Goal: Transaction & Acquisition: Book appointment/travel/reservation

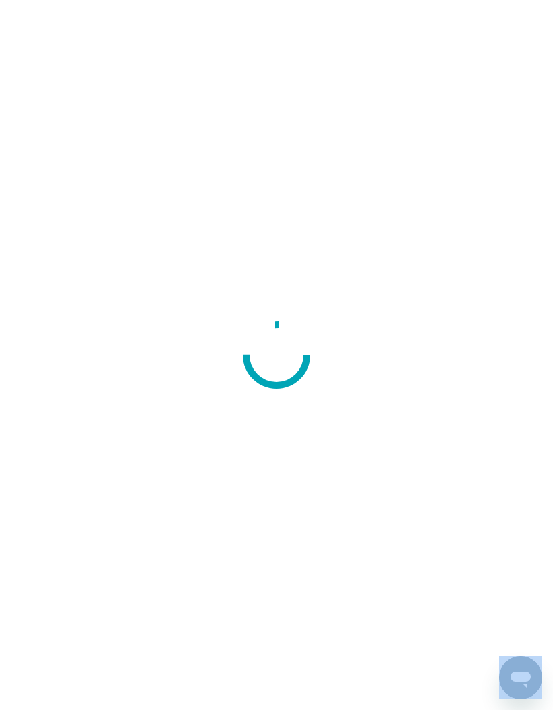
scroll to position [48, 0]
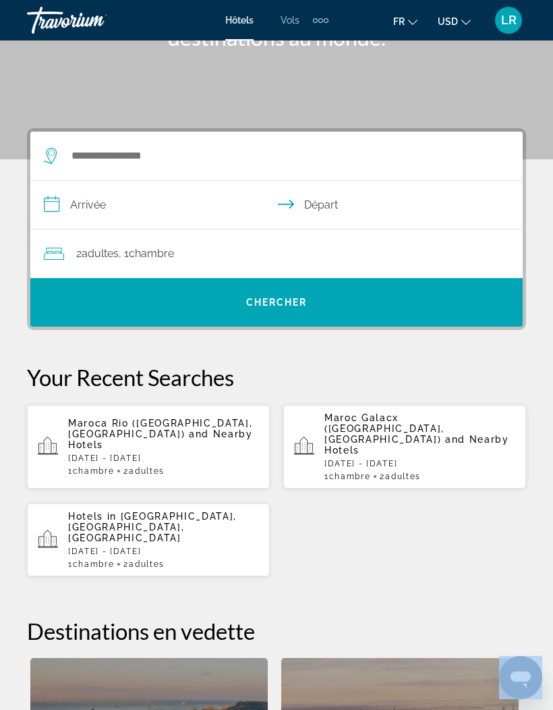
scroll to position [1, 0]
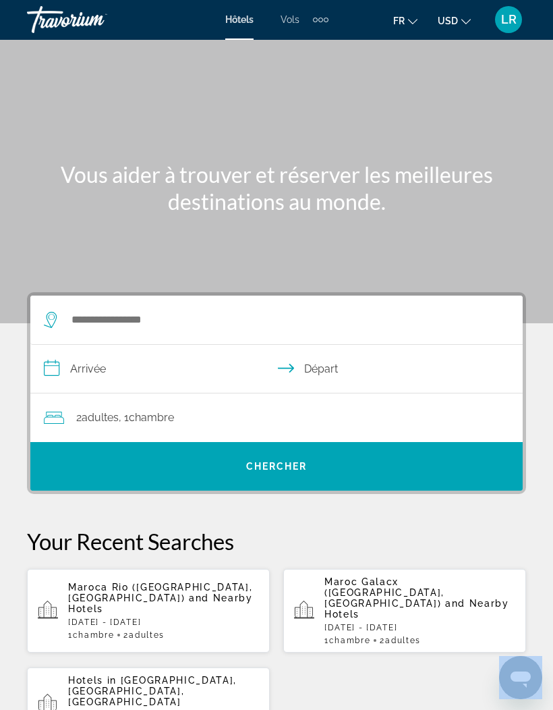
click at [219, 358] on input "**********" at bounding box center [279, 371] width 498 height 52
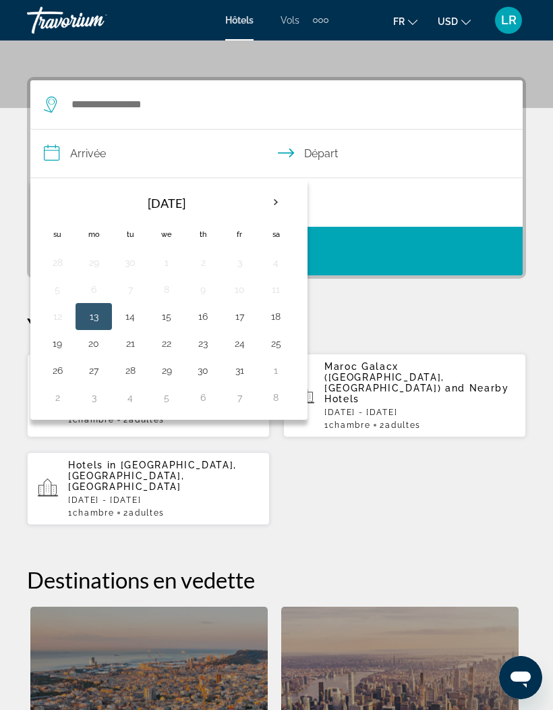
scroll to position [249, 0]
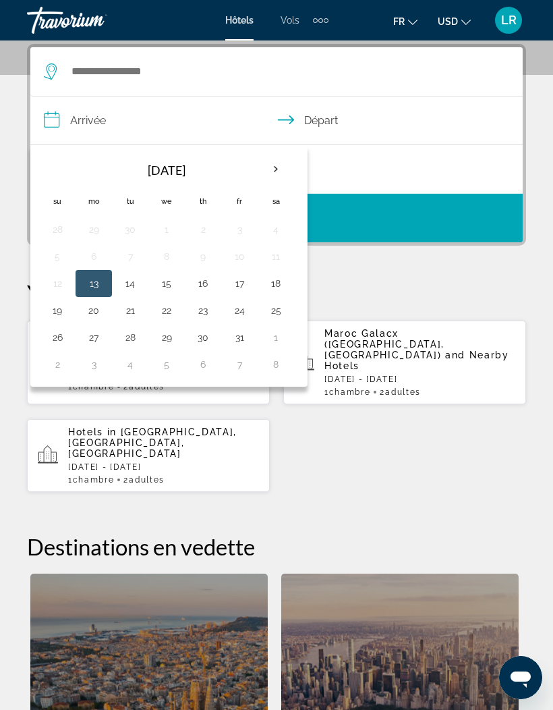
click at [277, 169] on th "Next month" at bounding box center [276, 170] width 36 height 30
click at [273, 169] on th "Next month" at bounding box center [276, 170] width 36 height 30
click at [270, 169] on th "Next month" at bounding box center [276, 170] width 36 height 30
click at [271, 166] on th "Next month" at bounding box center [276, 170] width 36 height 30
click at [269, 167] on th "Next month" at bounding box center [276, 170] width 36 height 30
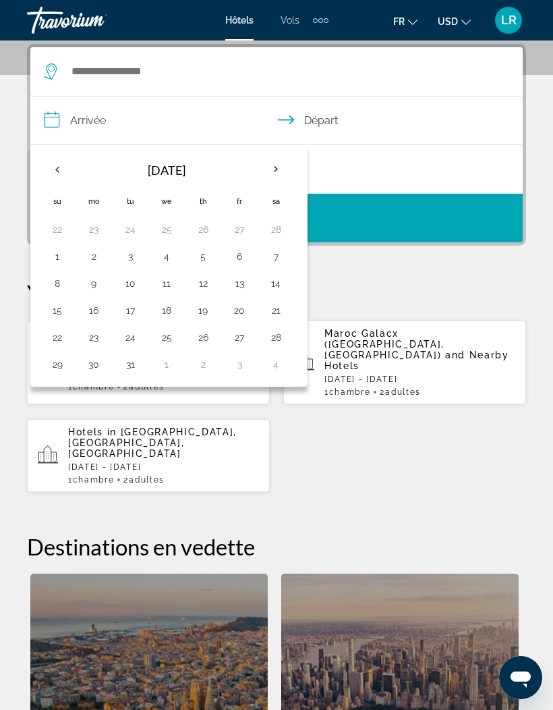
click at [269, 167] on th "Next month" at bounding box center [276, 170] width 36 height 30
click at [265, 171] on th "Next month" at bounding box center [276, 170] width 36 height 30
click at [275, 165] on th "Next month" at bounding box center [276, 170] width 36 height 30
click at [273, 169] on th "Next month" at bounding box center [276, 170] width 36 height 30
click at [272, 169] on th "Next month" at bounding box center [276, 170] width 36 height 30
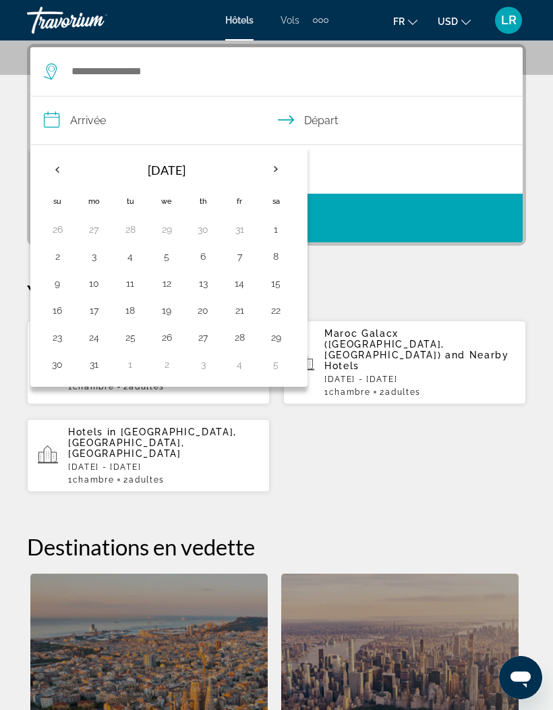
click at [272, 169] on th "Next month" at bounding box center [276, 170] width 36 height 30
click at [60, 259] on button "6" at bounding box center [58, 256] width 22 height 19
click at [56, 291] on button "13" at bounding box center [58, 283] width 22 height 19
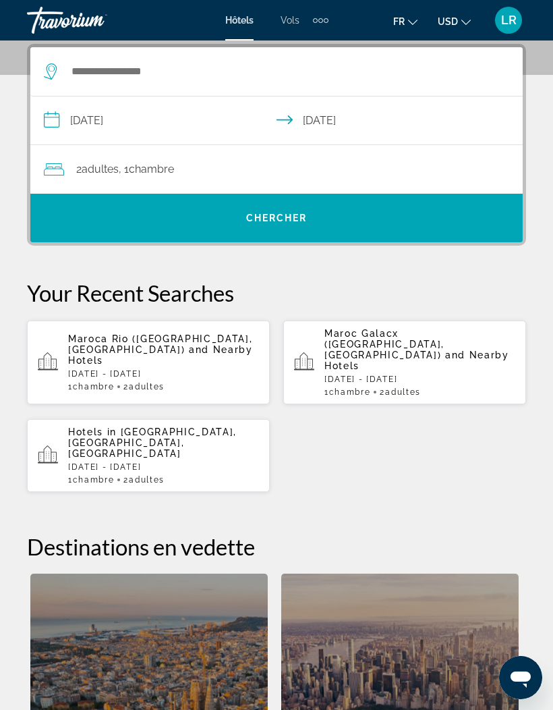
click at [169, 123] on input "**********" at bounding box center [279, 123] width 498 height 52
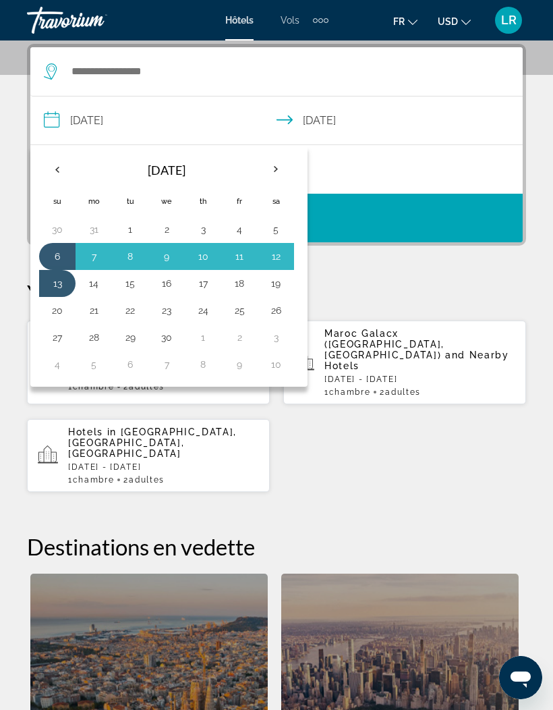
click at [58, 281] on button "13" at bounding box center [58, 283] width 22 height 19
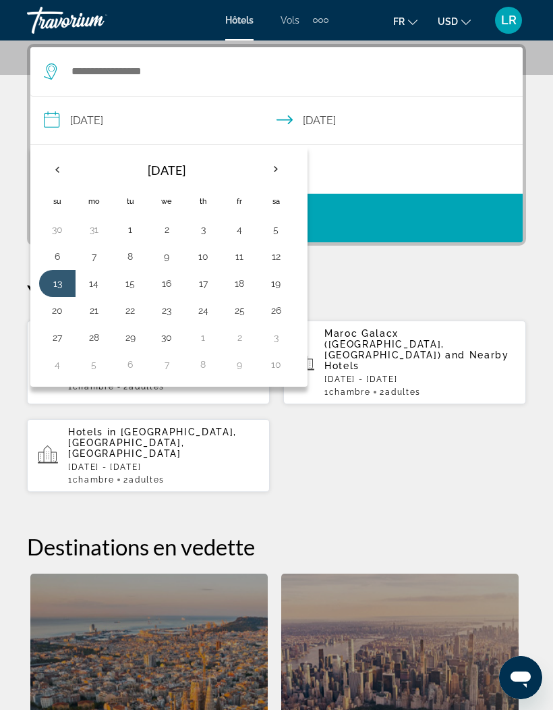
click at [47, 344] on button "27" at bounding box center [58, 337] width 22 height 19
type input "**********"
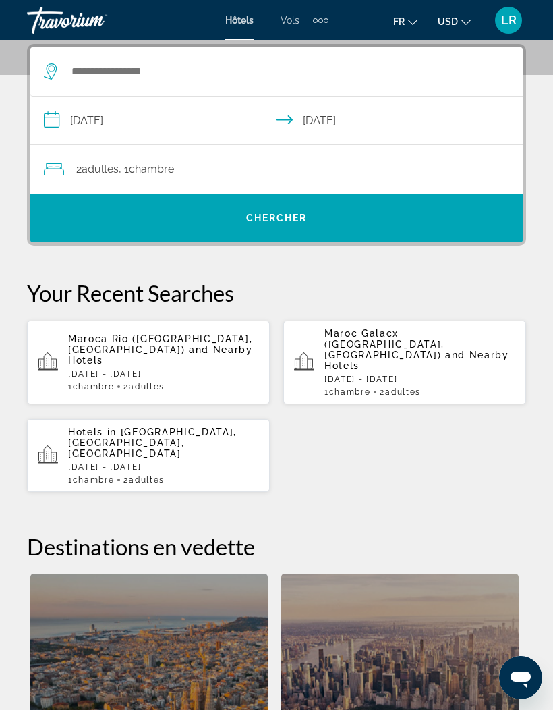
click at [202, 211] on span "Search" at bounding box center [276, 218] width 493 height 32
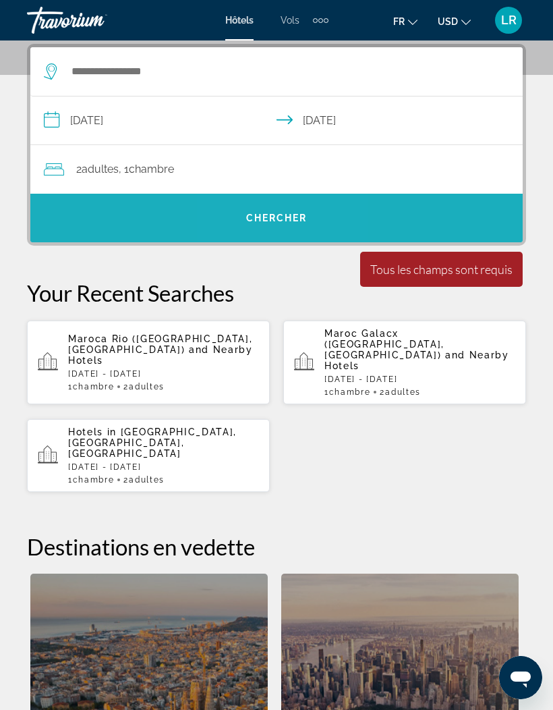
click at [275, 216] on span "Chercher" at bounding box center [276, 218] width 61 height 11
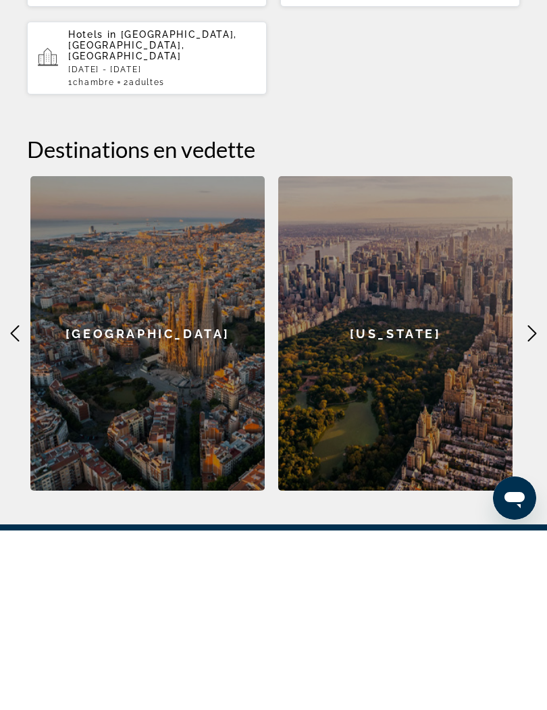
scroll to position [468, 0]
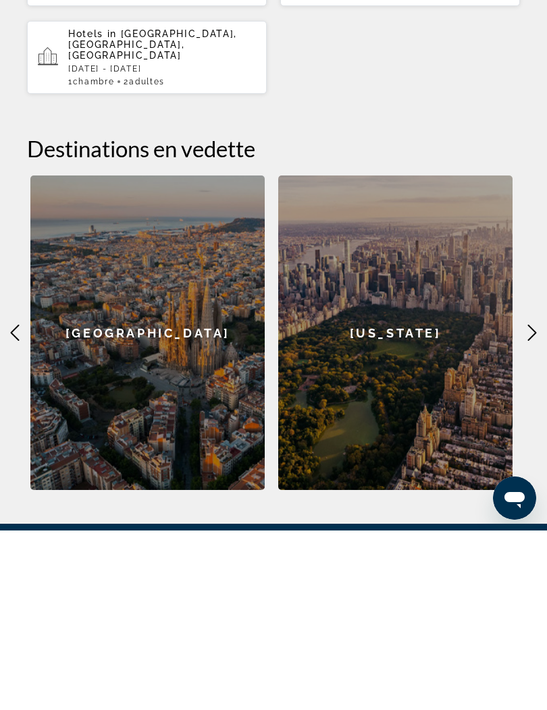
type input "*"
click at [527, 504] on icon "Main content" at bounding box center [532, 512] width 16 height 16
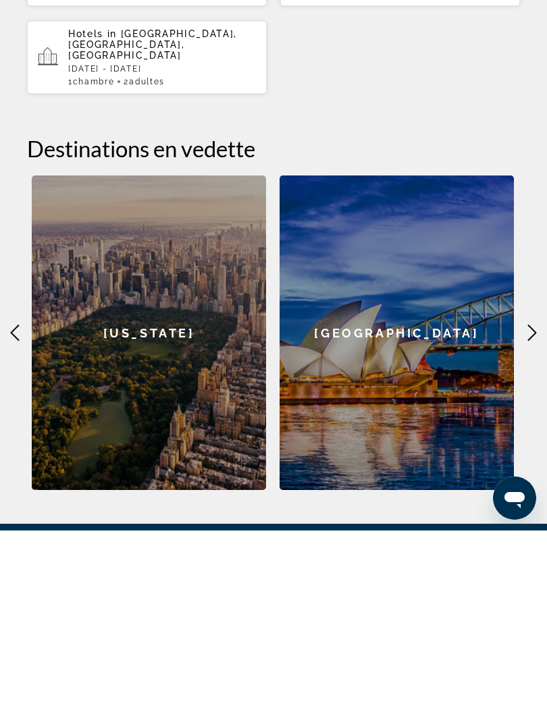
scroll to position [544, 0]
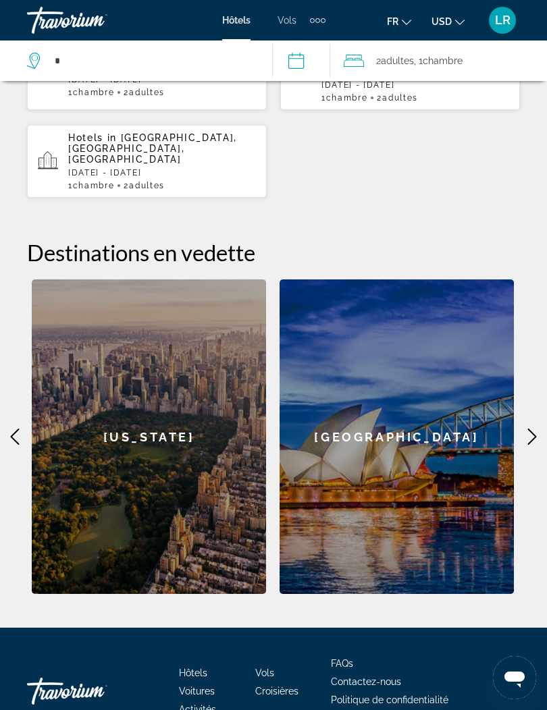
click at [530, 429] on icon "Main content" at bounding box center [532, 437] width 16 height 16
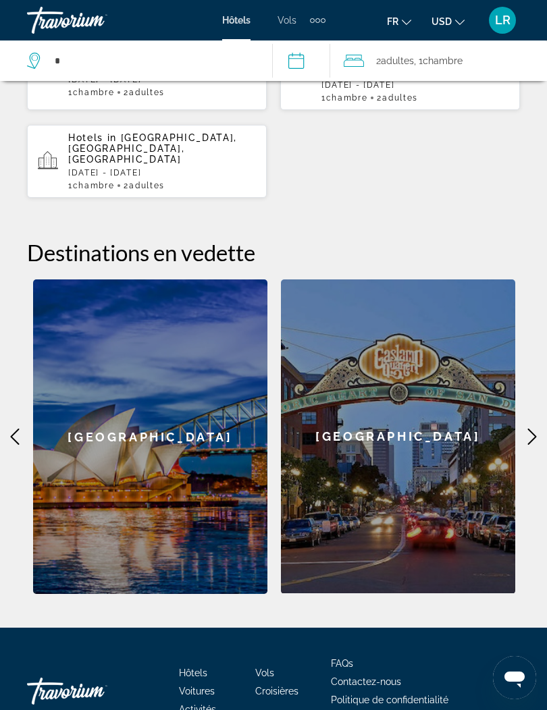
click at [525, 429] on icon "Main content" at bounding box center [532, 437] width 16 height 16
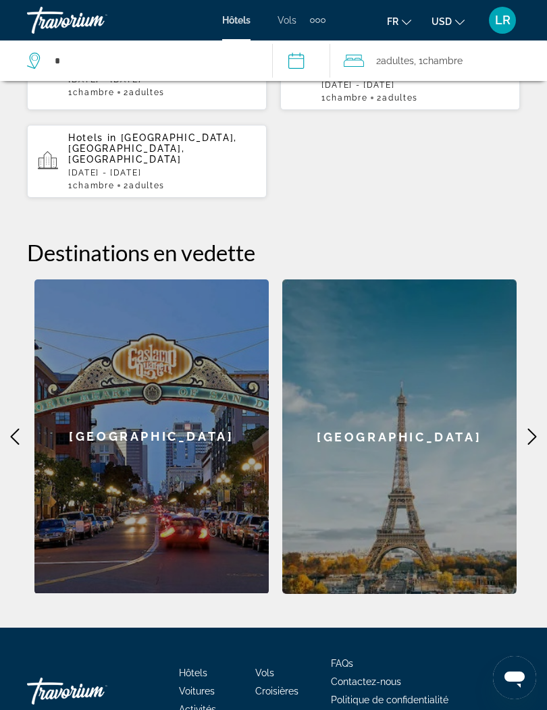
click at [528, 429] on icon "Main content" at bounding box center [532, 437] width 9 height 16
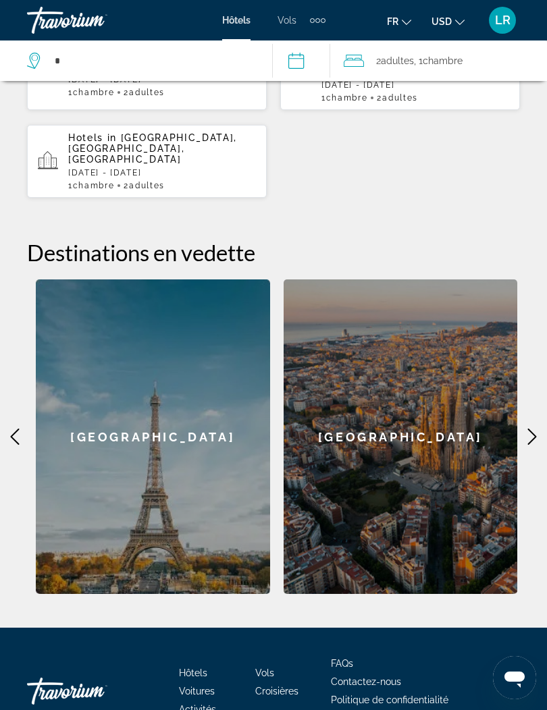
click at [527, 429] on icon "Main content" at bounding box center [532, 437] width 16 height 16
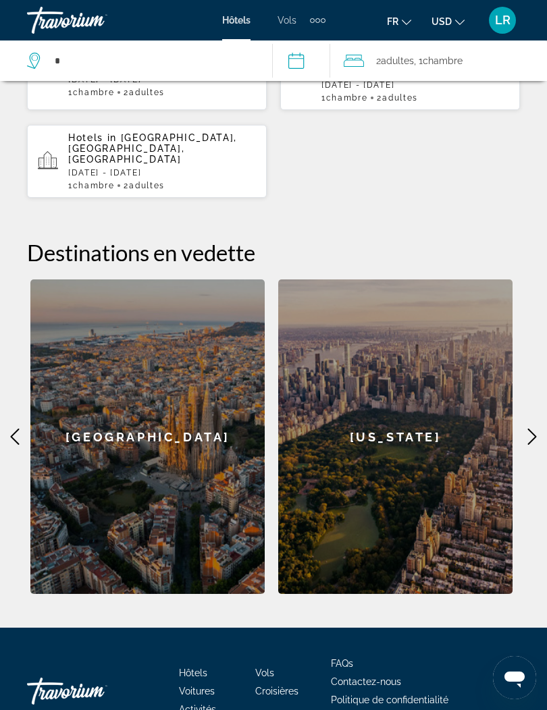
click at [528, 429] on icon "Main content" at bounding box center [532, 437] width 16 height 16
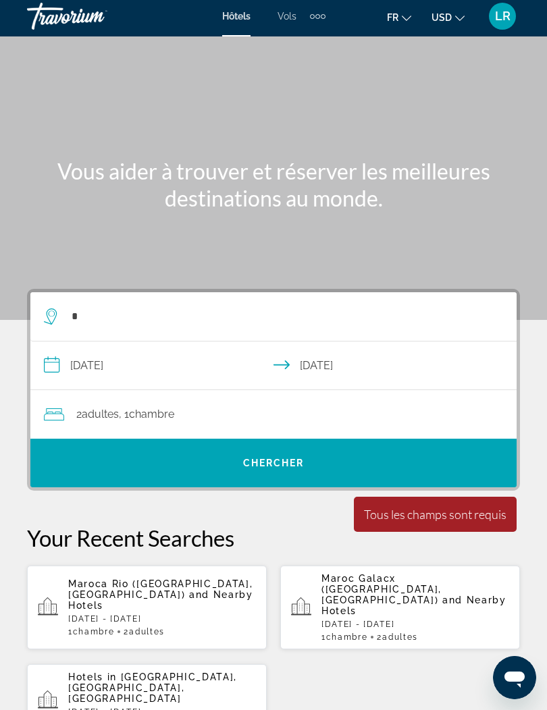
scroll to position [6, 0]
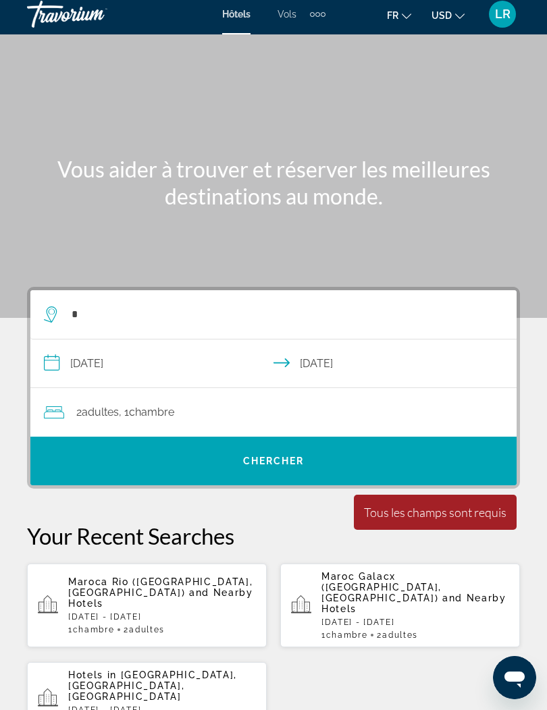
click at [518, 228] on div "Main content" at bounding box center [273, 156] width 547 height 324
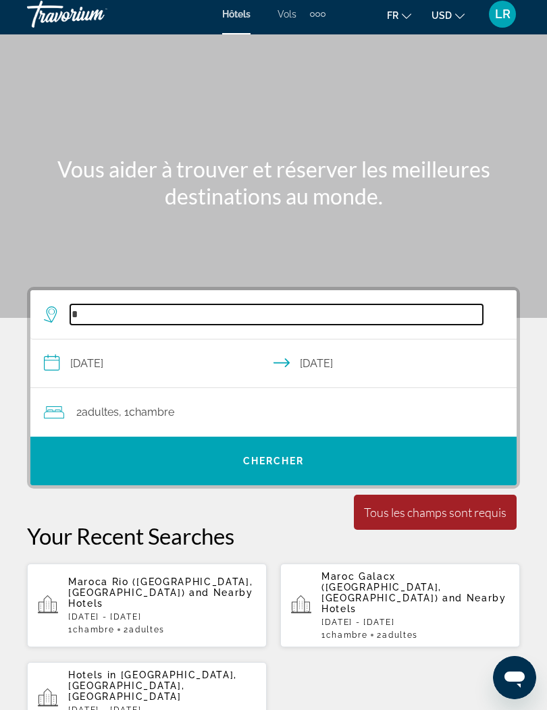
click at [462, 319] on input "*" at bounding box center [276, 314] width 412 height 20
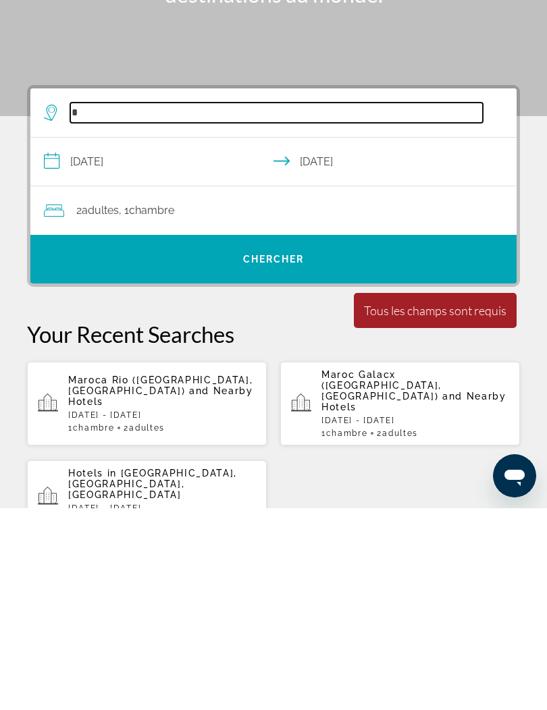
scroll to position [22, 0]
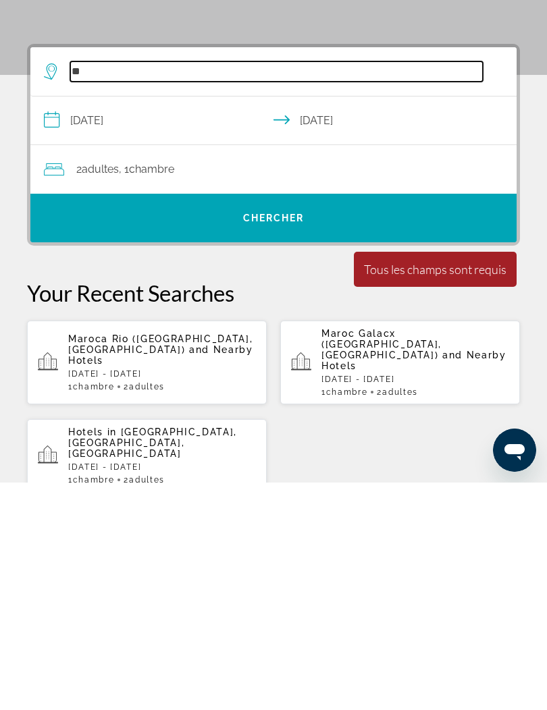
type input "*"
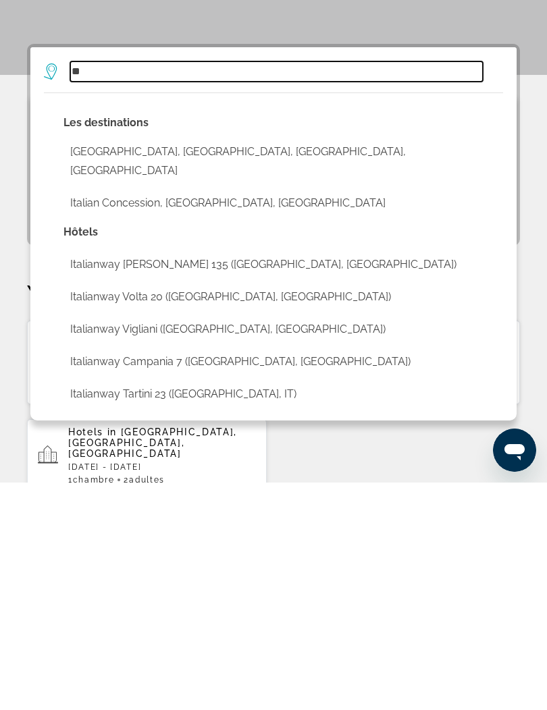
type input "*"
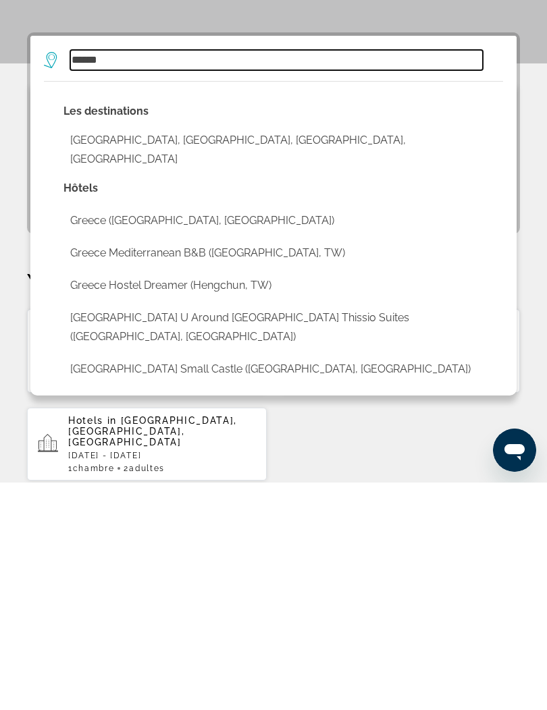
scroll to position [33, 0]
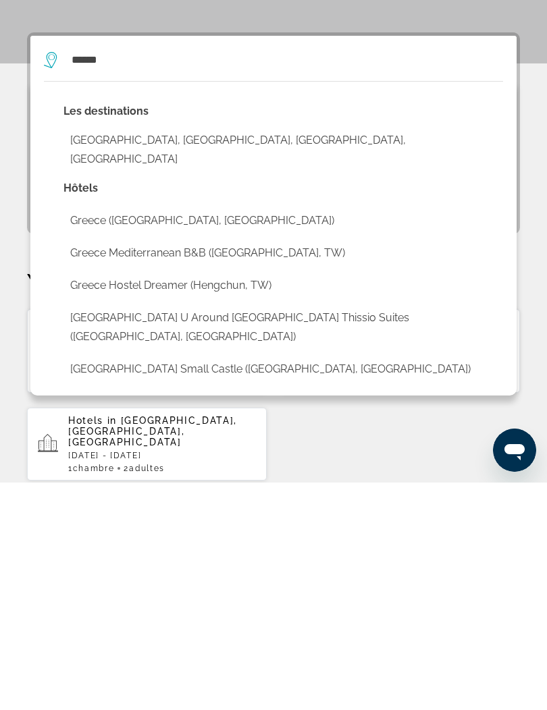
click at [428, 533] on button "[GEOGRAPHIC_DATA] U Around [GEOGRAPHIC_DATA] Thissio Suites ([GEOGRAPHIC_DATA],…" at bounding box center [282, 555] width 439 height 45
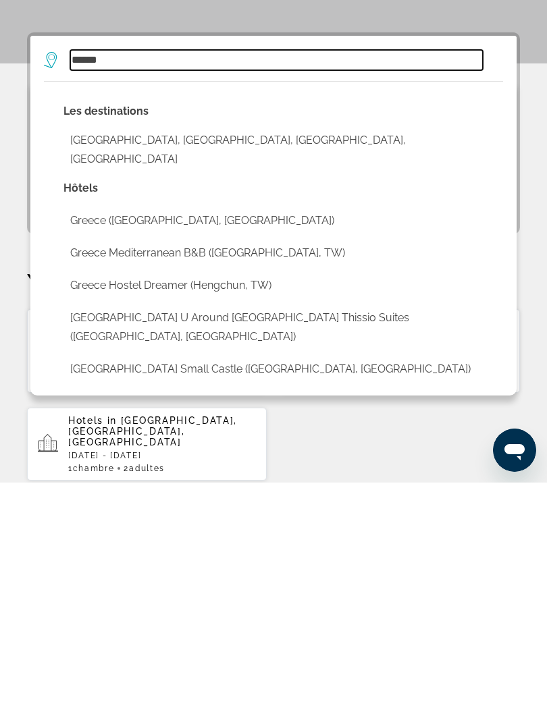
type input "**********"
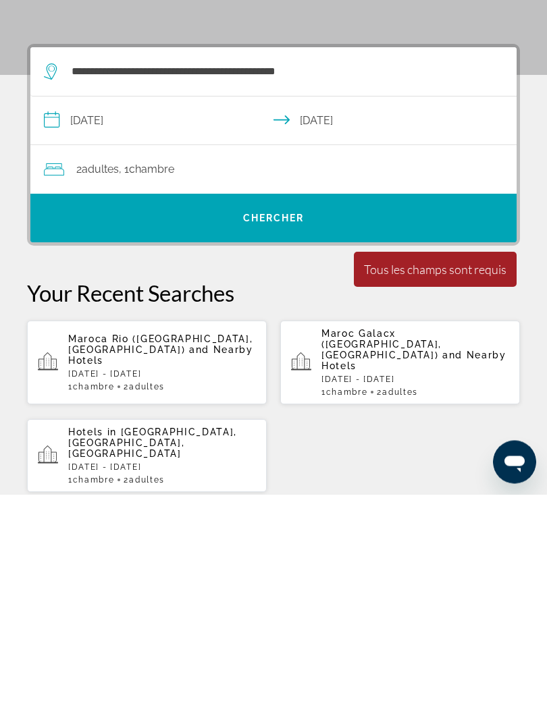
click at [440, 418] on span "Search" at bounding box center [273, 434] width 486 height 32
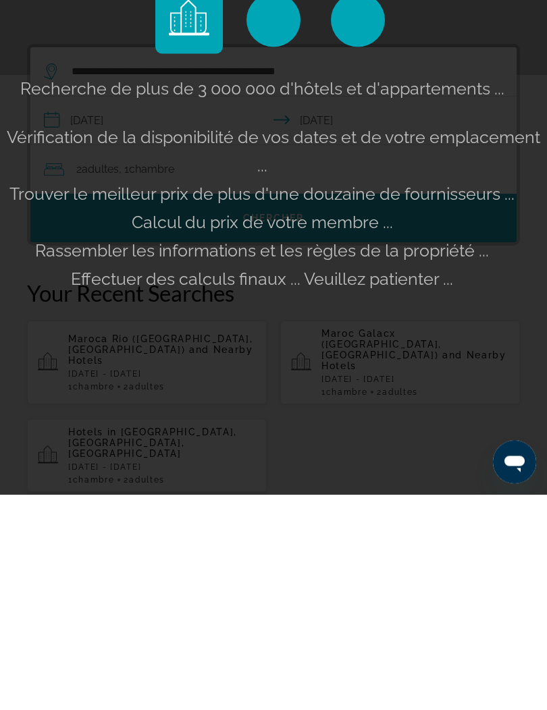
scroll to position [249, 0]
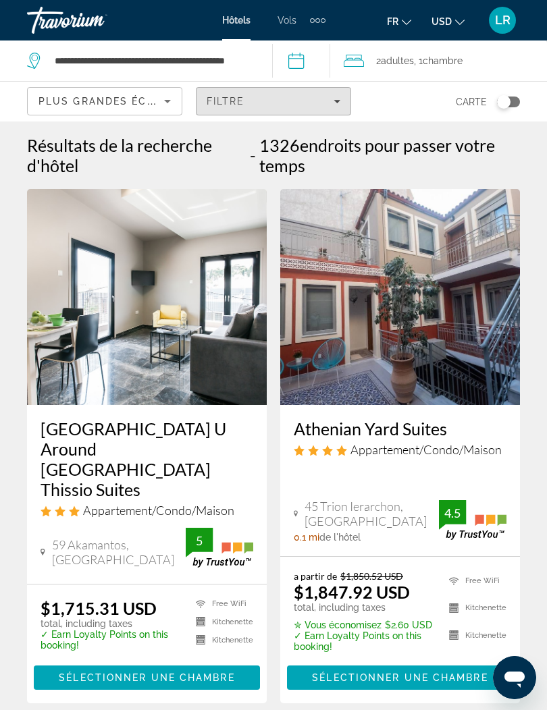
click at [316, 109] on span "Filters" at bounding box center [273, 101] width 154 height 32
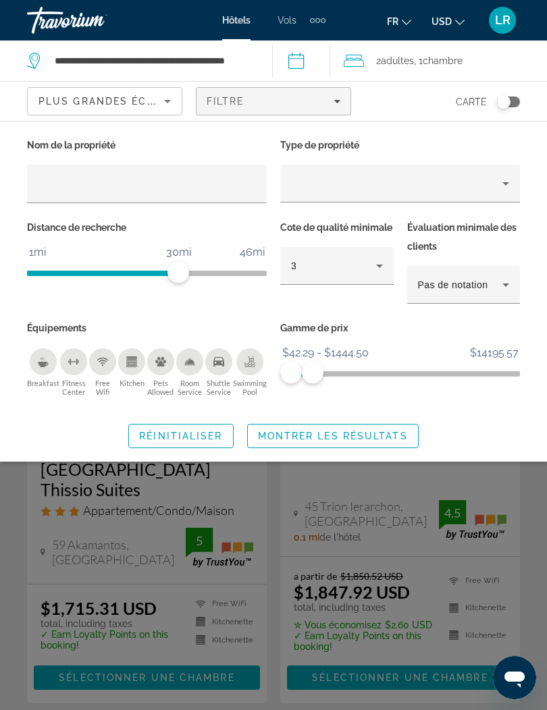
click at [460, 191] on div "Property type" at bounding box center [396, 183] width 211 height 16
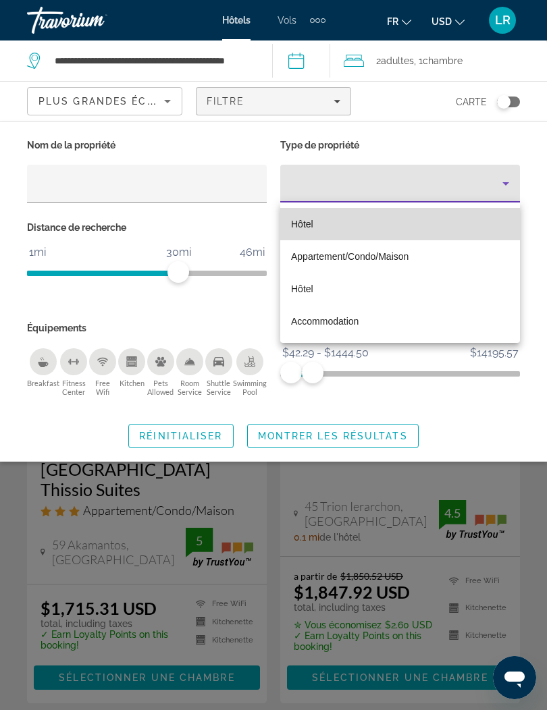
click at [396, 226] on mat-option "Hôtel" at bounding box center [400, 224] width 240 height 32
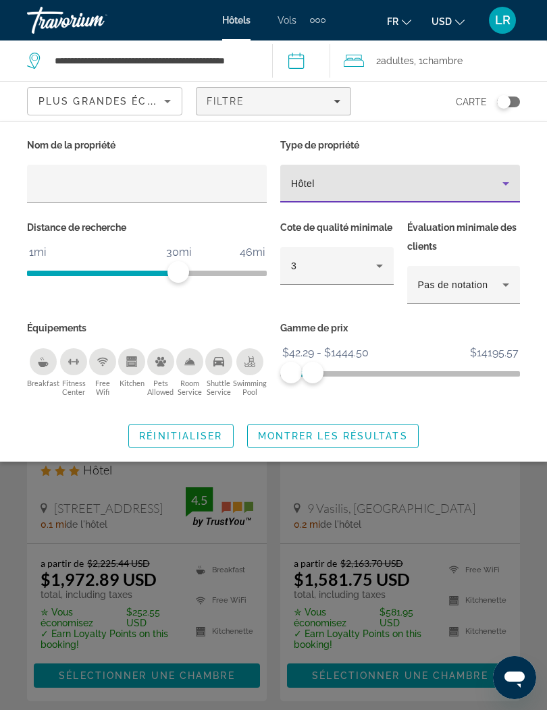
click at [499, 288] on icon "Hotel Filters" at bounding box center [505, 285] width 16 height 16
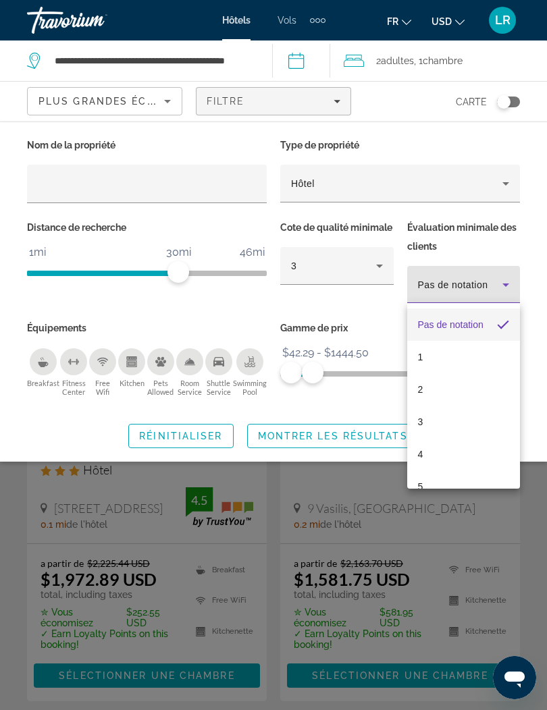
click at [505, 286] on div at bounding box center [273, 355] width 547 height 710
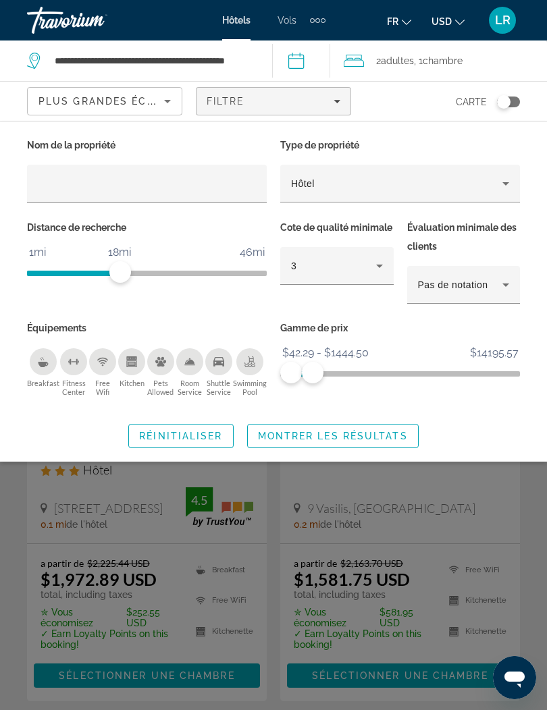
click at [391, 444] on span "Search widget" at bounding box center [333, 436] width 170 height 32
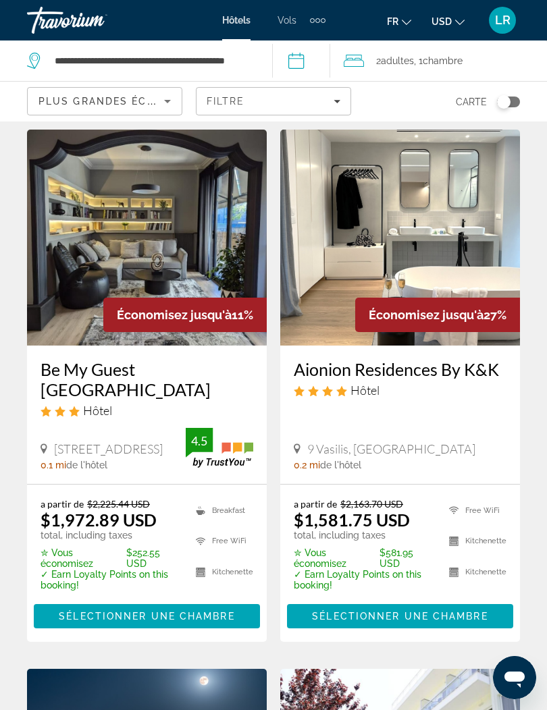
scroll to position [87, 0]
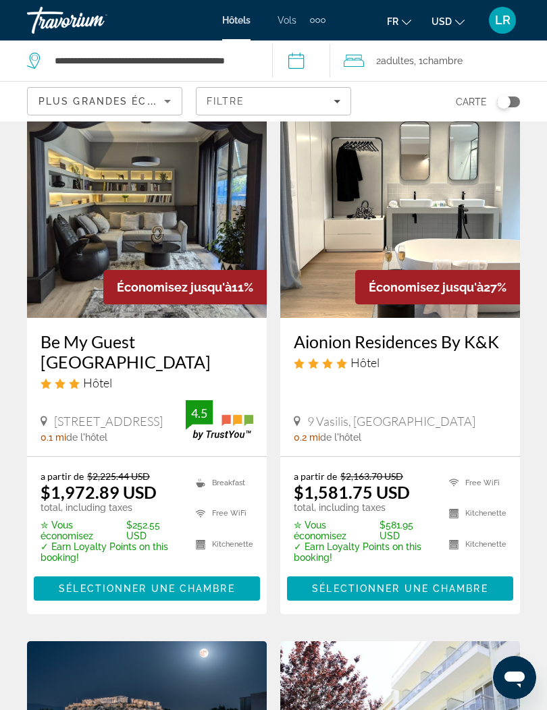
click at [198, 372] on div "Be My Guest [GEOGRAPHIC_DATA] Hôtel" at bounding box center [146, 365] width 213 height 69
click at [200, 251] on img "Main content" at bounding box center [147, 210] width 240 height 216
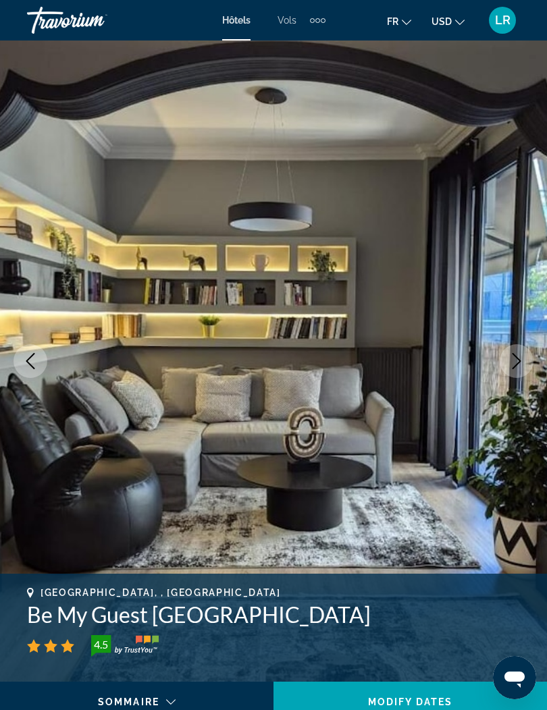
click at [520, 360] on icon "Next image" at bounding box center [516, 361] width 16 height 16
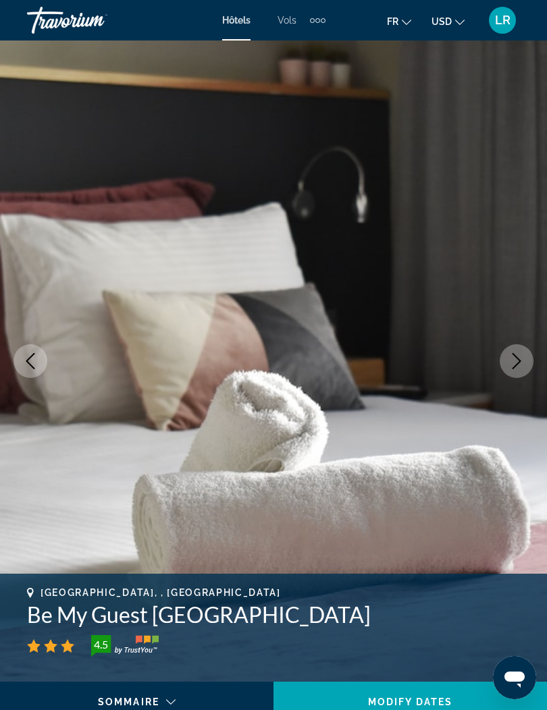
click at [507, 367] on button "Next image" at bounding box center [516, 361] width 34 height 34
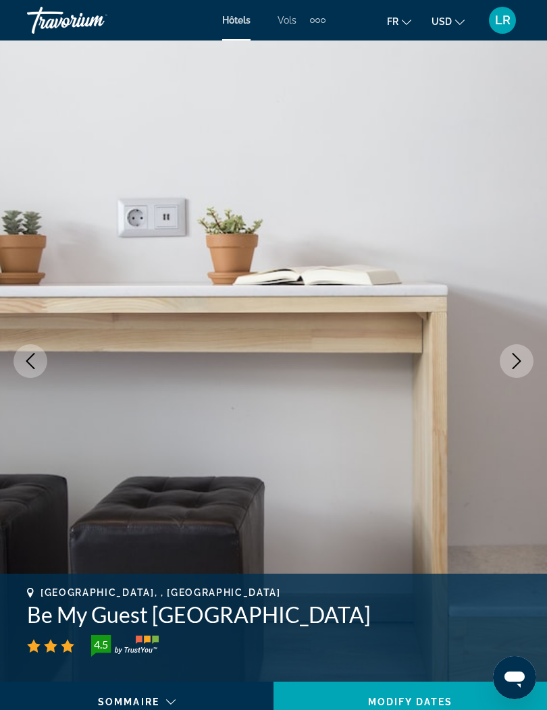
click at [506, 367] on button "Next image" at bounding box center [516, 361] width 34 height 34
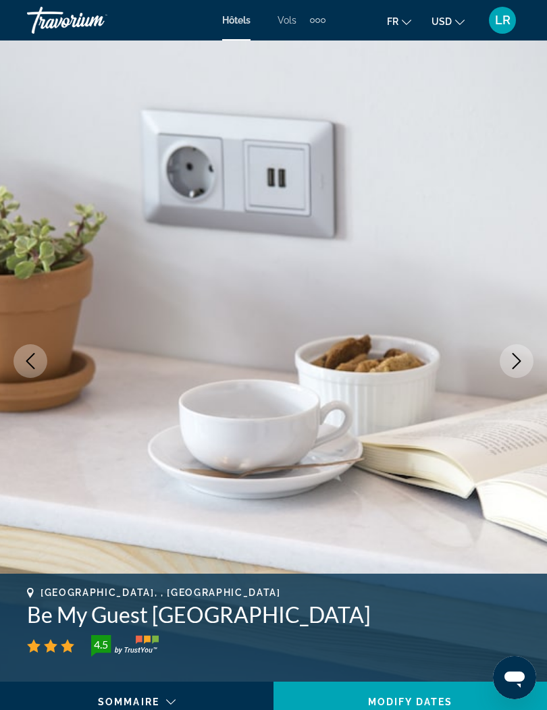
click at [504, 365] on button "Next image" at bounding box center [516, 361] width 34 height 34
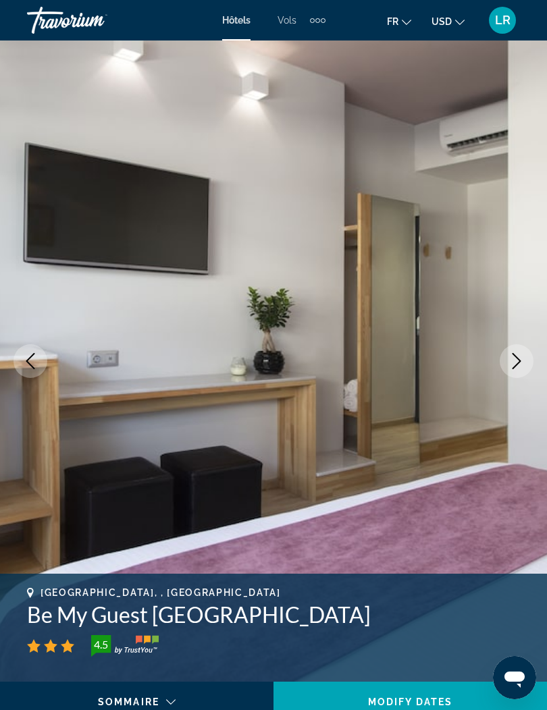
click at [505, 361] on button "Next image" at bounding box center [516, 361] width 34 height 34
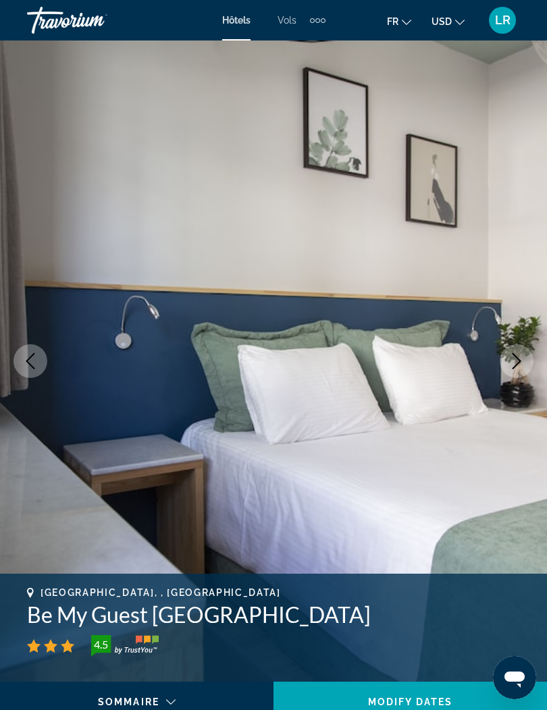
click at [502, 362] on button "Next image" at bounding box center [516, 361] width 34 height 34
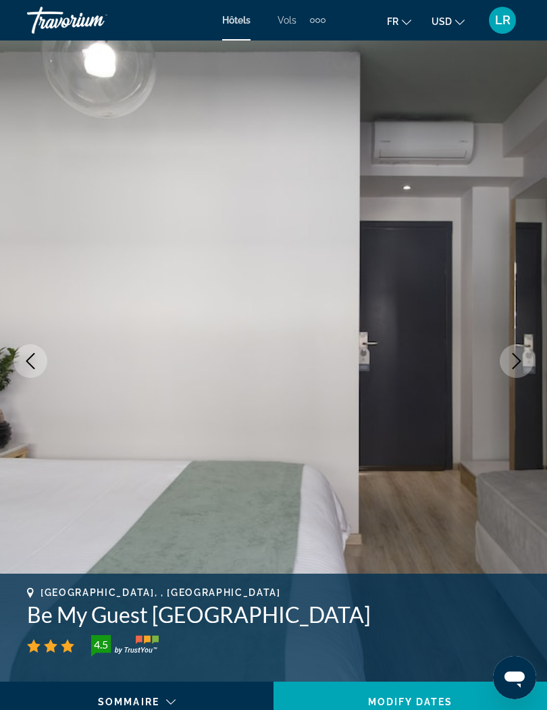
click at [502, 362] on button "Next image" at bounding box center [516, 361] width 34 height 34
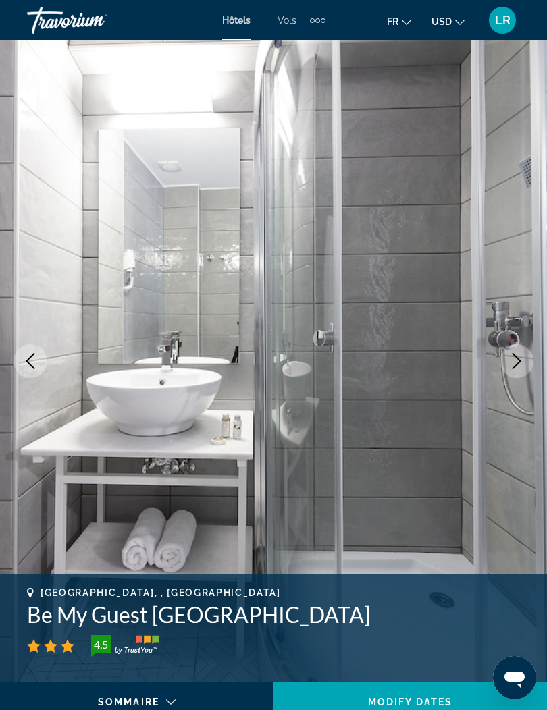
click at [498, 360] on img "Main content" at bounding box center [273, 360] width 547 height 641
click at [497, 358] on img "Main content" at bounding box center [273, 360] width 547 height 641
click at [511, 356] on icon "Next image" at bounding box center [516, 361] width 16 height 16
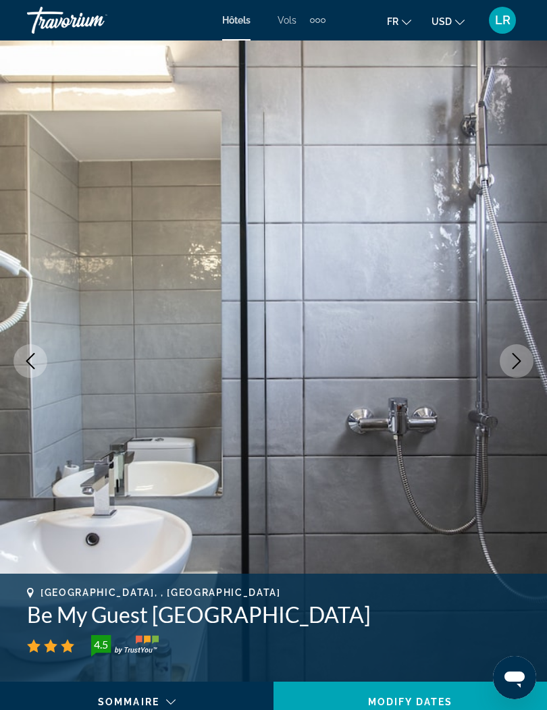
click at [510, 358] on icon "Next image" at bounding box center [516, 361] width 16 height 16
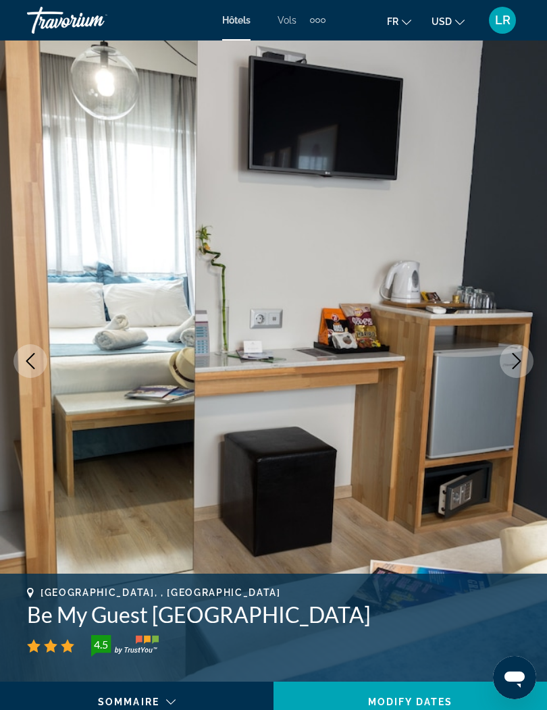
click at [516, 355] on icon "Next image" at bounding box center [516, 361] width 16 height 16
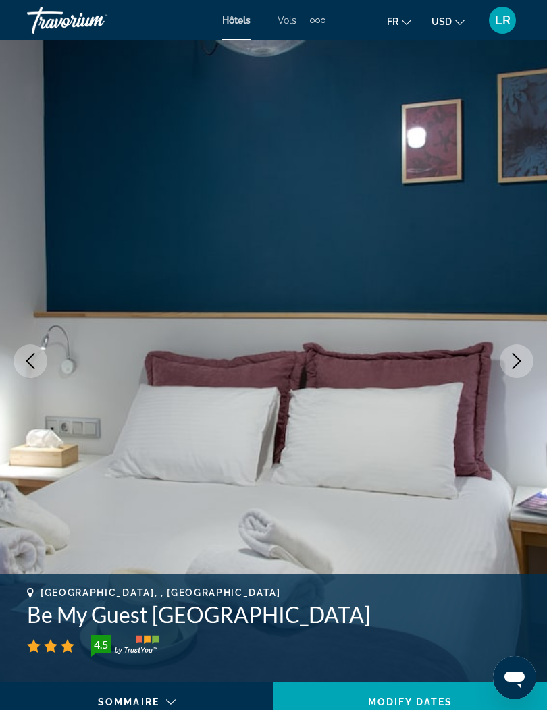
click at [514, 356] on icon "Next image" at bounding box center [516, 361] width 16 height 16
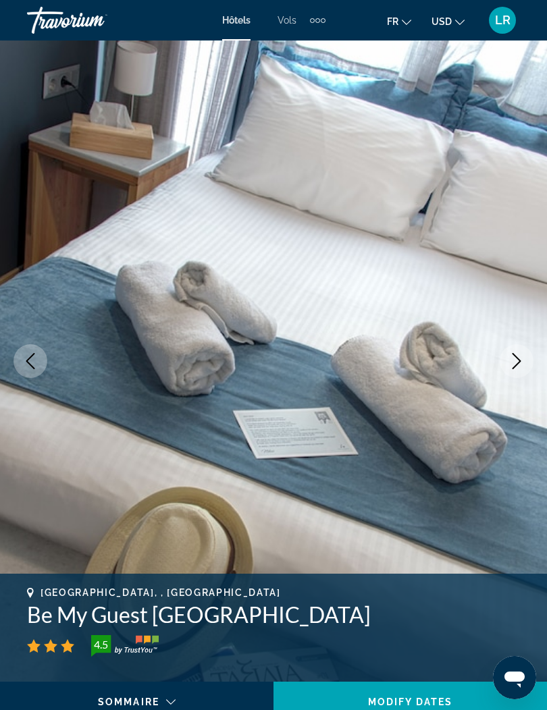
click at [510, 358] on icon "Next image" at bounding box center [516, 361] width 16 height 16
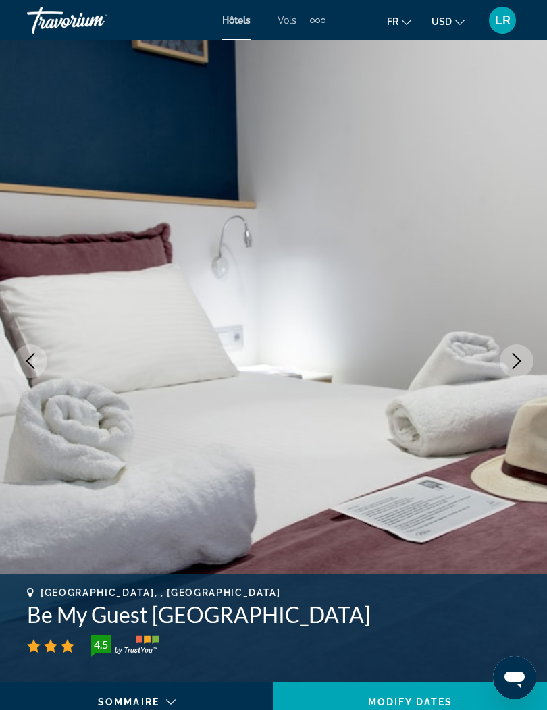
click at [509, 358] on icon "Next image" at bounding box center [516, 361] width 16 height 16
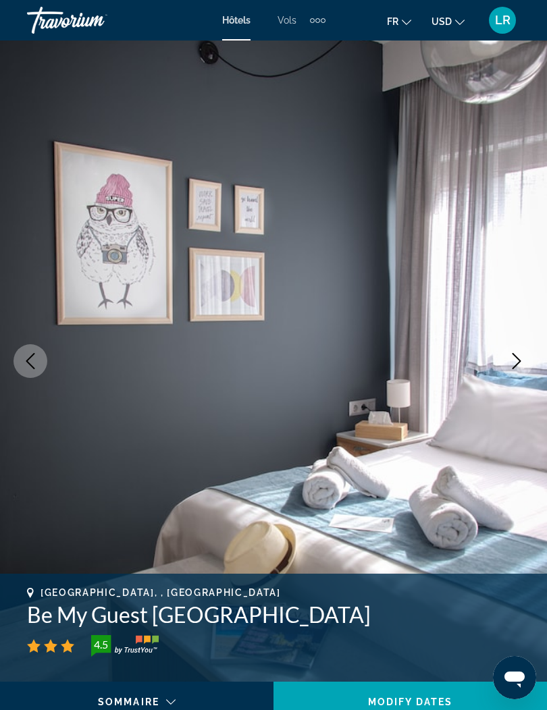
click at [509, 358] on icon "Next image" at bounding box center [516, 361] width 16 height 16
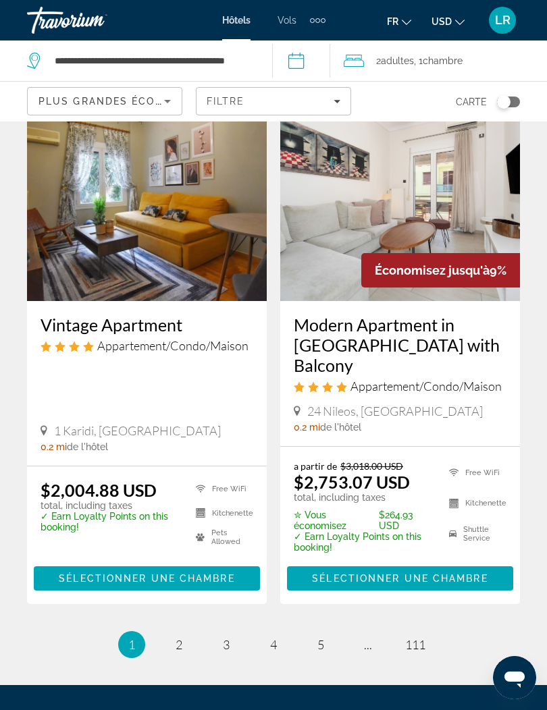
scroll to position [2766, 0]
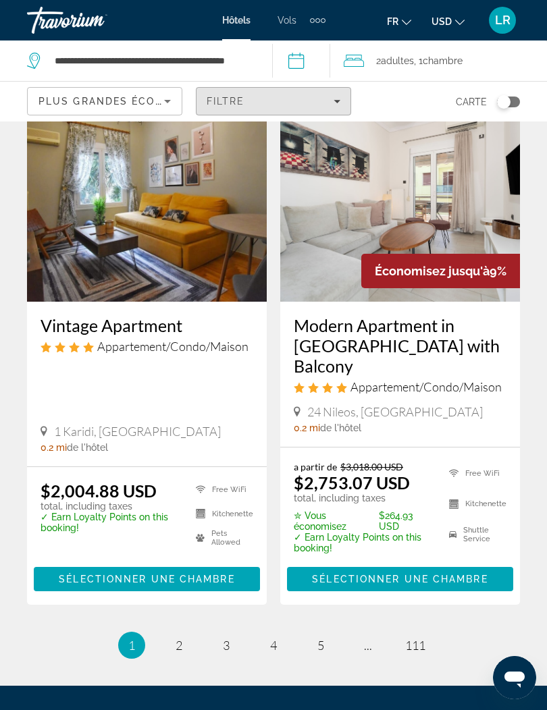
click at [296, 98] on div "Filtre" at bounding box center [274, 101] width 134 height 11
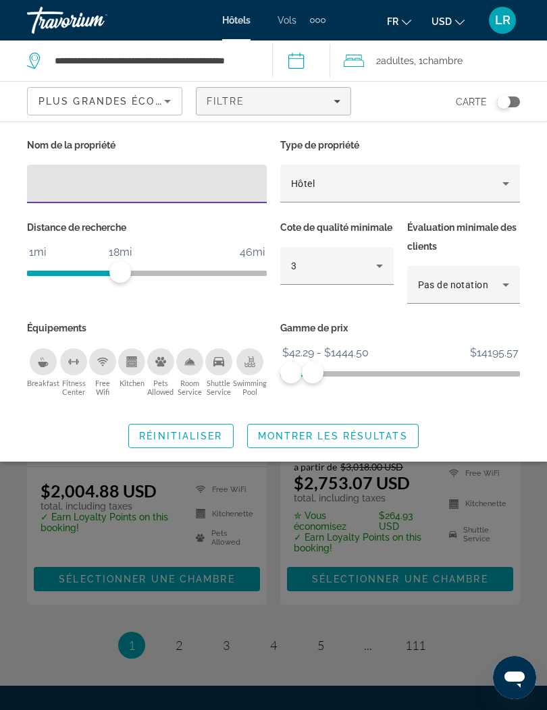
click at [271, 103] on div "Filtre" at bounding box center [274, 101] width 134 height 11
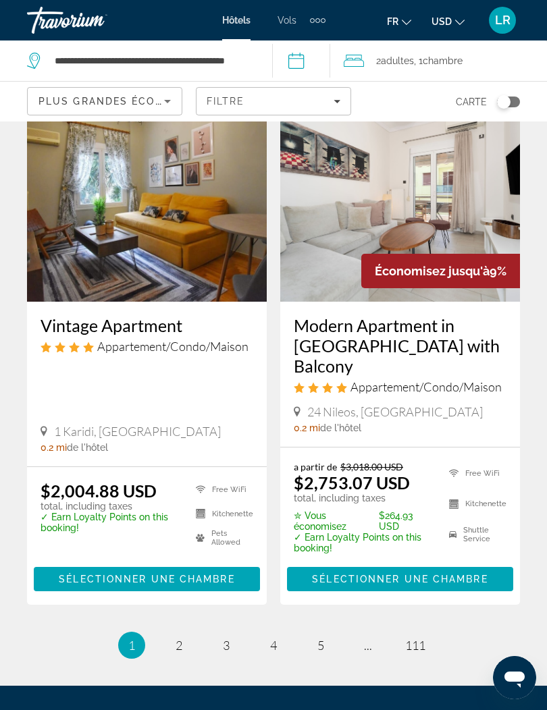
click at [142, 105] on span "Plus grandes économies" at bounding box center [118, 101] width 161 height 11
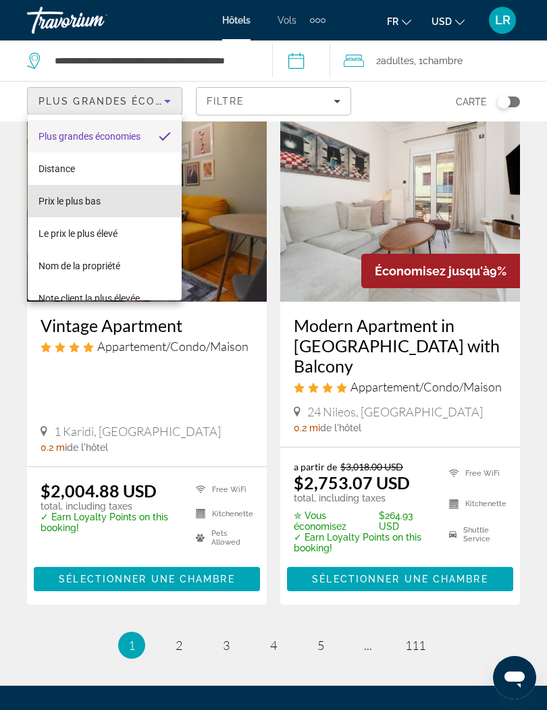
click at [77, 201] on span "Prix le plus bas" at bounding box center [69, 201] width 62 height 11
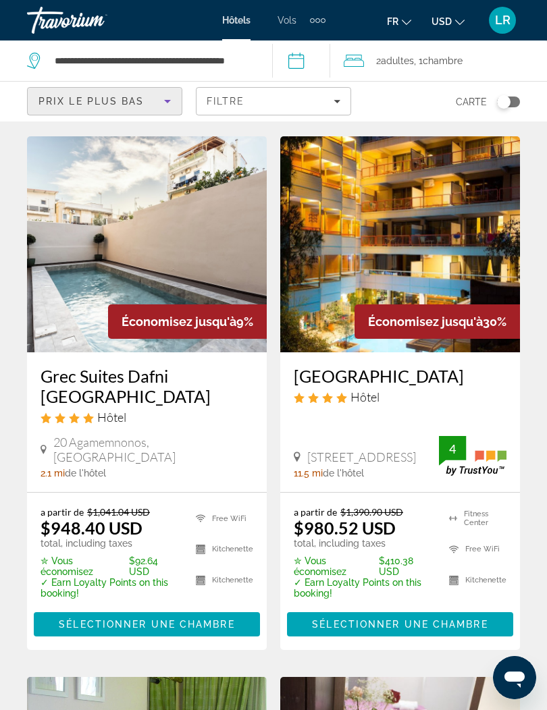
scroll to position [570, 0]
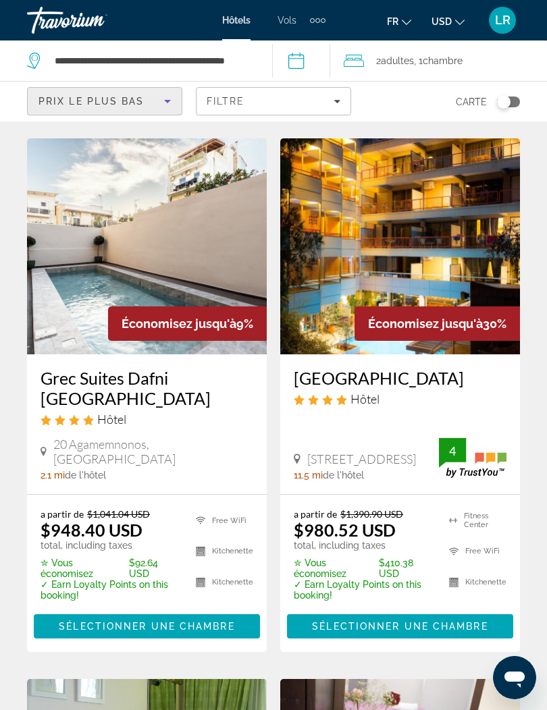
click at [178, 421] on div "Grec Suites Dafni [GEOGRAPHIC_DATA] Hôtel 20 [PERSON_NAME], [GEOGRAPHIC_DATA] 2…" at bounding box center [147, 424] width 240 height 140
click at [185, 301] on img "Main content" at bounding box center [147, 246] width 240 height 216
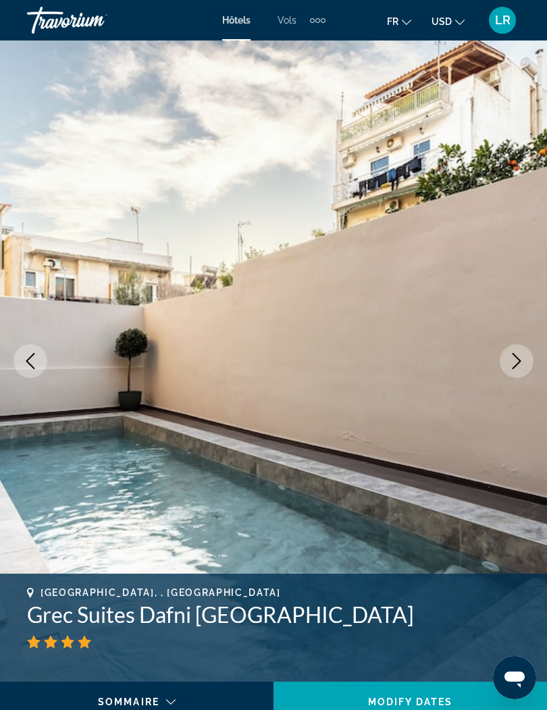
click at [517, 356] on icon "Next image" at bounding box center [516, 361] width 16 height 16
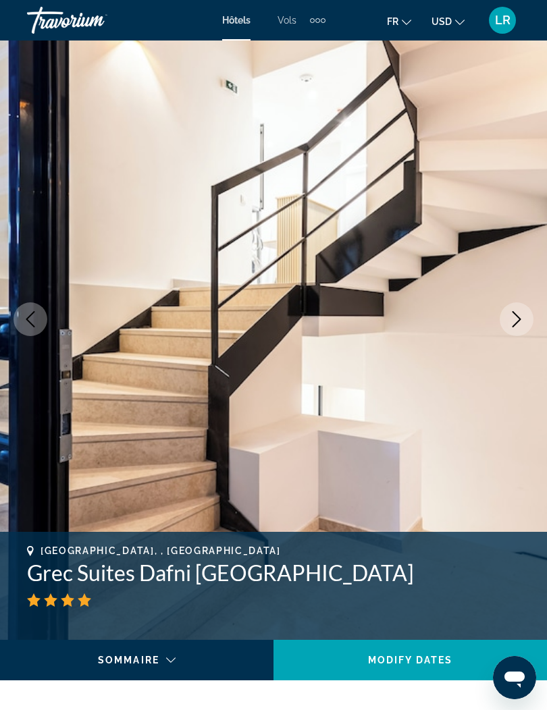
scroll to position [47, 0]
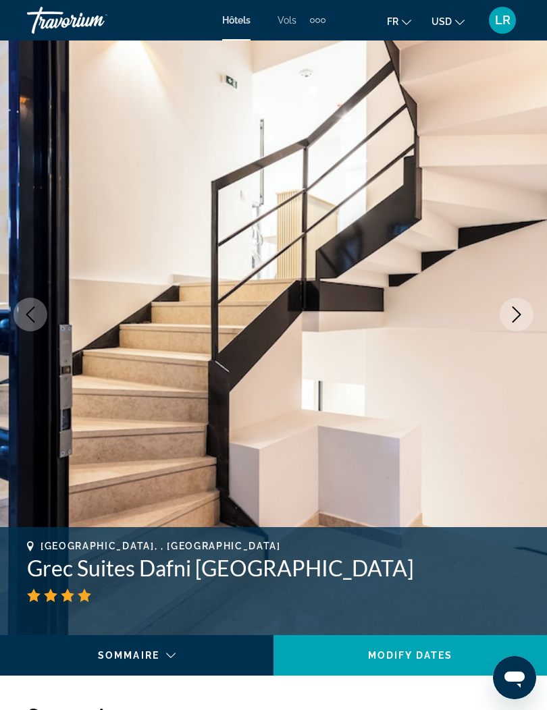
click at [510, 321] on icon "Next image" at bounding box center [516, 314] width 16 height 16
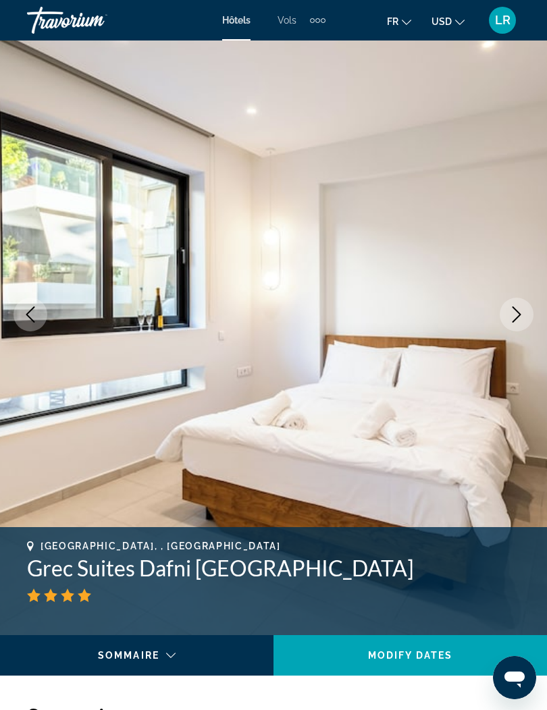
click at [508, 318] on button "Next image" at bounding box center [516, 315] width 34 height 34
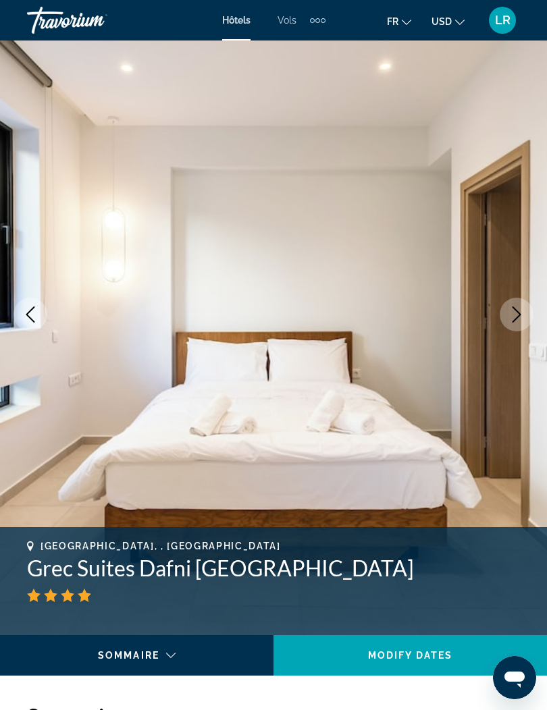
click at [505, 317] on button "Next image" at bounding box center [516, 315] width 34 height 34
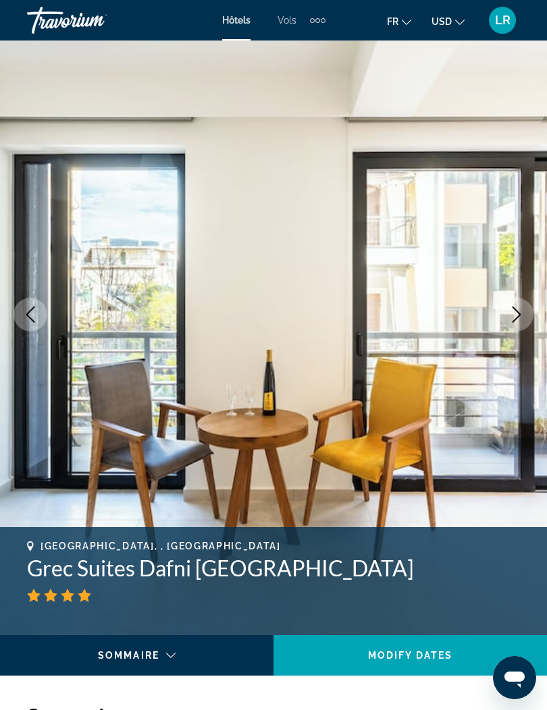
click at [504, 319] on button "Next image" at bounding box center [516, 315] width 34 height 34
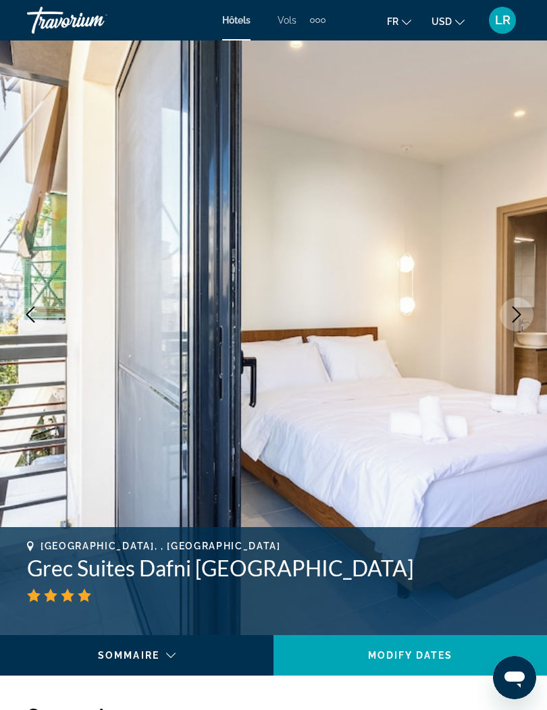
click at [505, 323] on button "Next image" at bounding box center [516, 315] width 34 height 34
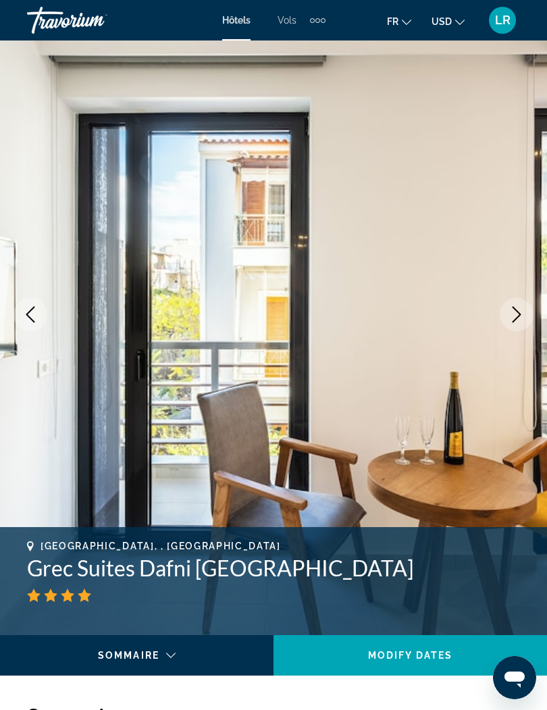
click at [505, 323] on button "Next image" at bounding box center [516, 315] width 34 height 34
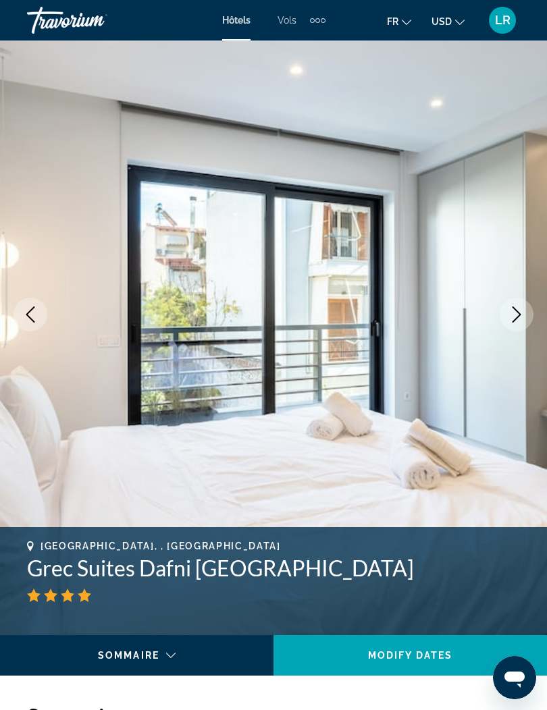
click at [504, 327] on img "Main content" at bounding box center [273, 314] width 547 height 641
click at [504, 323] on button "Next image" at bounding box center [516, 315] width 34 height 34
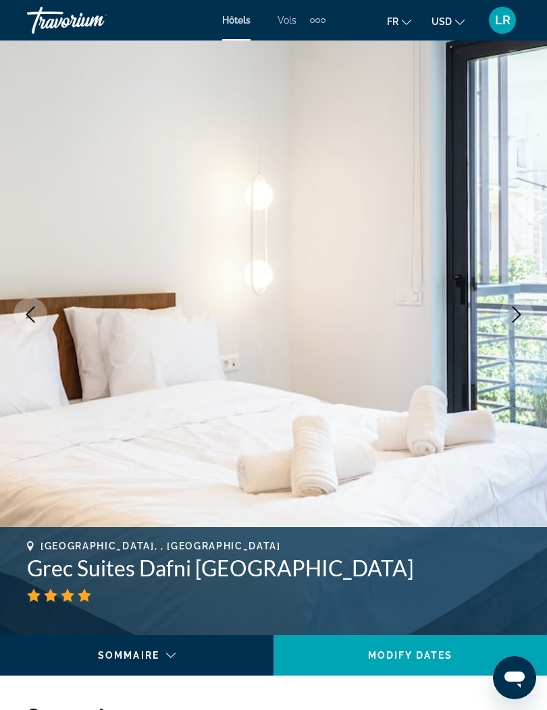
click at [509, 317] on icon "Next image" at bounding box center [516, 314] width 16 height 16
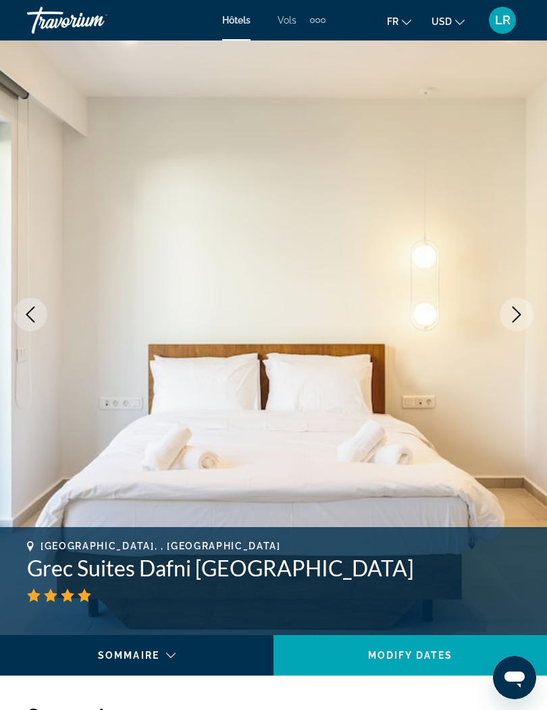
click at [510, 318] on icon "Next image" at bounding box center [516, 314] width 16 height 16
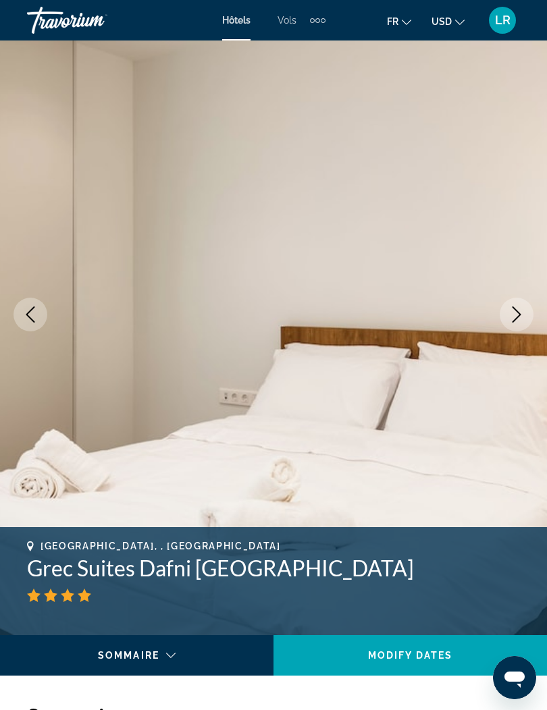
click at [510, 317] on icon "Next image" at bounding box center [516, 314] width 16 height 16
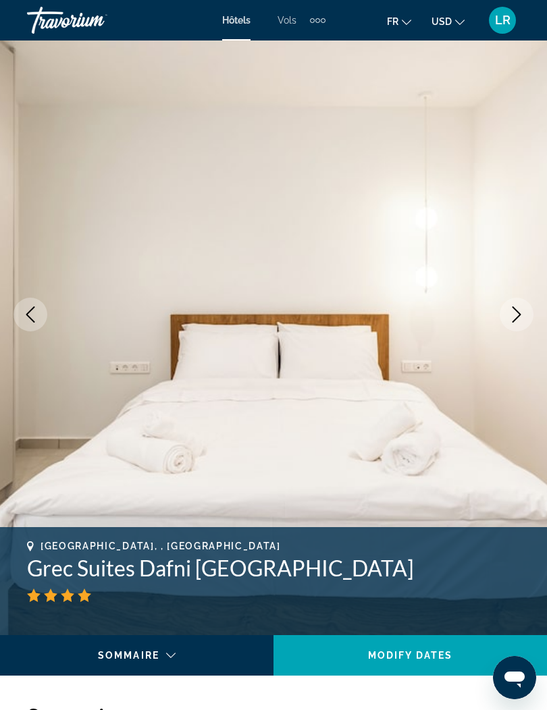
click at [512, 313] on icon "Next image" at bounding box center [516, 314] width 16 height 16
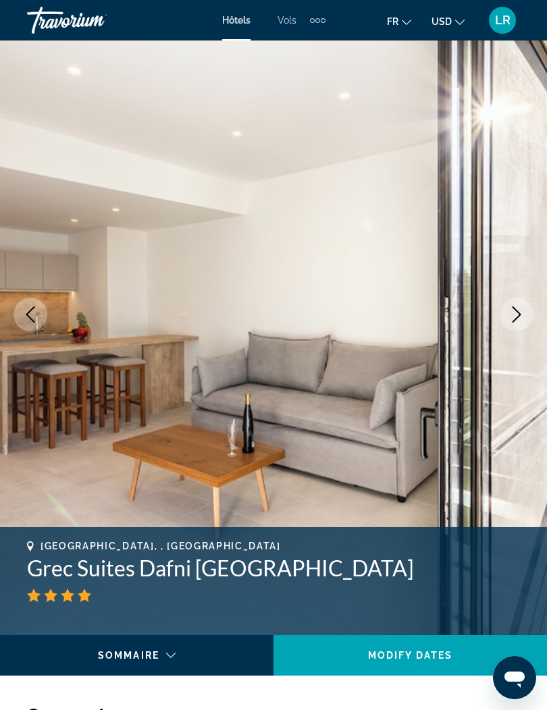
click at [508, 316] on button "Next image" at bounding box center [516, 315] width 34 height 34
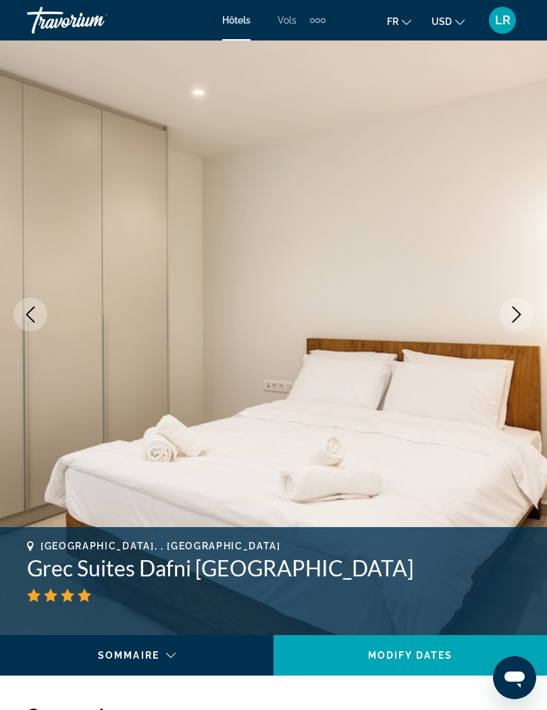
click at [507, 318] on button "Next image" at bounding box center [516, 315] width 34 height 34
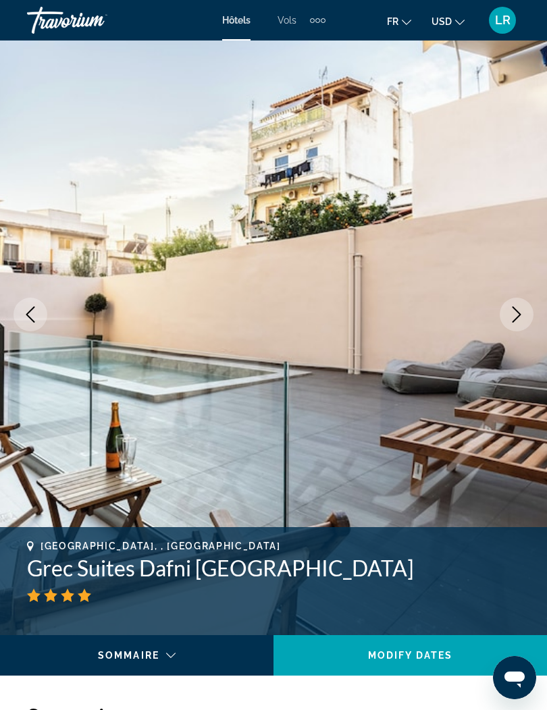
click at [506, 317] on button "Next image" at bounding box center [516, 315] width 34 height 34
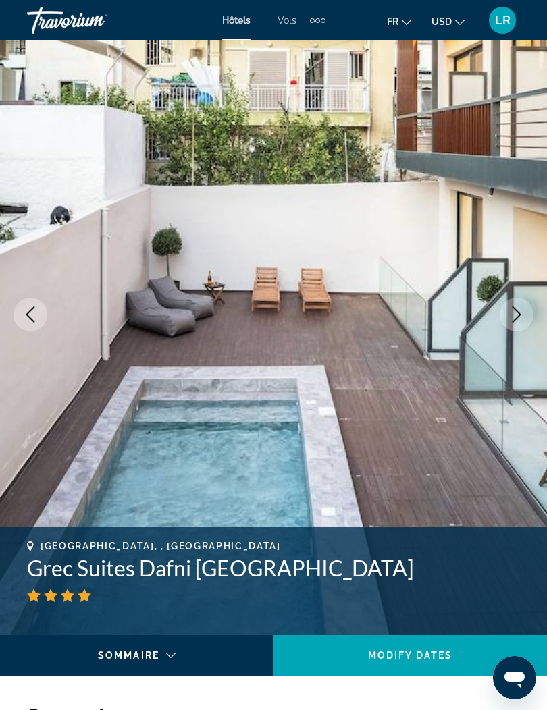
click at [24, 315] on icon "Previous image" at bounding box center [30, 314] width 16 height 16
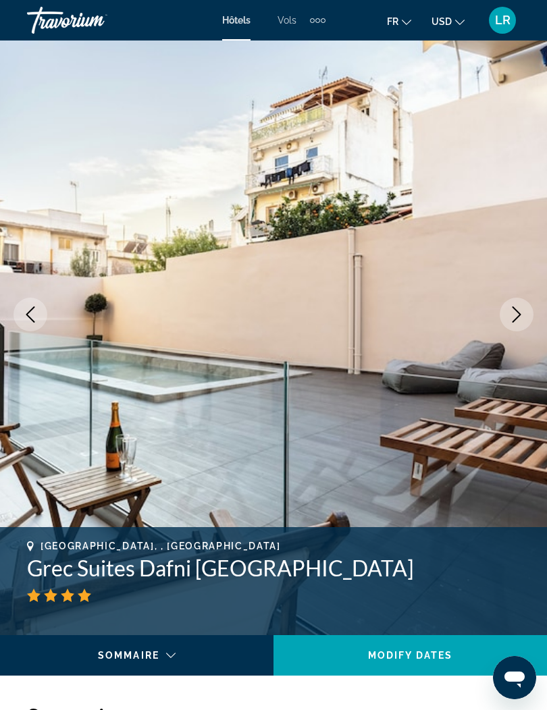
click at [26, 308] on icon "Previous image" at bounding box center [30, 314] width 16 height 16
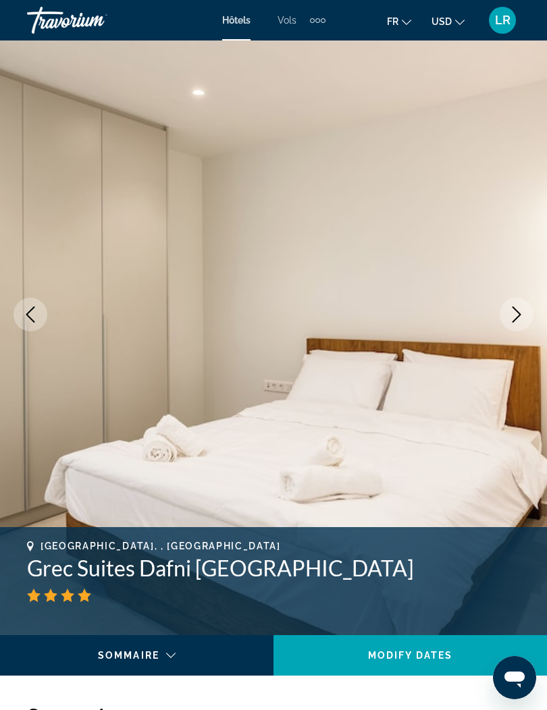
click at [36, 300] on button "Previous image" at bounding box center [30, 315] width 34 height 34
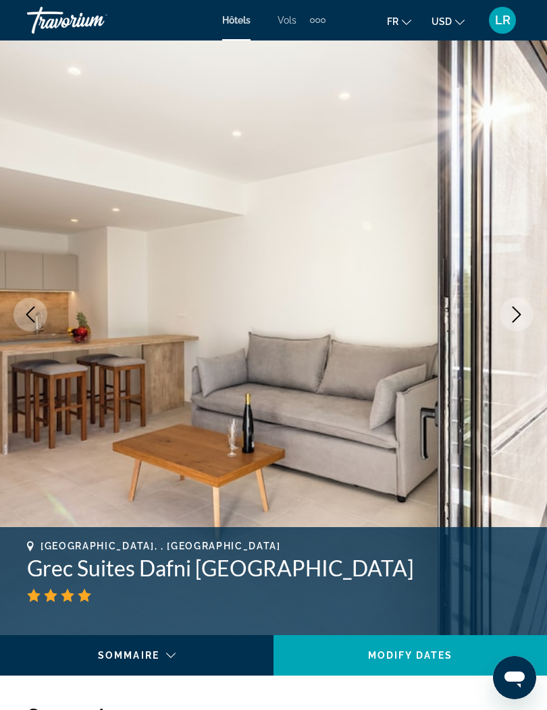
click at [33, 309] on icon "Previous image" at bounding box center [30, 314] width 16 height 16
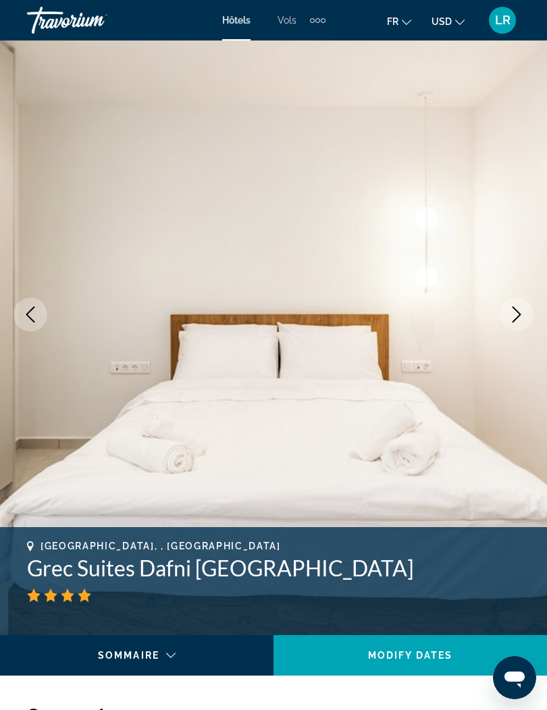
click at [36, 310] on icon "Previous image" at bounding box center [30, 314] width 16 height 16
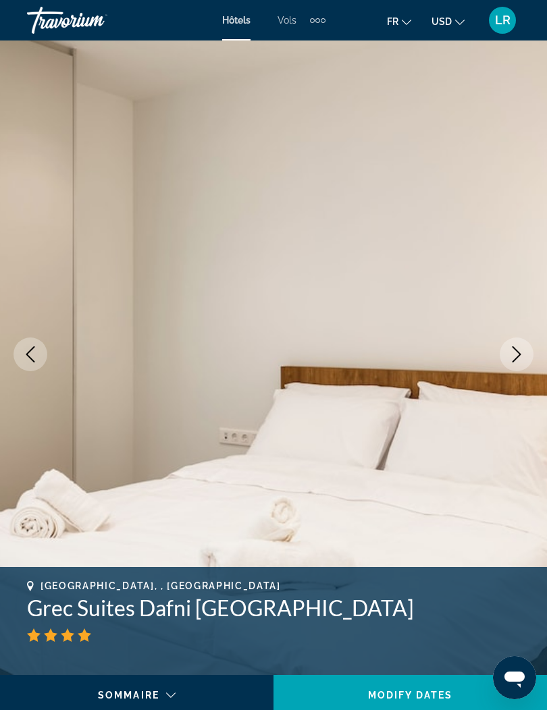
scroll to position [0, 0]
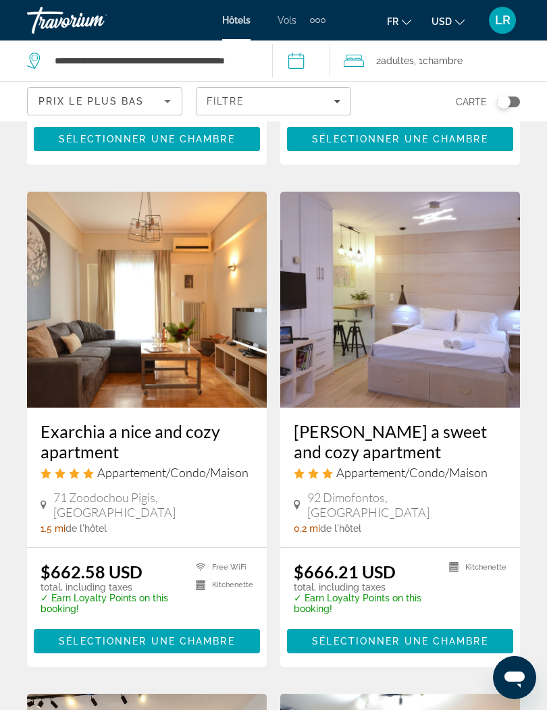
scroll to position [536, 0]
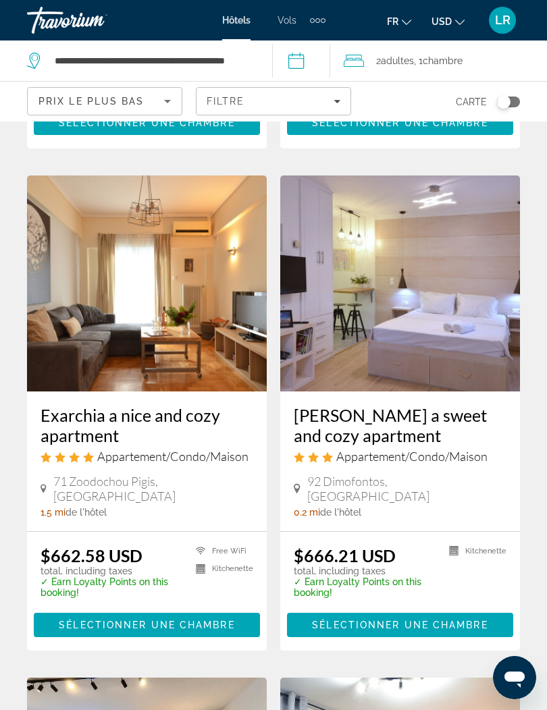
click at [400, 281] on img "Main content" at bounding box center [400, 283] width 240 height 216
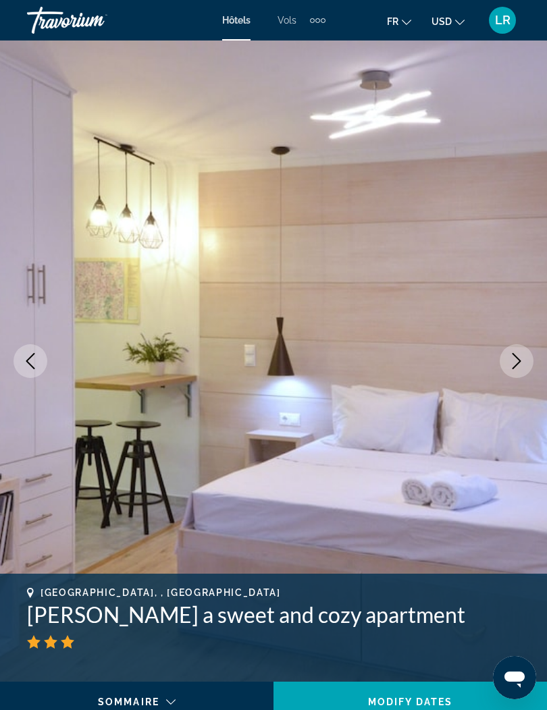
scroll to position [2, 0]
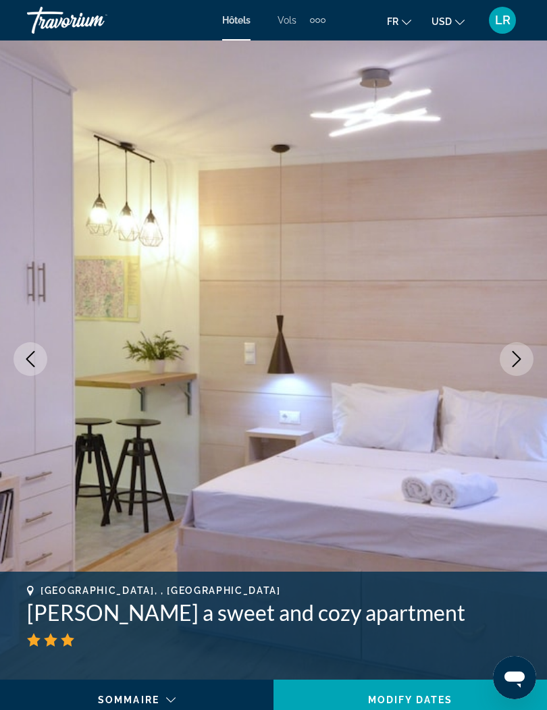
click at [509, 366] on icon "Next image" at bounding box center [516, 359] width 16 height 16
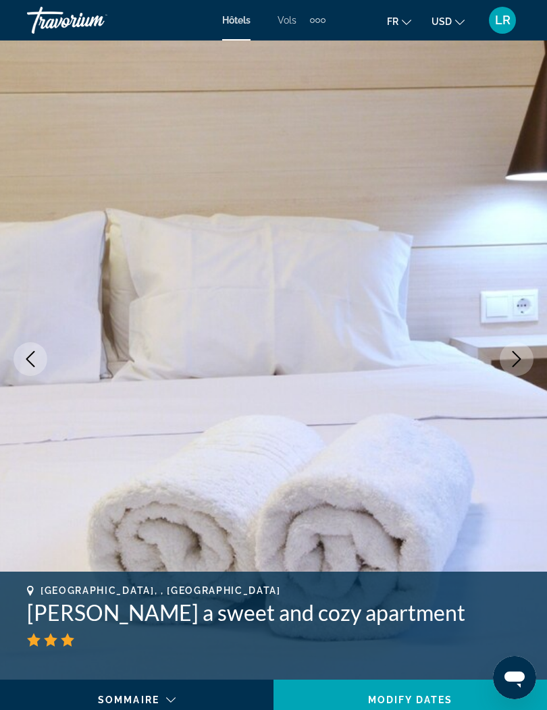
click at [506, 363] on button "Next image" at bounding box center [516, 359] width 34 height 34
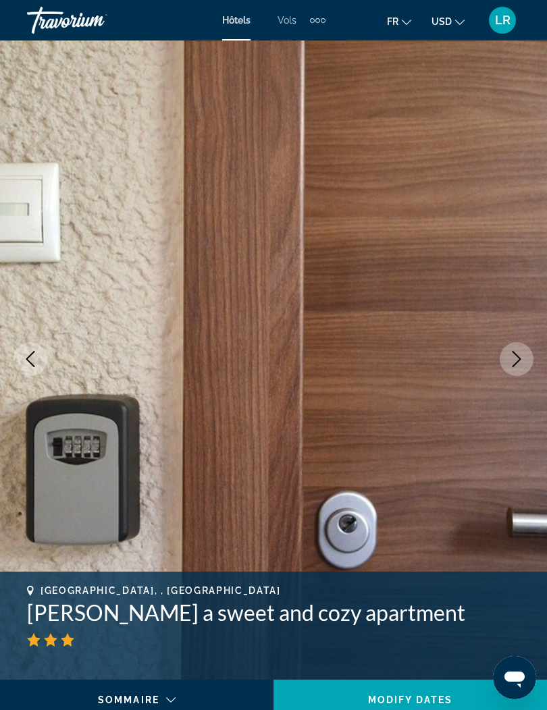
click at [505, 363] on button "Next image" at bounding box center [516, 359] width 34 height 34
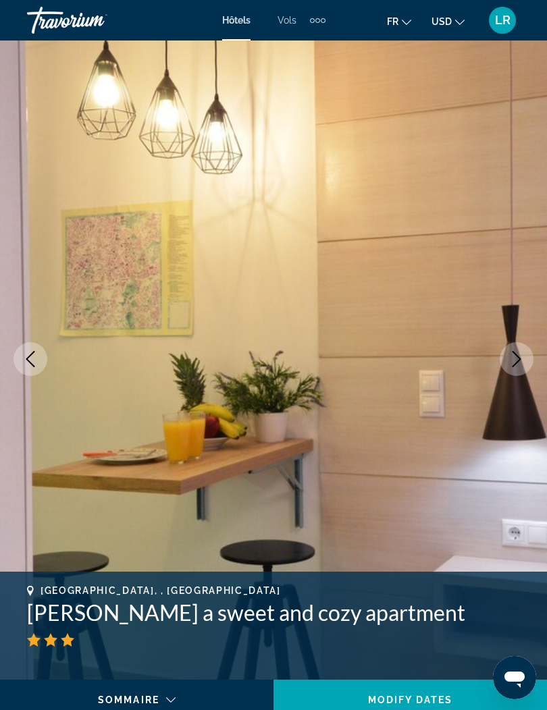
click at [505, 361] on button "Next image" at bounding box center [516, 359] width 34 height 34
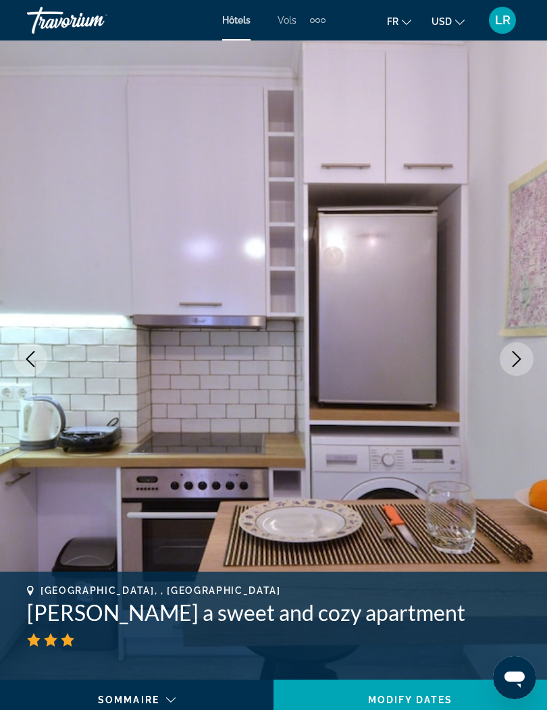
click at [508, 360] on button "Next image" at bounding box center [516, 359] width 34 height 34
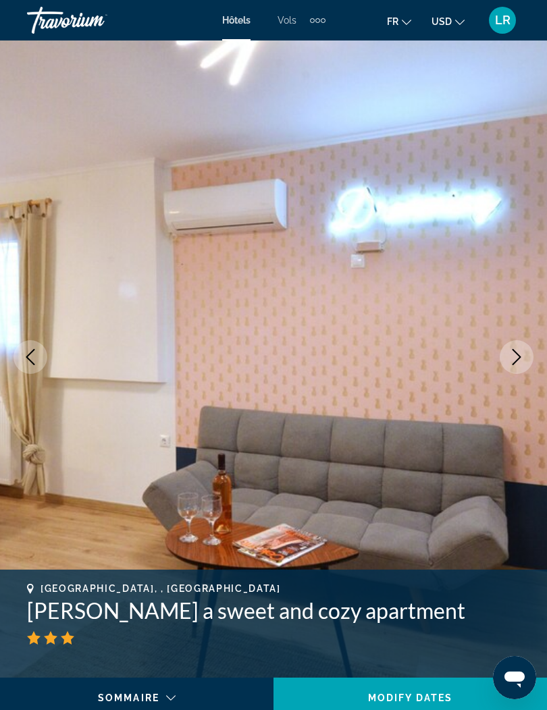
scroll to position [0, 0]
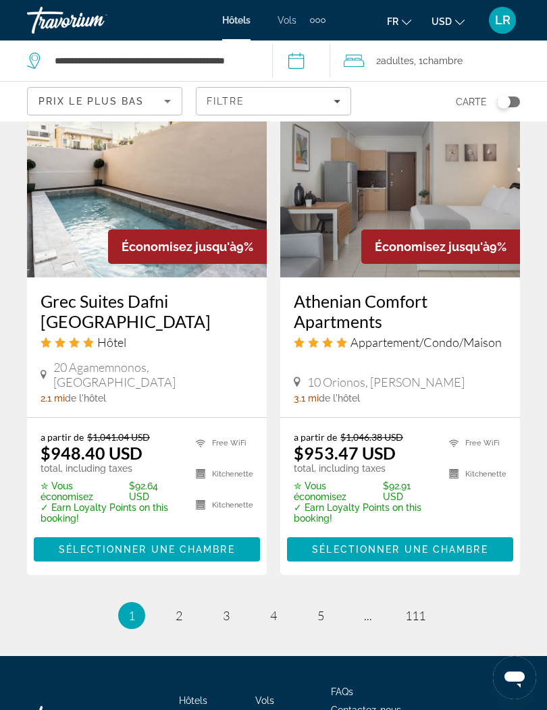
scroll to position [2719, 0]
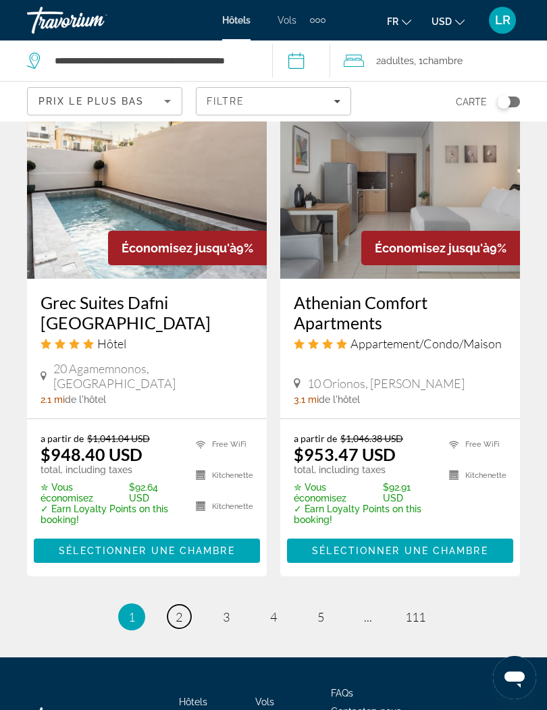
click at [171, 605] on link "page 2" at bounding box center [179, 617] width 24 height 24
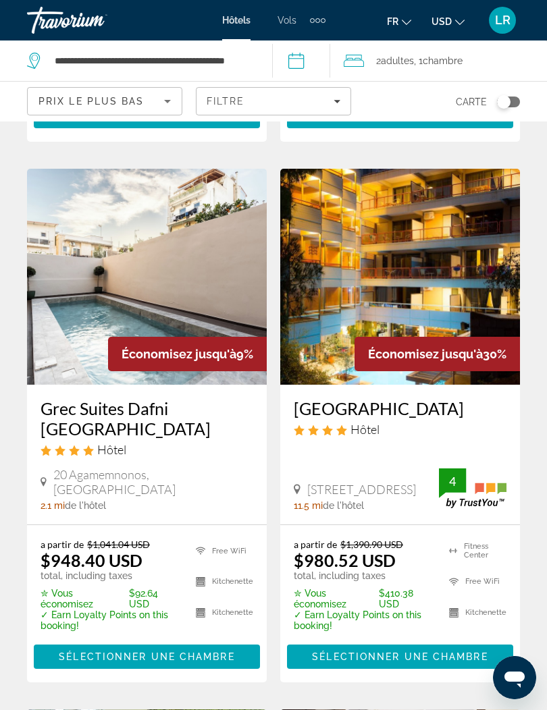
scroll to position [471, 0]
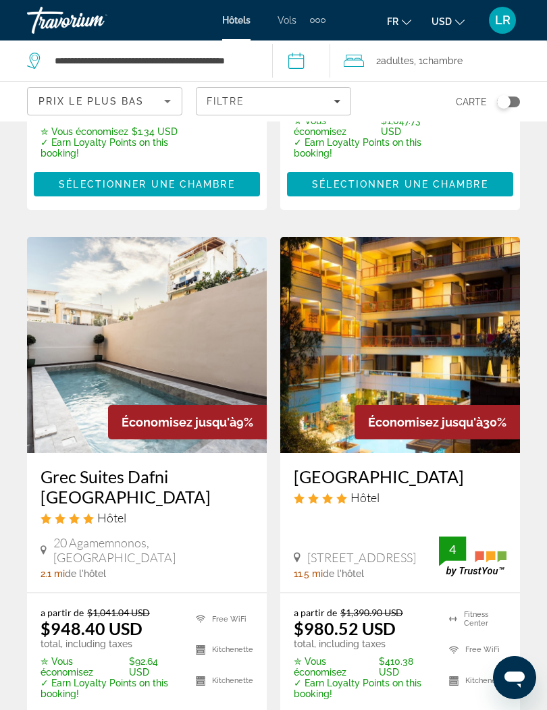
click at [423, 359] on img "Main content" at bounding box center [400, 345] width 240 height 216
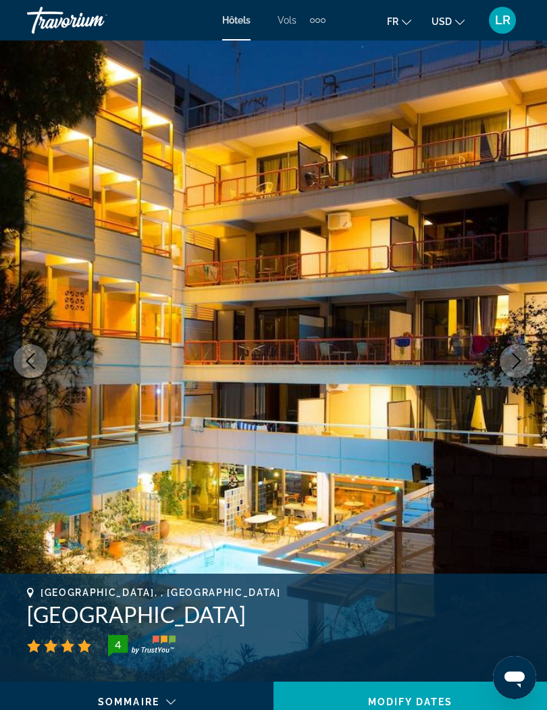
click at [510, 370] on button "Next image" at bounding box center [516, 361] width 34 height 34
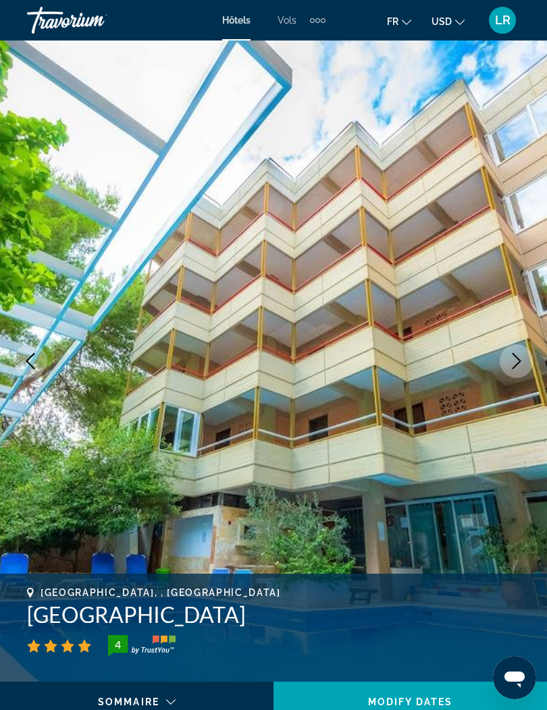
click at [509, 358] on icon "Next image" at bounding box center [516, 361] width 16 height 16
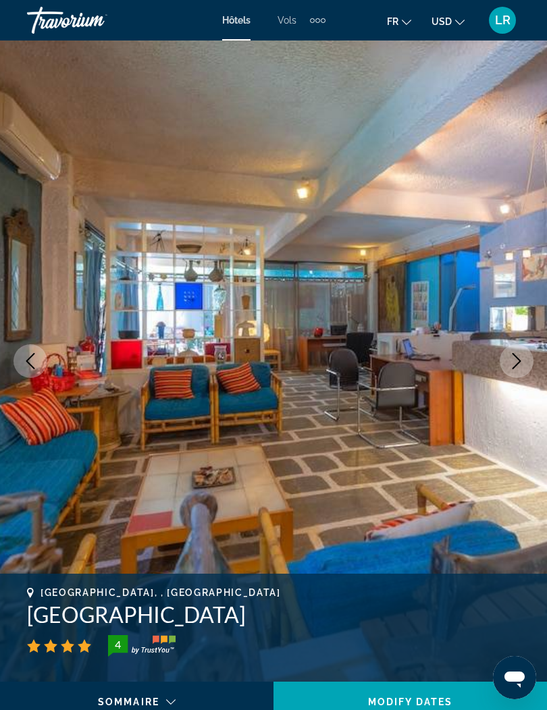
click at [512, 347] on button "Next image" at bounding box center [516, 361] width 34 height 34
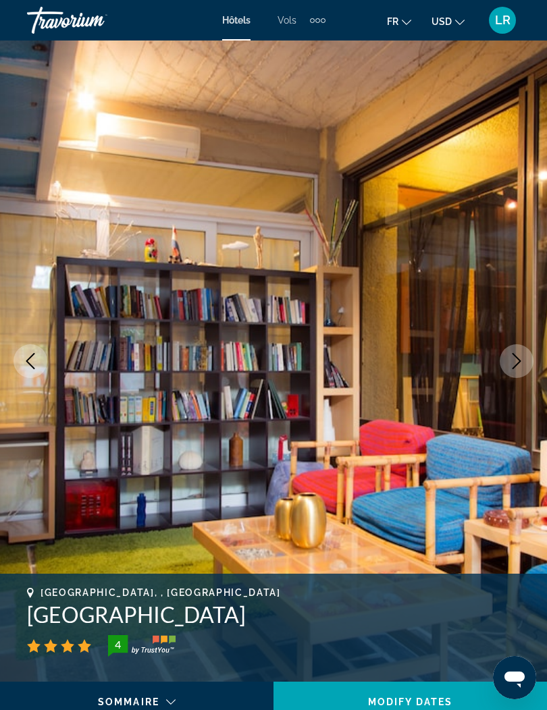
click at [510, 351] on button "Next image" at bounding box center [516, 361] width 34 height 34
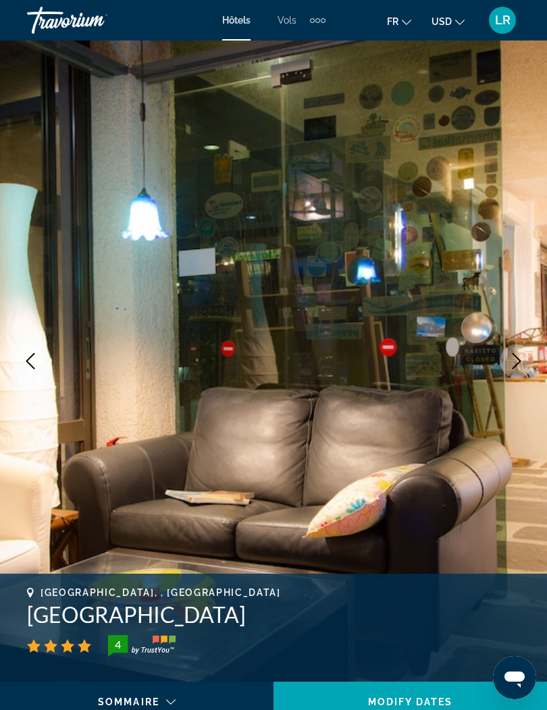
click at [506, 356] on button "Next image" at bounding box center [516, 361] width 34 height 34
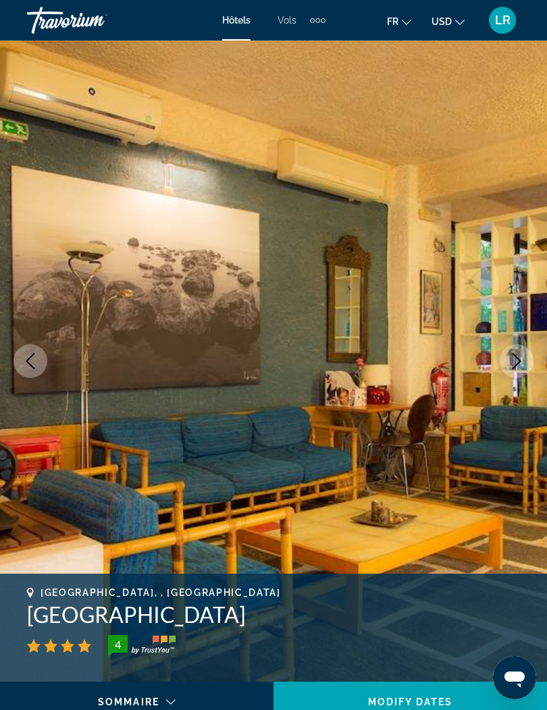
click at [510, 358] on icon "Next image" at bounding box center [516, 361] width 16 height 16
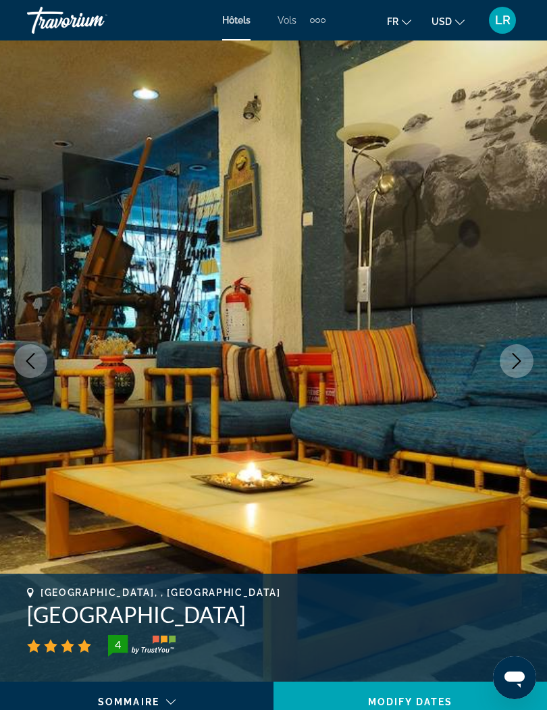
click at [510, 358] on icon "Next image" at bounding box center [516, 361] width 16 height 16
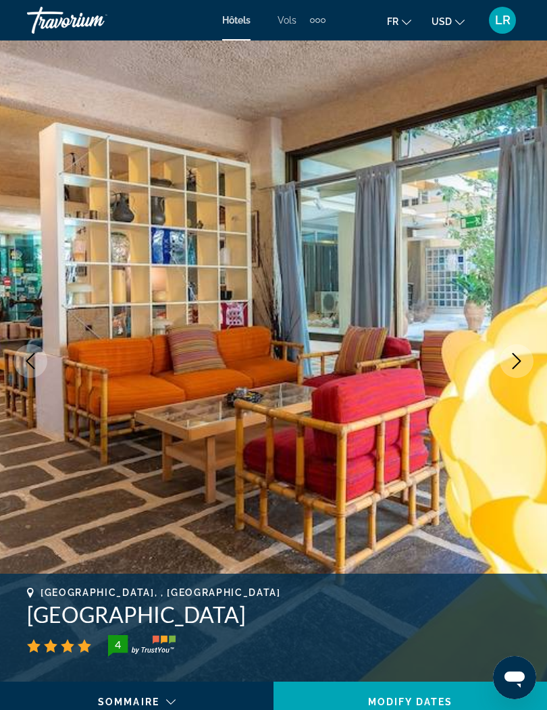
click at [507, 361] on button "Next image" at bounding box center [516, 361] width 34 height 34
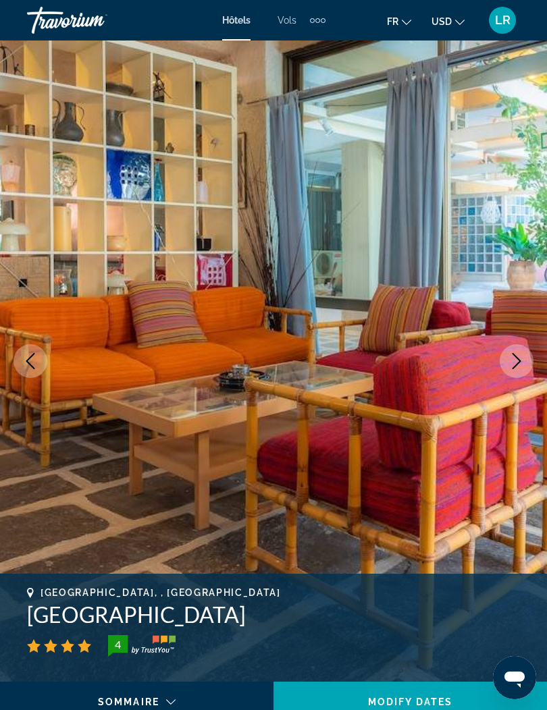
click at [505, 361] on button "Next image" at bounding box center [516, 361] width 34 height 34
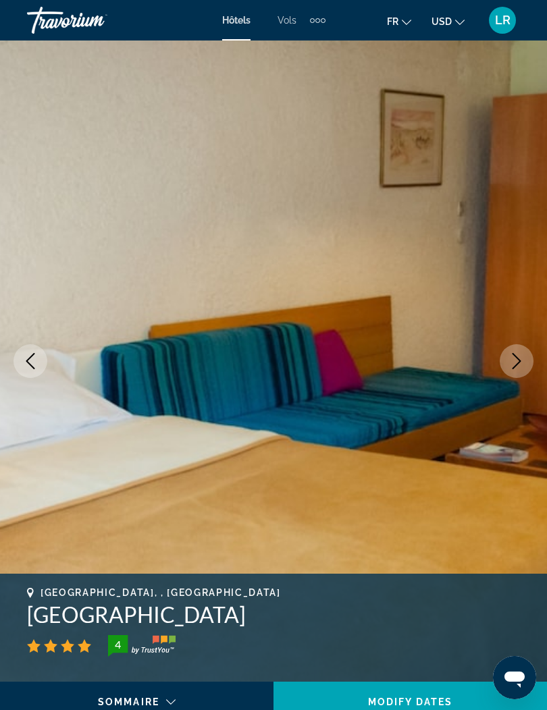
click at [506, 360] on button "Next image" at bounding box center [516, 361] width 34 height 34
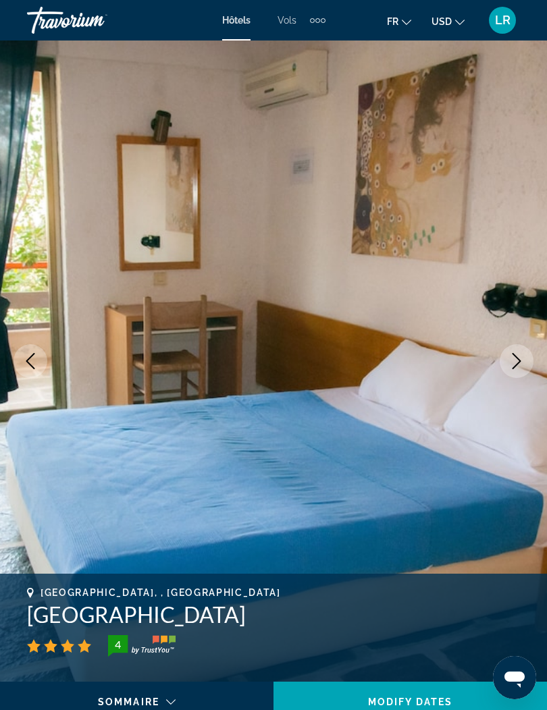
click at [505, 360] on button "Next image" at bounding box center [516, 361] width 34 height 34
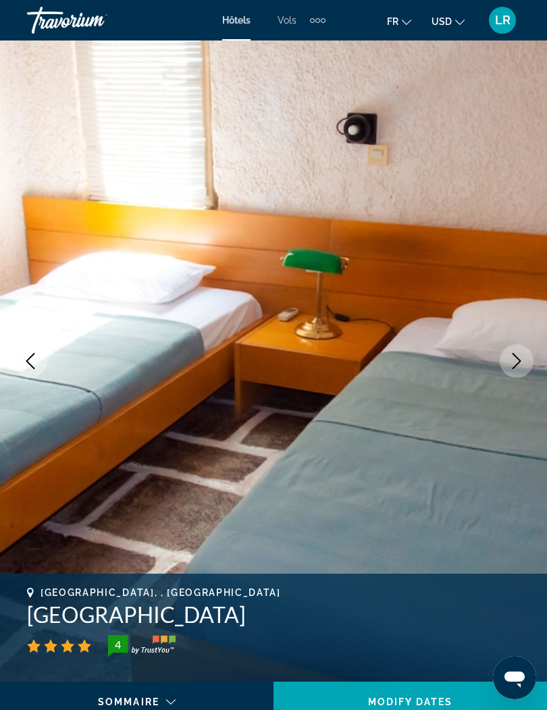
click at [510, 360] on icon "Next image" at bounding box center [516, 361] width 16 height 16
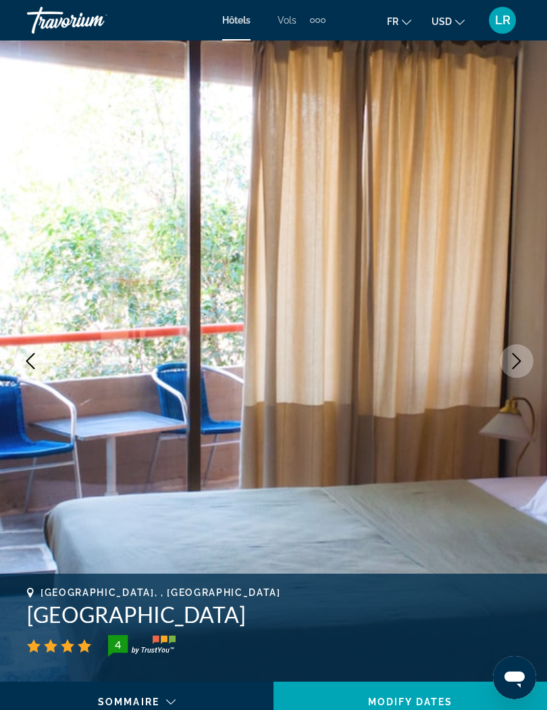
click at [508, 362] on icon "Next image" at bounding box center [516, 361] width 16 height 16
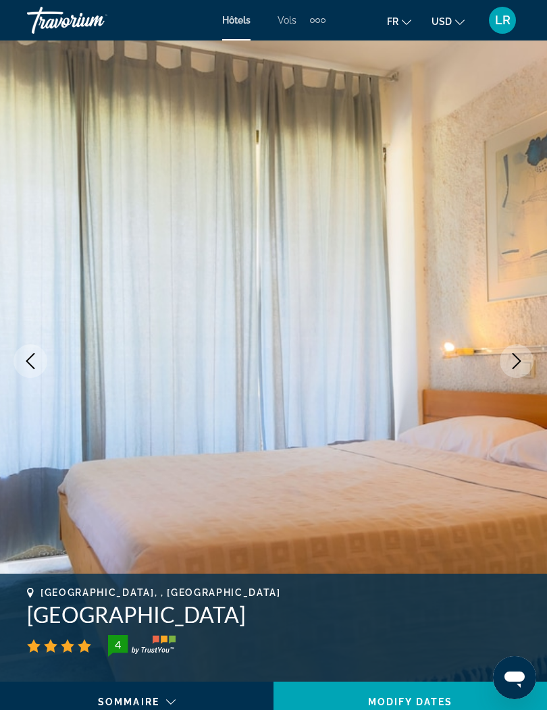
click at [508, 362] on icon "Next image" at bounding box center [516, 361] width 16 height 16
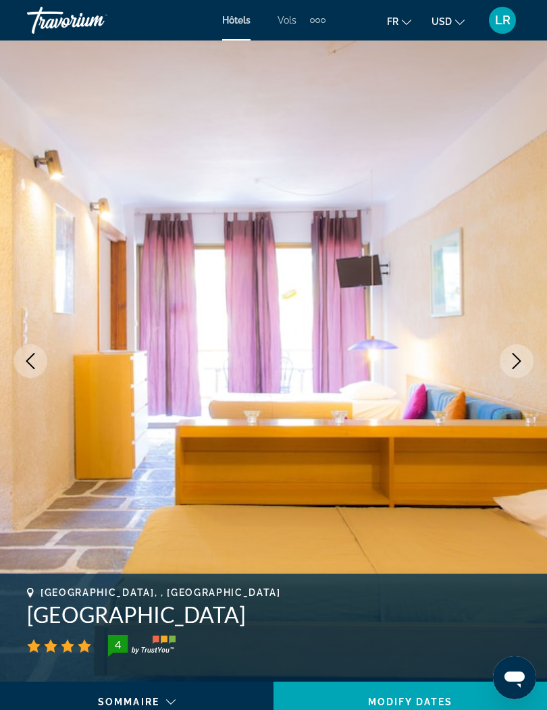
click at [506, 363] on button "Next image" at bounding box center [516, 361] width 34 height 34
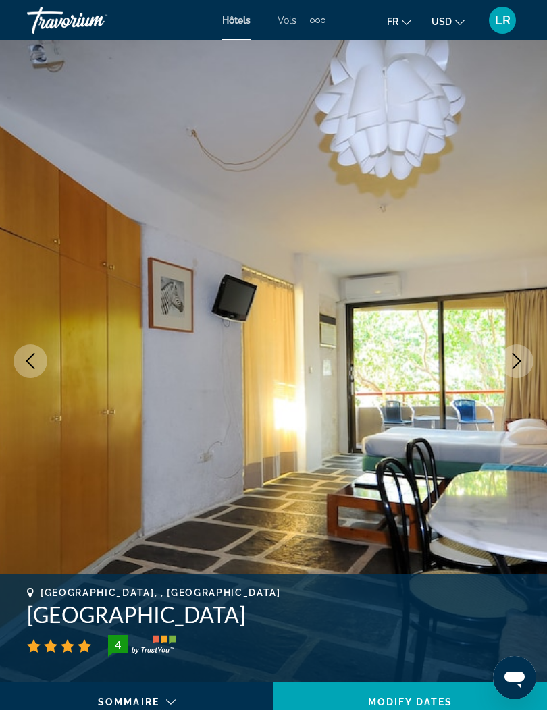
click at [504, 363] on button "Next image" at bounding box center [516, 361] width 34 height 34
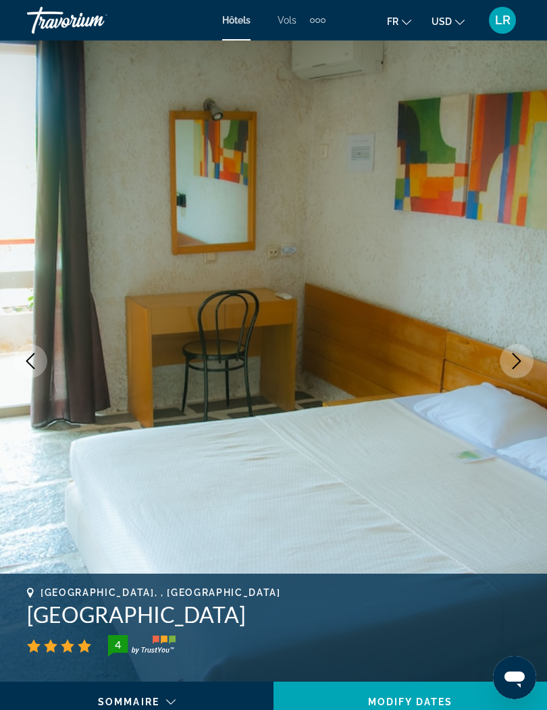
click at [507, 360] on button "Next image" at bounding box center [516, 361] width 34 height 34
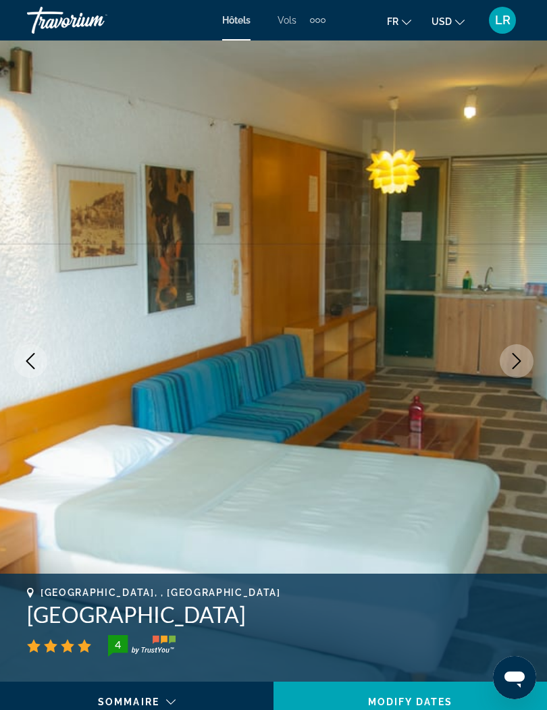
click at [510, 361] on icon "Next image" at bounding box center [516, 361] width 16 height 16
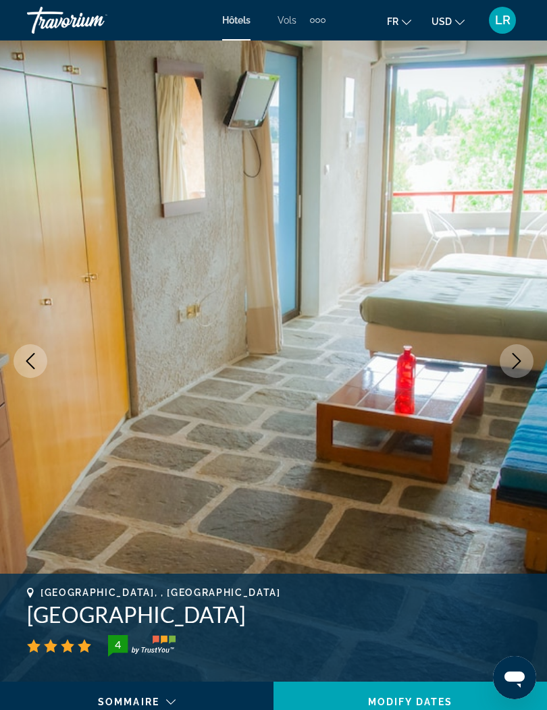
click at [514, 360] on icon "Next image" at bounding box center [516, 361] width 16 height 16
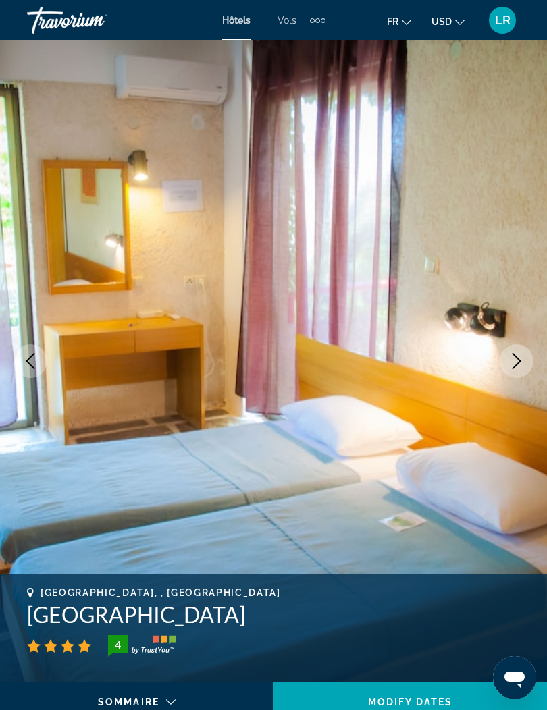
click at [514, 360] on icon "Next image" at bounding box center [516, 361] width 16 height 16
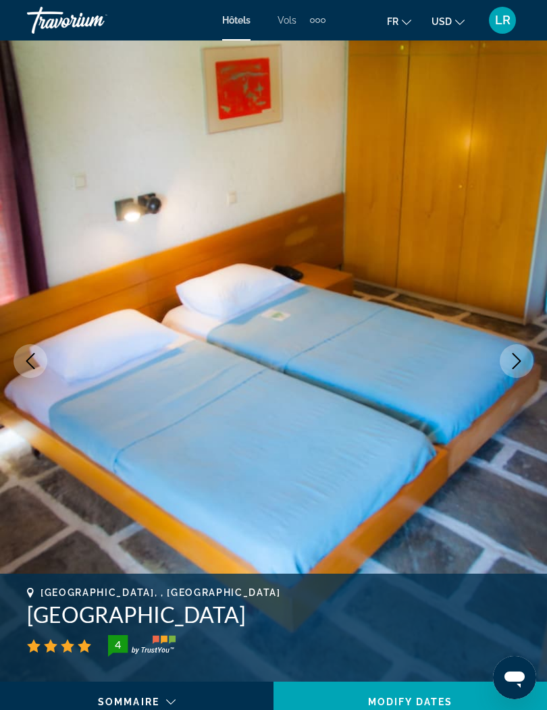
click at [513, 360] on icon "Next image" at bounding box center [516, 361] width 16 height 16
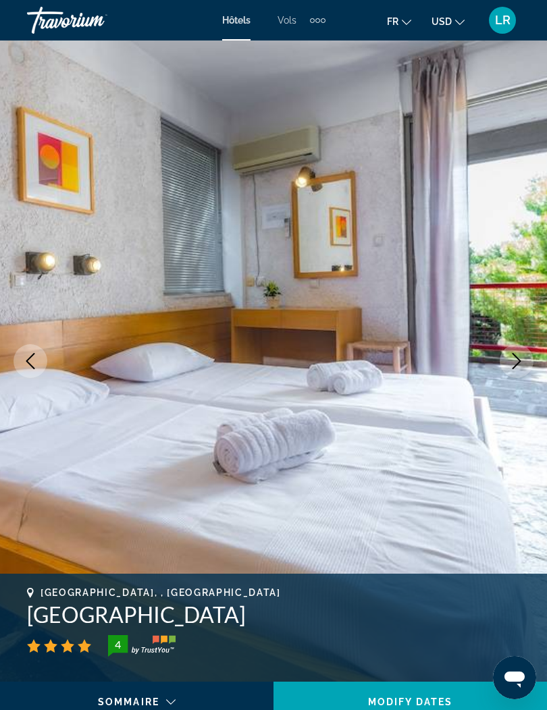
click at [510, 360] on icon "Next image" at bounding box center [516, 361] width 16 height 16
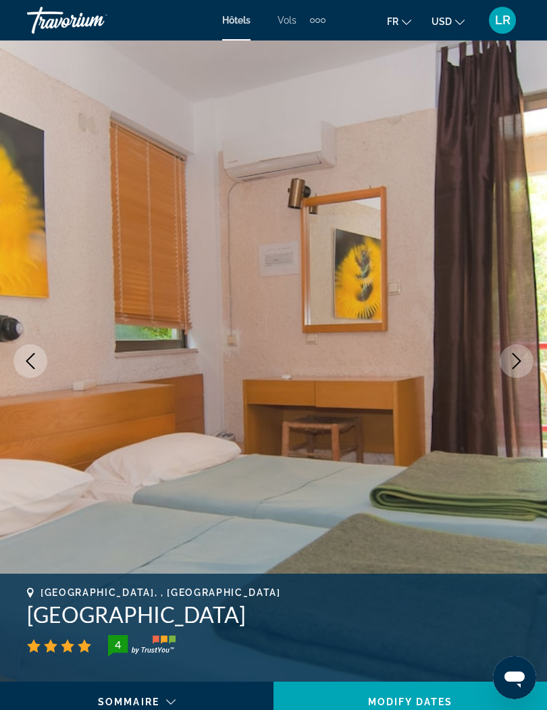
click at [507, 359] on button "Next image" at bounding box center [516, 361] width 34 height 34
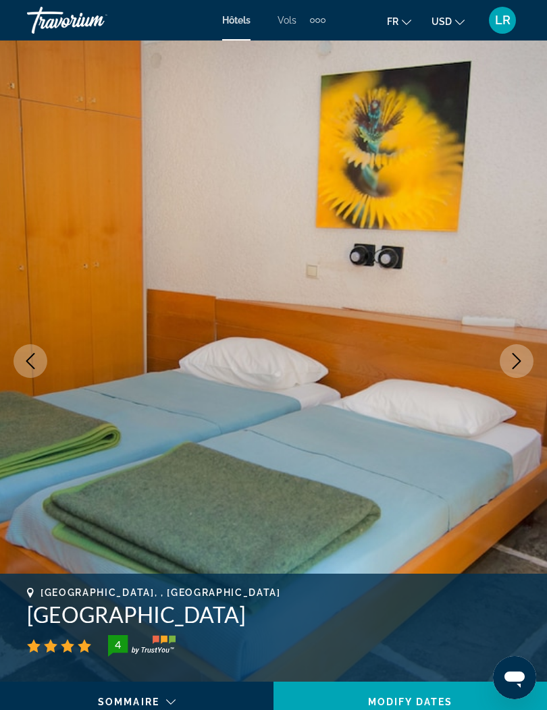
click at [508, 360] on button "Next image" at bounding box center [516, 361] width 34 height 34
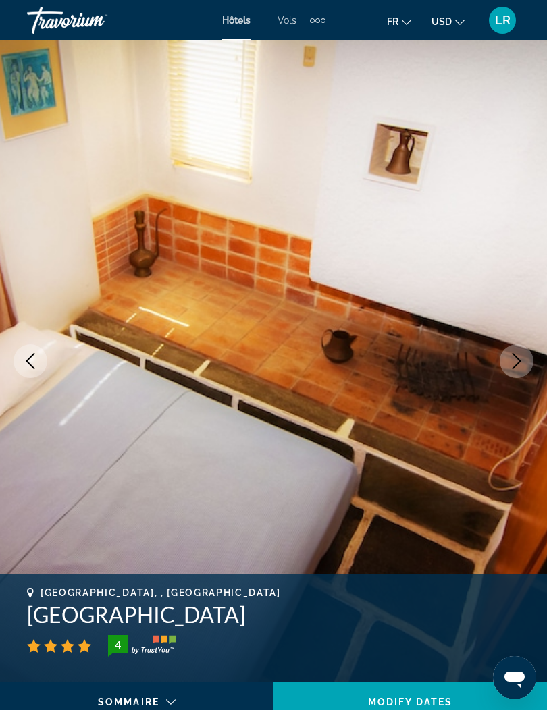
click at [510, 360] on icon "Next image" at bounding box center [516, 361] width 16 height 16
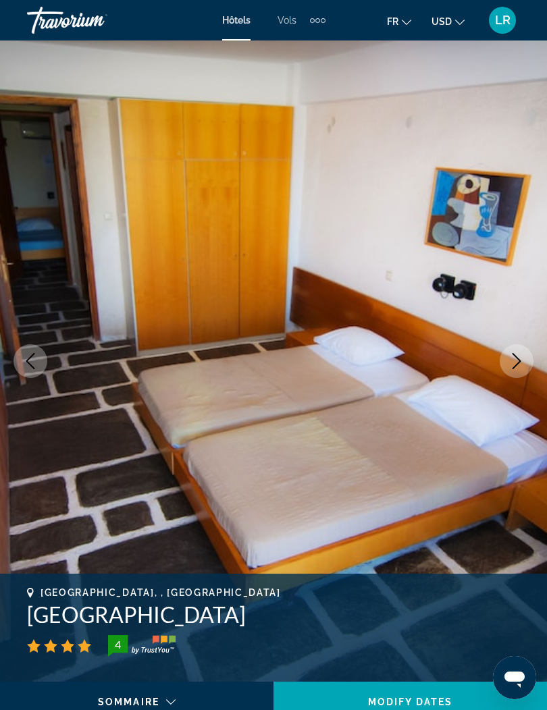
click at [512, 358] on icon "Next image" at bounding box center [516, 361] width 16 height 16
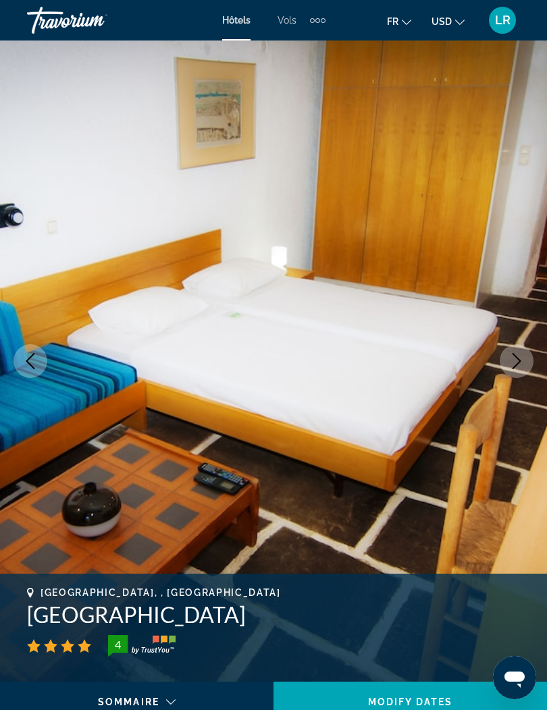
click at [512, 357] on icon "Next image" at bounding box center [516, 361] width 16 height 16
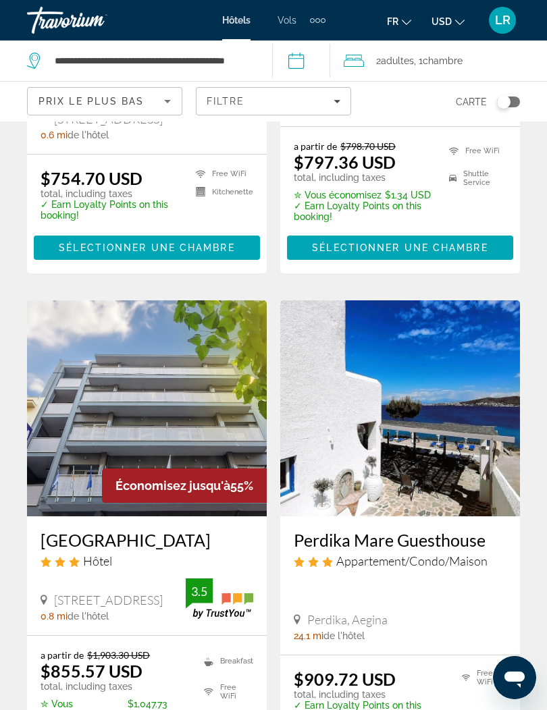
scroll to position [1963, 0]
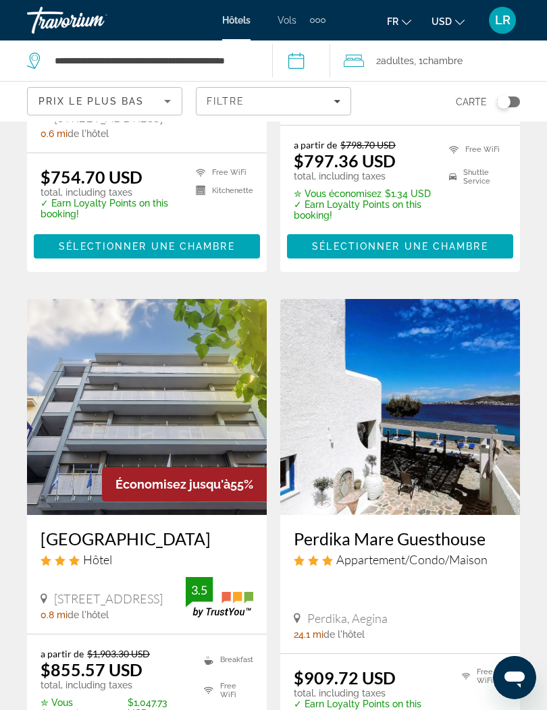
click at [454, 529] on div "Perdika Mare Guesthouse Appartement/Condo/Maison" at bounding box center [400, 553] width 213 height 49
click at [454, 435] on img "Main content" at bounding box center [400, 407] width 240 height 216
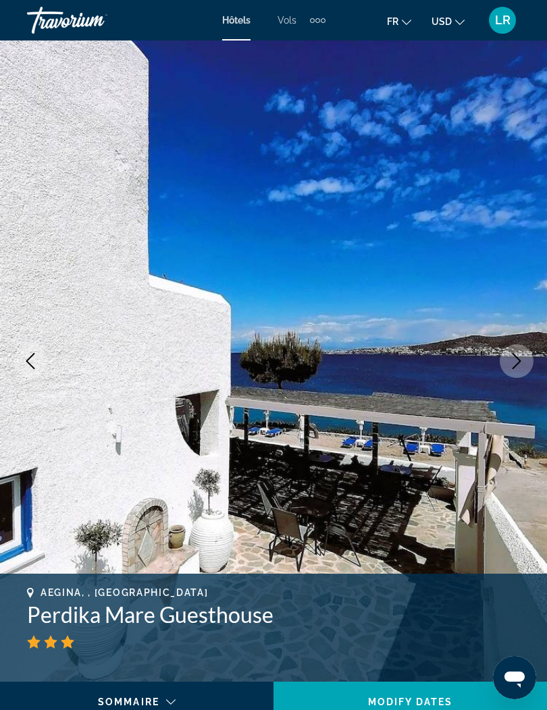
click at [531, 356] on button "Next image" at bounding box center [516, 361] width 34 height 34
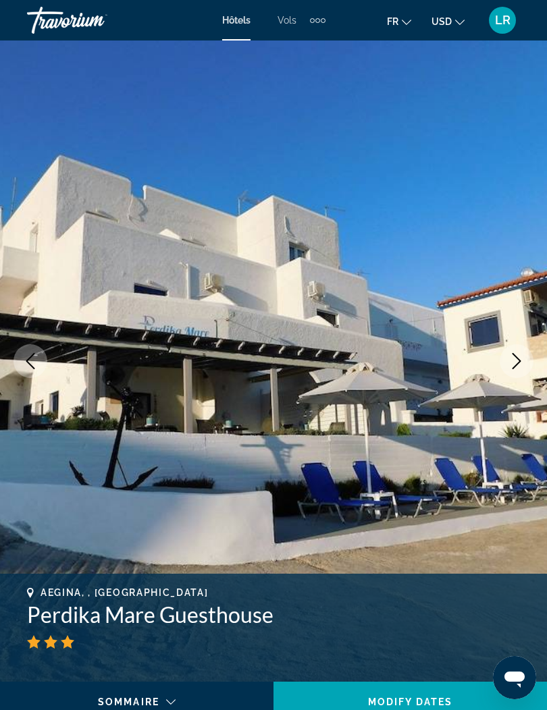
click at [513, 363] on icon "Next image" at bounding box center [516, 361] width 16 height 16
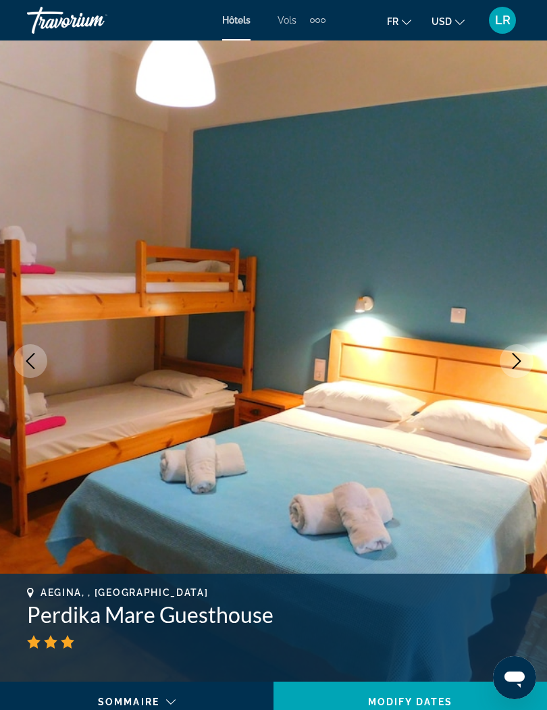
click at [513, 362] on icon "Next image" at bounding box center [516, 361] width 16 height 16
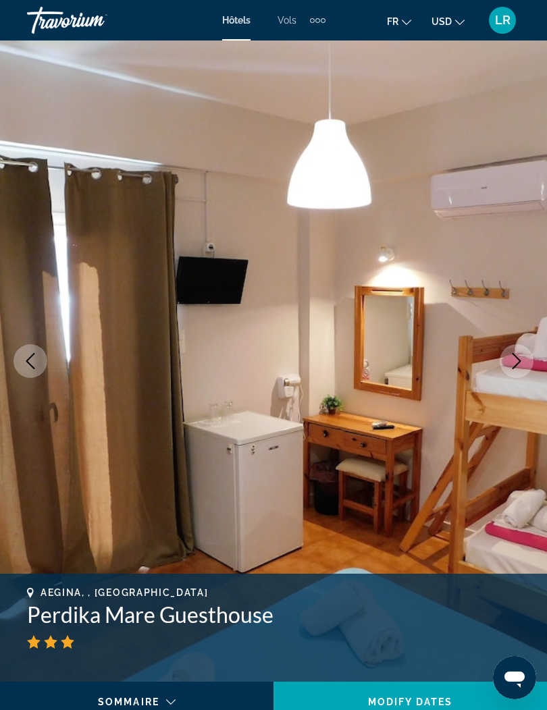
click at [512, 362] on icon "Next image" at bounding box center [516, 361] width 16 height 16
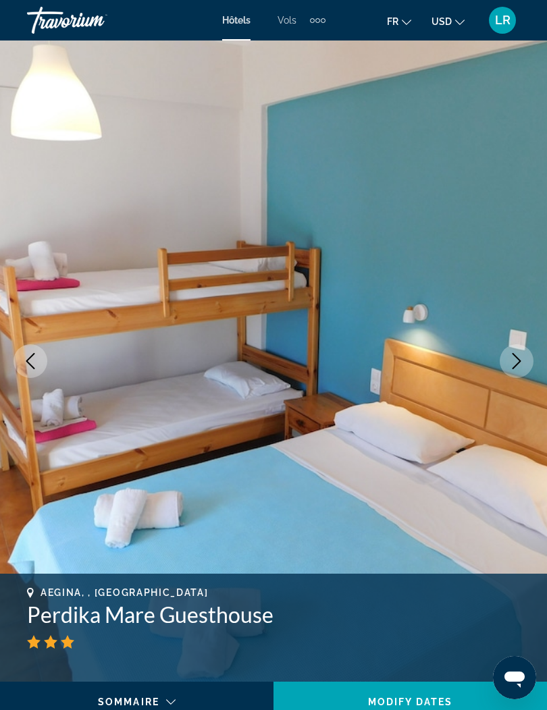
click at [510, 364] on icon "Next image" at bounding box center [516, 361] width 16 height 16
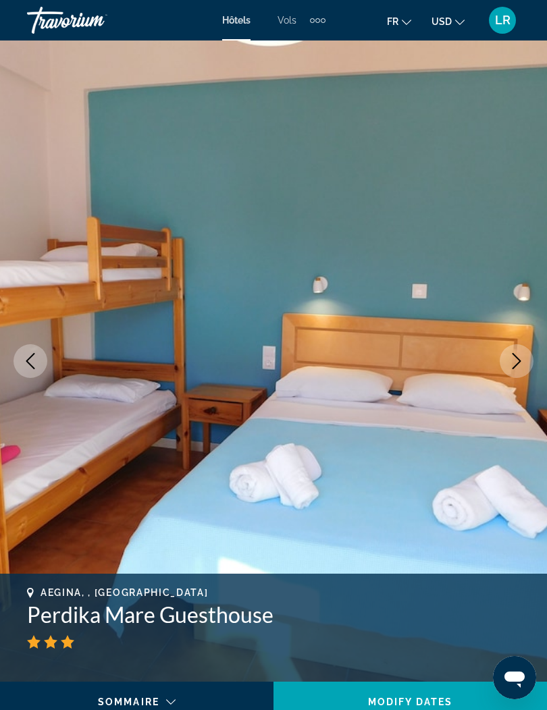
click at [505, 367] on button "Next image" at bounding box center [516, 361] width 34 height 34
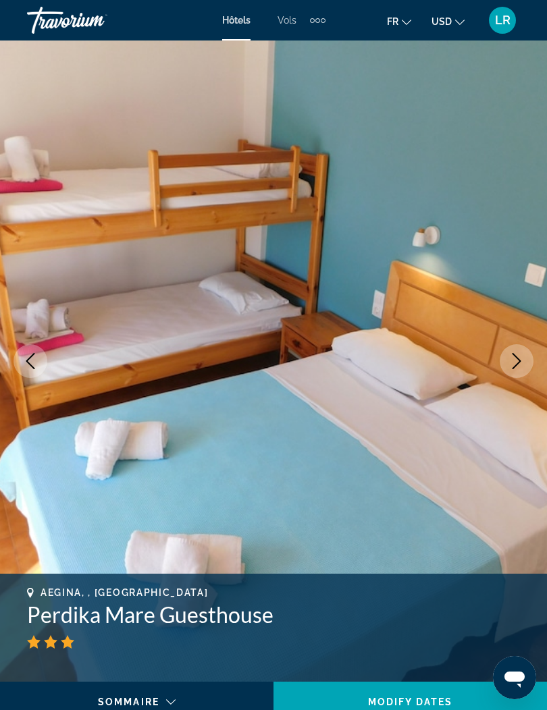
click at [506, 365] on button "Next image" at bounding box center [516, 361] width 34 height 34
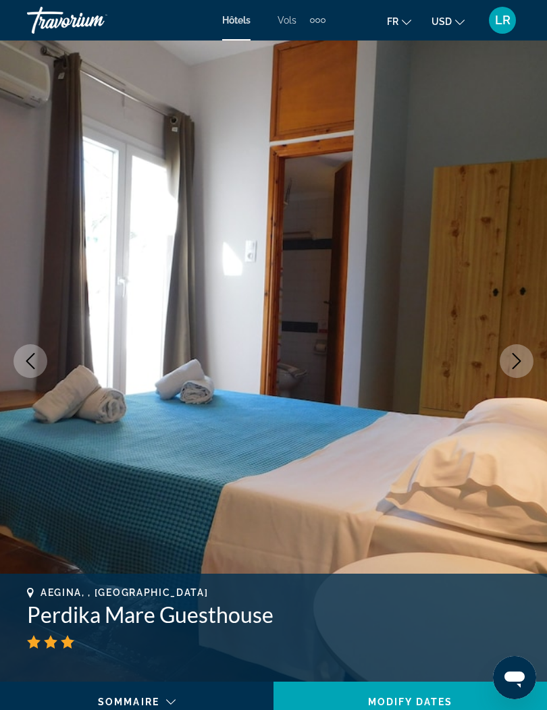
click at [506, 363] on button "Next image" at bounding box center [516, 361] width 34 height 34
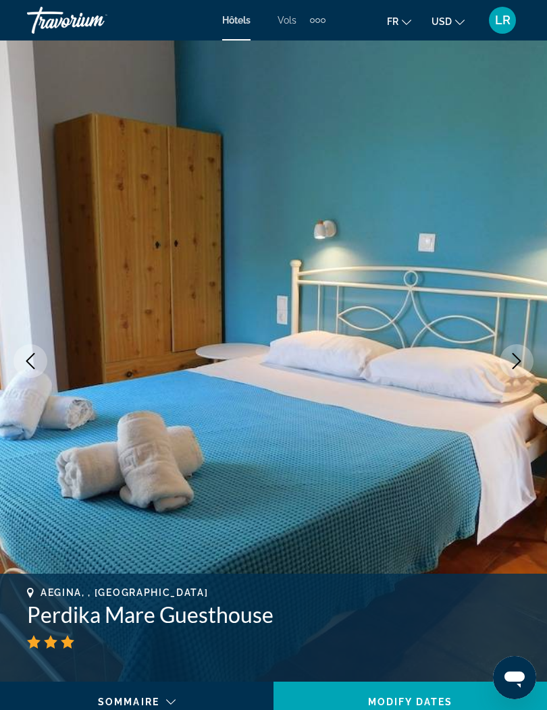
click at [505, 362] on button "Next image" at bounding box center [516, 361] width 34 height 34
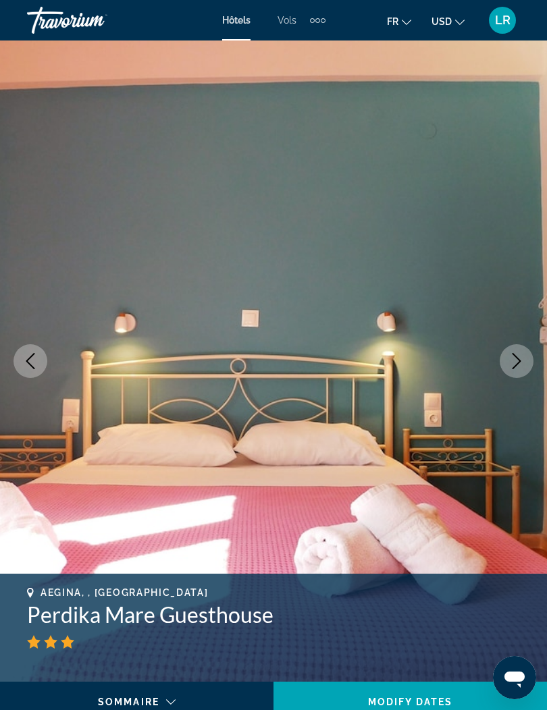
click at [506, 362] on button "Next image" at bounding box center [516, 361] width 34 height 34
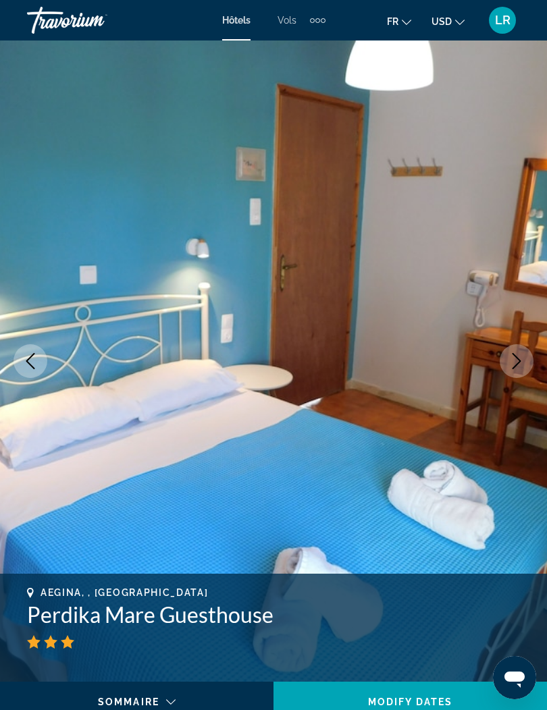
click at [506, 362] on button "Next image" at bounding box center [516, 361] width 34 height 34
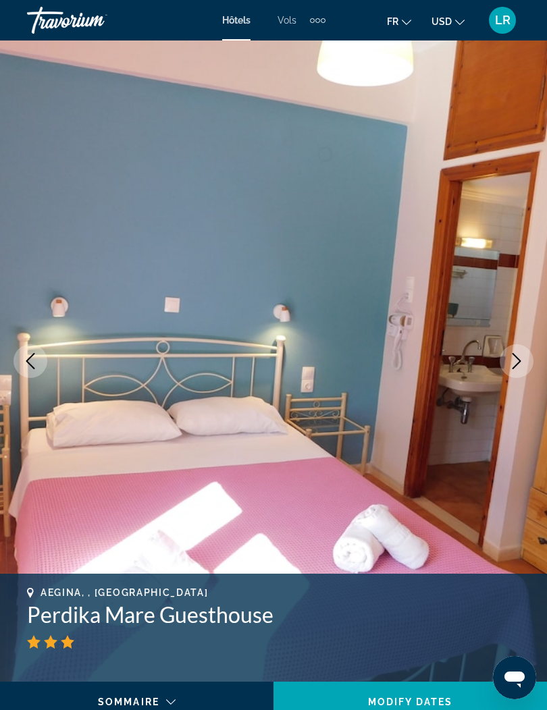
click at [508, 358] on button "Next image" at bounding box center [516, 361] width 34 height 34
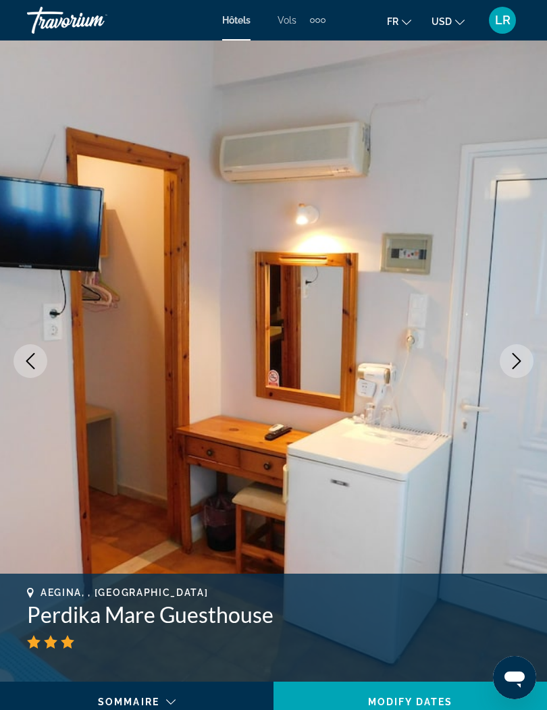
click at [504, 360] on button "Next image" at bounding box center [516, 361] width 34 height 34
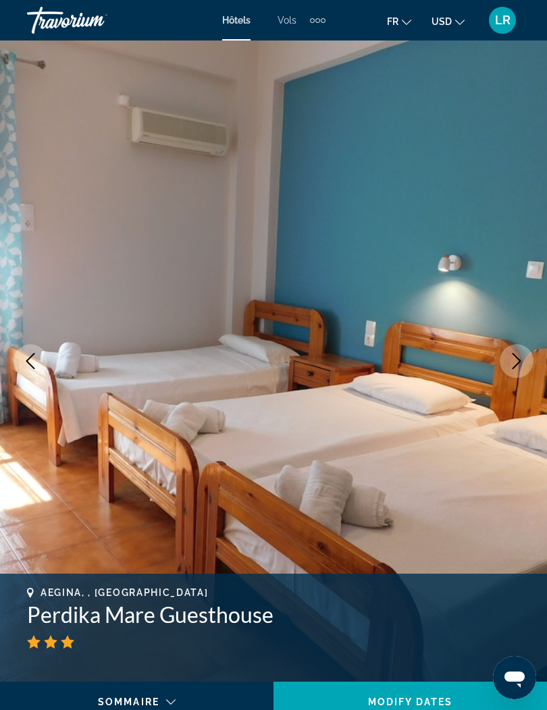
click at [513, 360] on icon "Next image" at bounding box center [516, 361] width 16 height 16
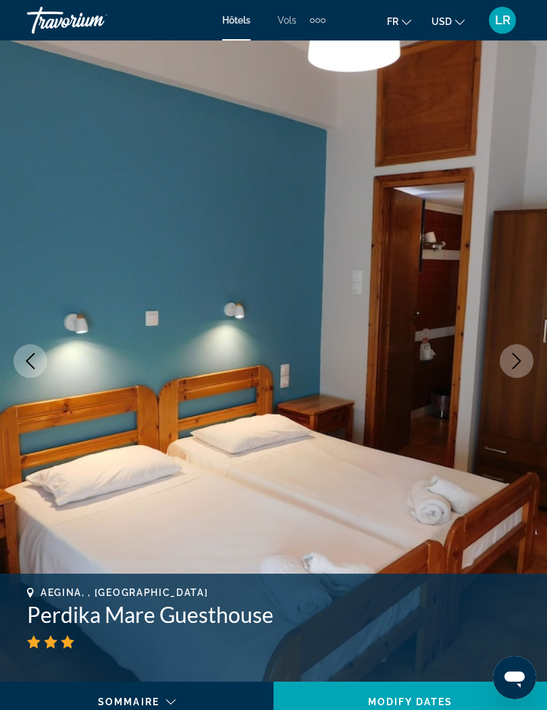
click at [509, 358] on icon "Next image" at bounding box center [516, 361] width 16 height 16
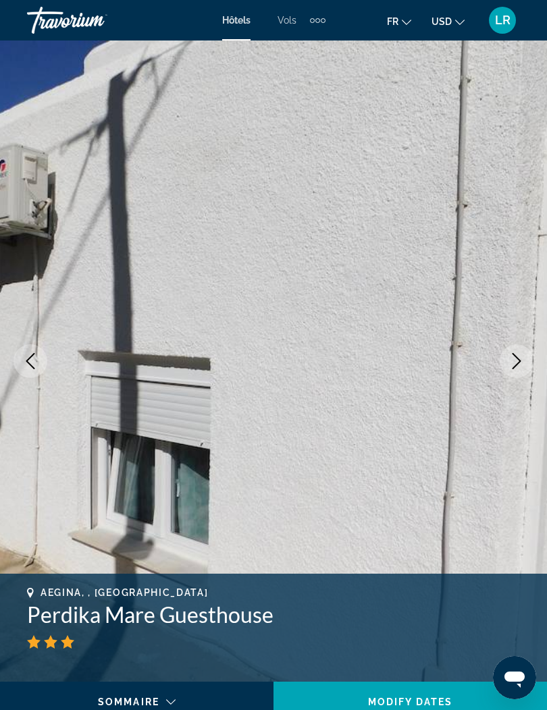
click at [510, 360] on icon "Next image" at bounding box center [516, 361] width 16 height 16
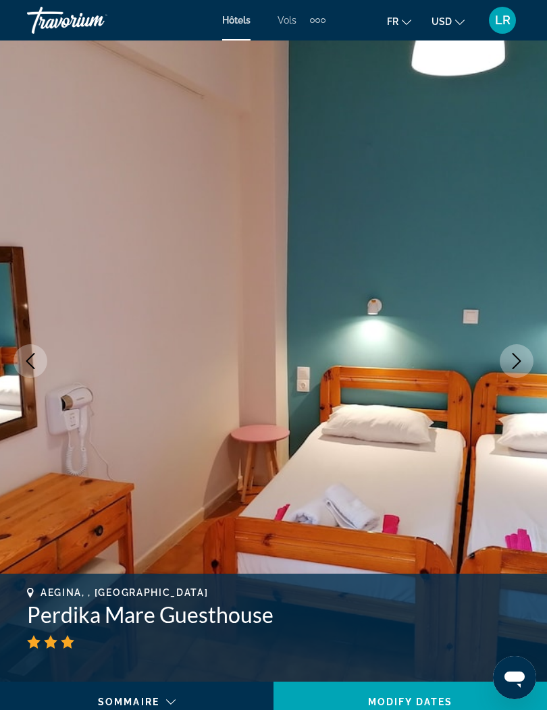
click at [509, 359] on icon "Next image" at bounding box center [516, 361] width 16 height 16
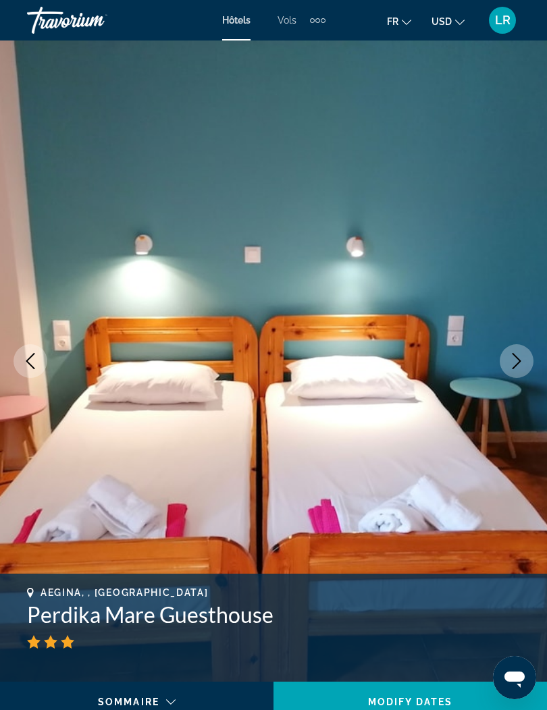
click at [512, 354] on icon "Next image" at bounding box center [516, 361] width 16 height 16
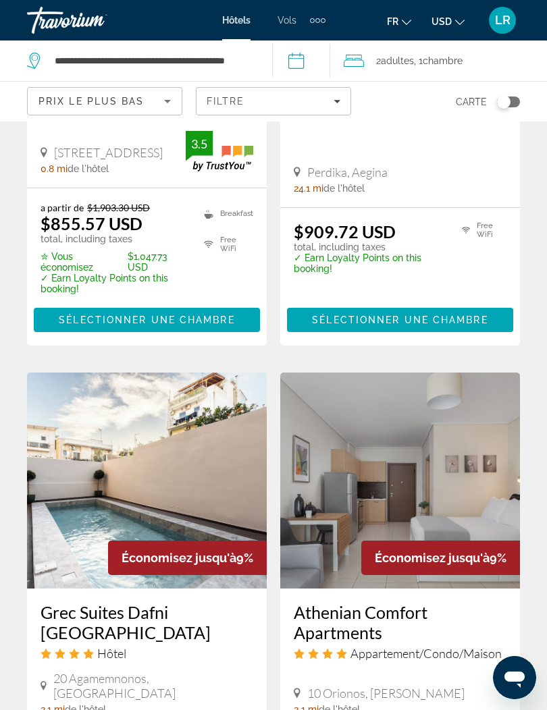
scroll to position [2475, 0]
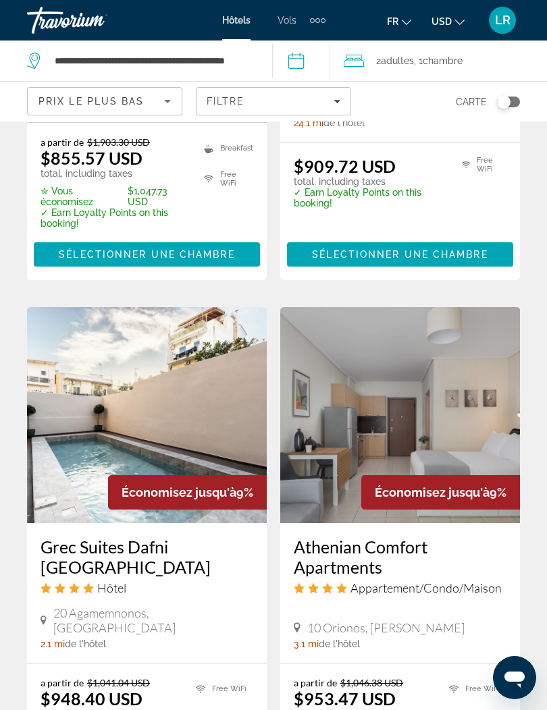
click at [205, 485] on span "Économisez jusqu'à" at bounding box center [178, 492] width 115 height 14
click at [215, 381] on img "Main content" at bounding box center [147, 415] width 240 height 216
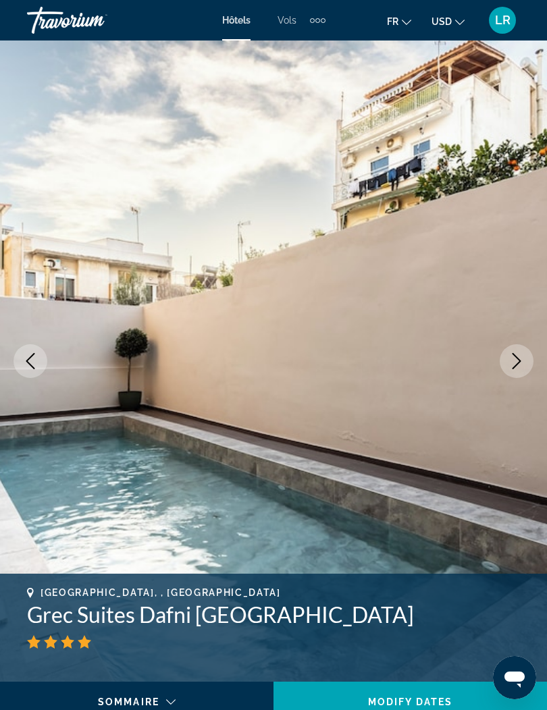
click at [518, 365] on icon "Next image" at bounding box center [516, 361] width 16 height 16
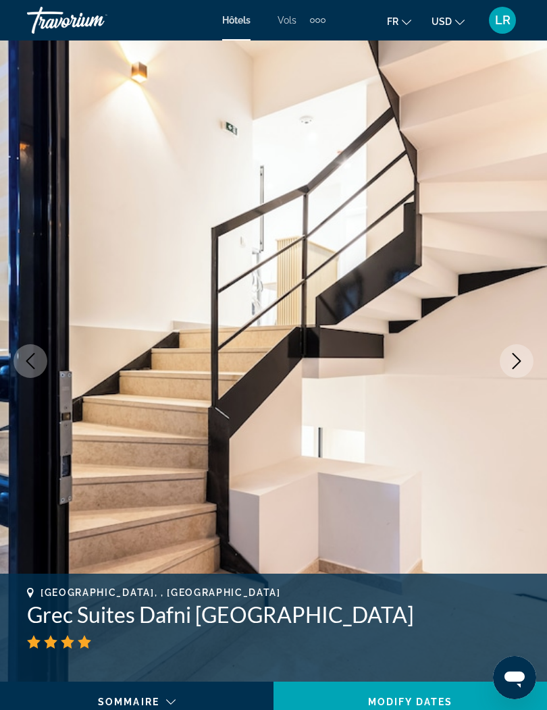
click at [510, 367] on icon "Next image" at bounding box center [516, 361] width 16 height 16
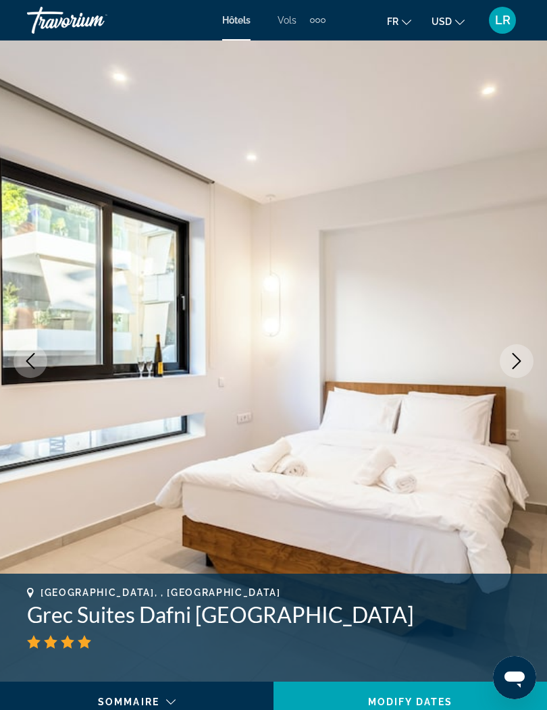
click at [506, 369] on button "Next image" at bounding box center [516, 361] width 34 height 34
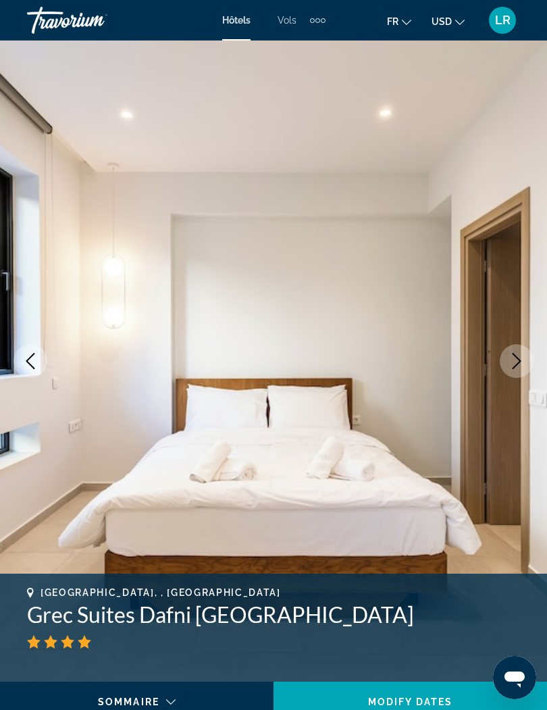
click at [506, 366] on button "Next image" at bounding box center [516, 361] width 34 height 34
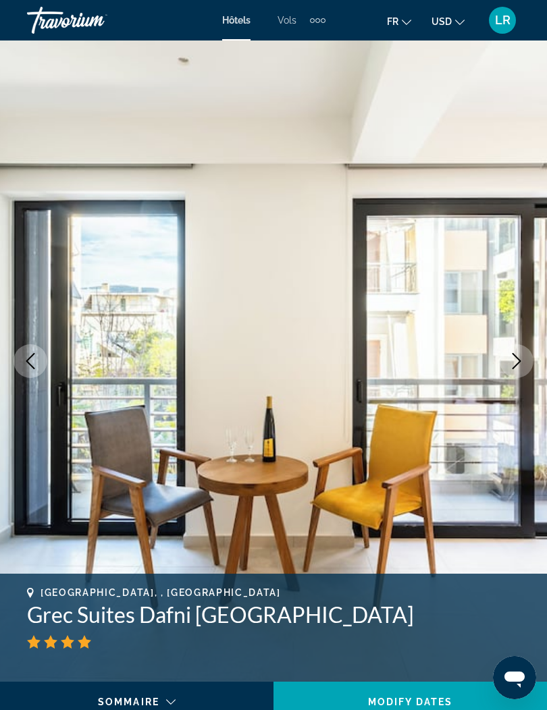
click at [508, 364] on button "Next image" at bounding box center [516, 361] width 34 height 34
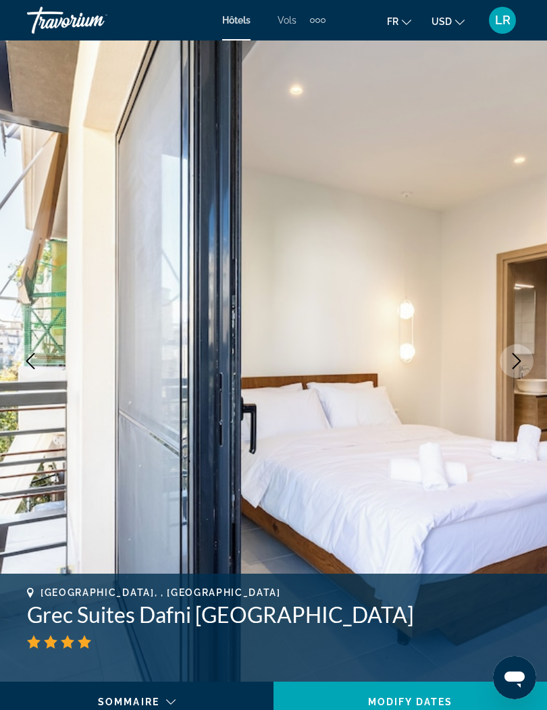
click at [506, 362] on button "Next image" at bounding box center [516, 361] width 34 height 34
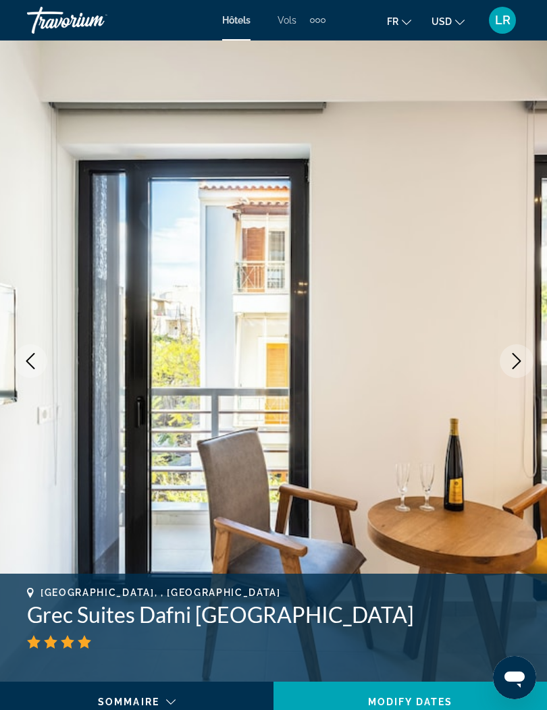
click at [503, 357] on button "Next image" at bounding box center [516, 361] width 34 height 34
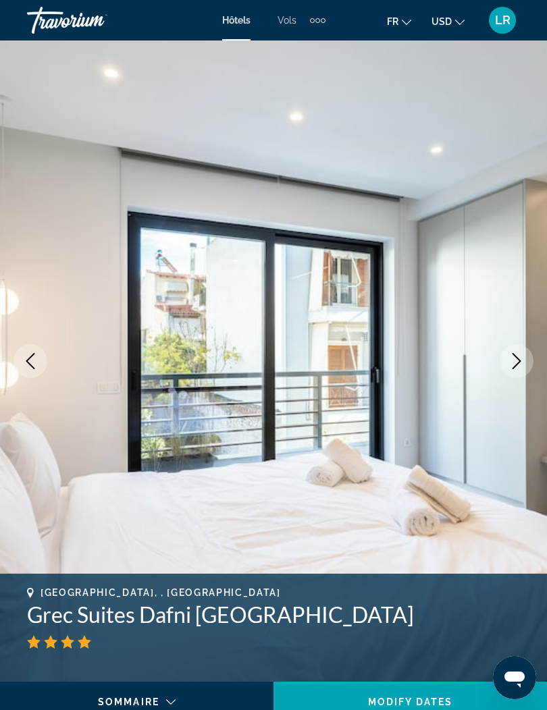
click at [510, 356] on icon "Next image" at bounding box center [516, 361] width 16 height 16
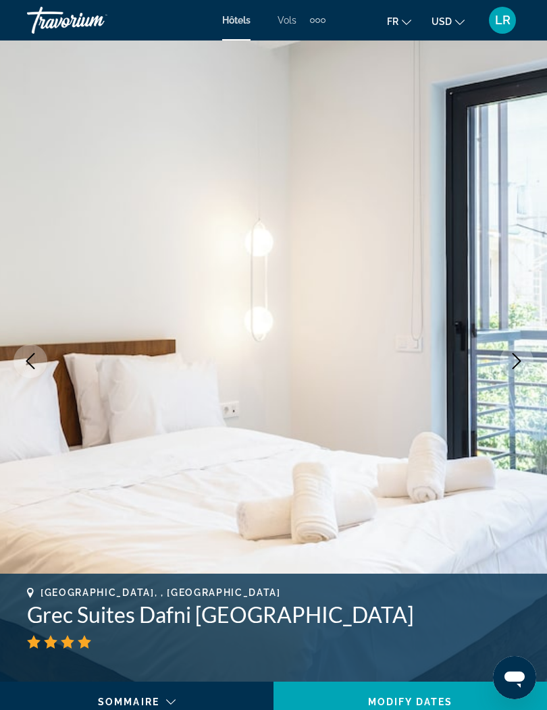
click at [514, 357] on icon "Next image" at bounding box center [516, 361] width 16 height 16
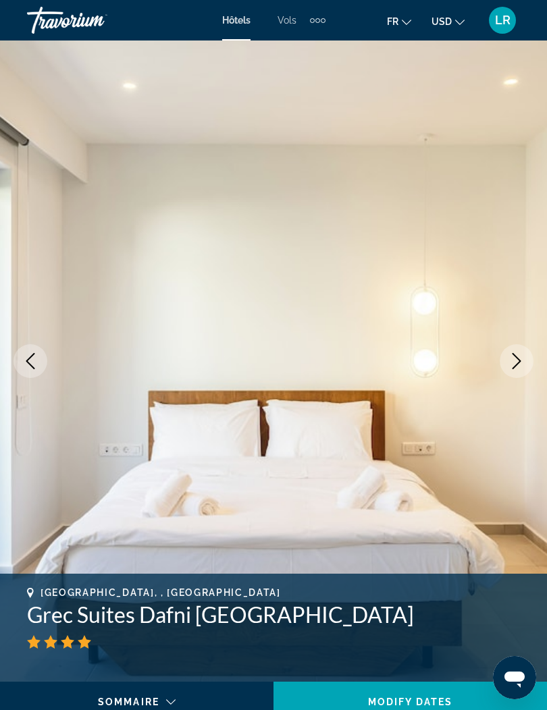
click at [511, 359] on icon "Next image" at bounding box center [516, 361] width 16 height 16
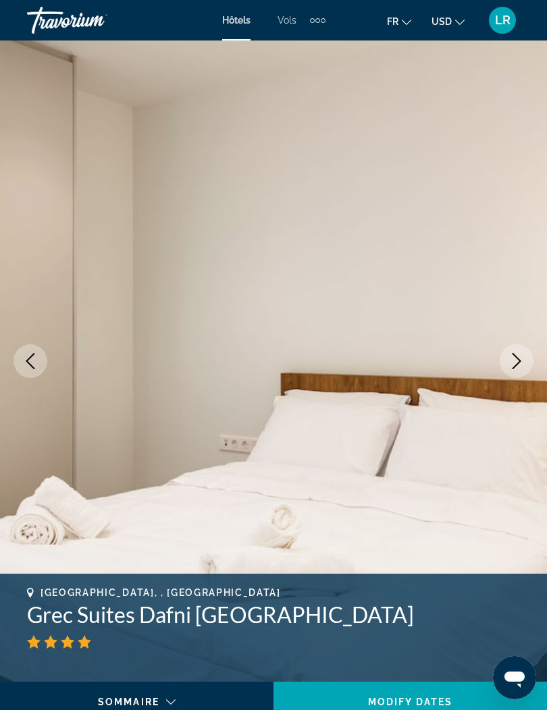
click at [510, 360] on icon "Next image" at bounding box center [516, 361] width 16 height 16
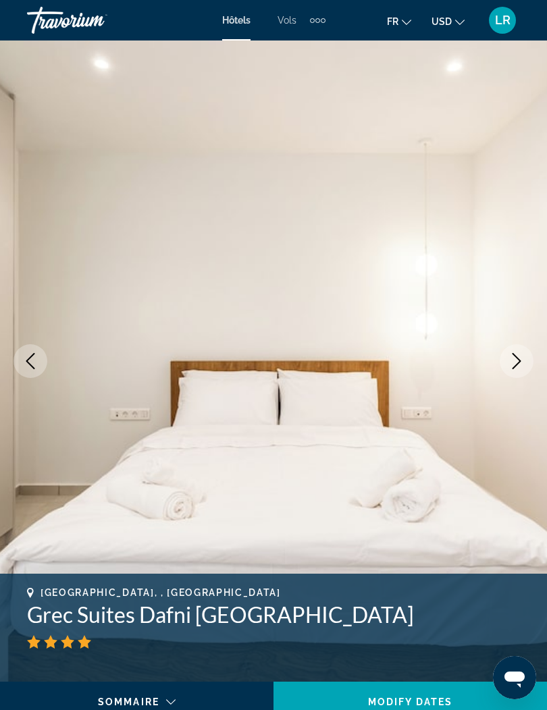
click at [508, 358] on button "Next image" at bounding box center [516, 361] width 34 height 34
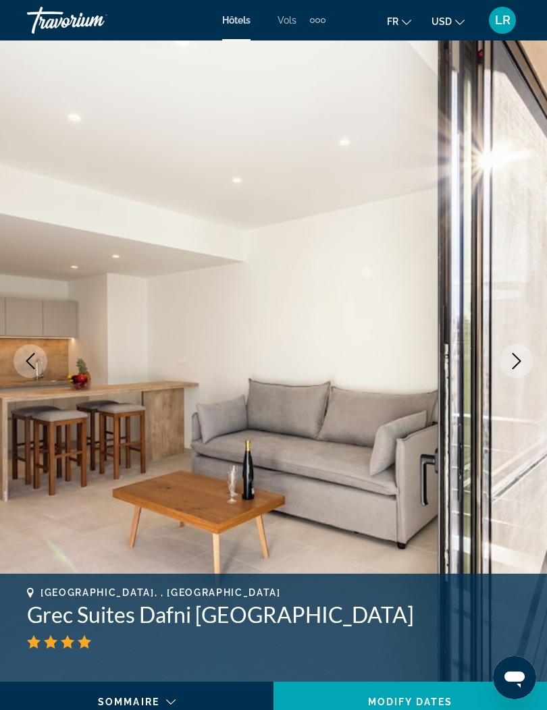
click at [514, 358] on icon "Next image" at bounding box center [516, 361] width 16 height 16
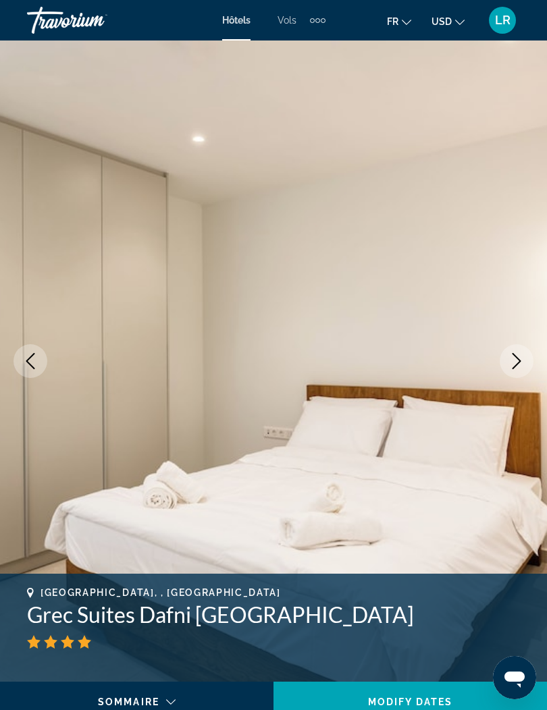
click at [513, 359] on icon "Next image" at bounding box center [516, 361] width 16 height 16
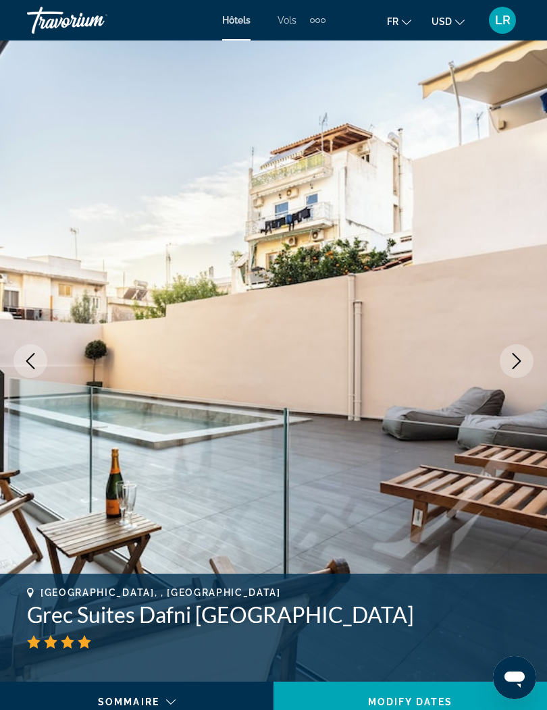
click at [518, 364] on icon "Next image" at bounding box center [516, 361] width 16 height 16
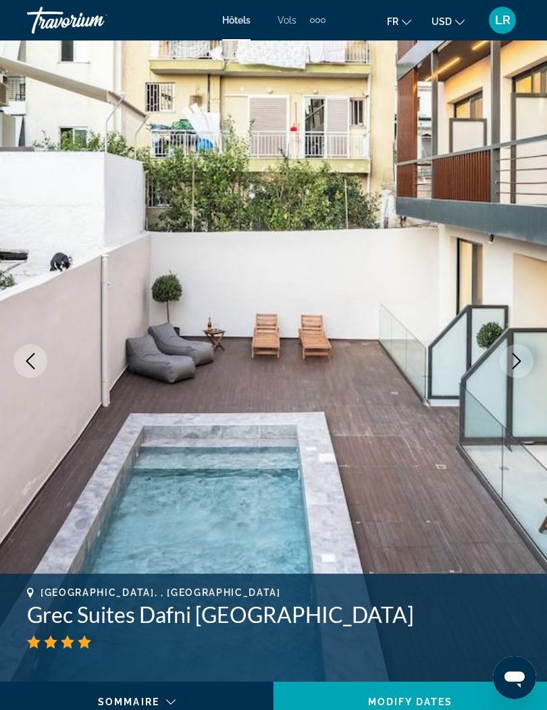
click at [514, 362] on icon "Next image" at bounding box center [516, 361] width 16 height 16
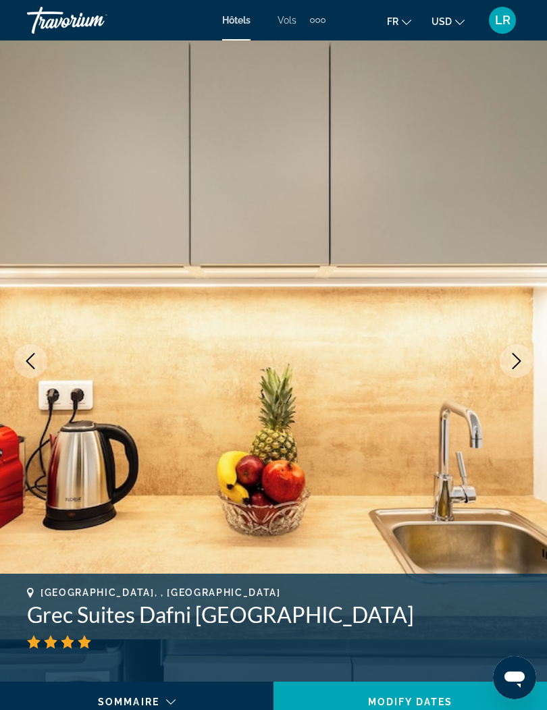
click at [512, 357] on icon "Next image" at bounding box center [516, 361] width 16 height 16
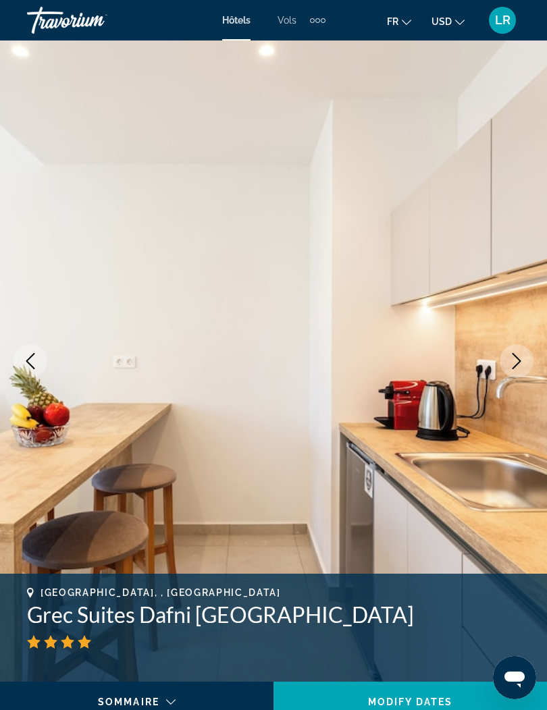
click at [506, 363] on button "Next image" at bounding box center [516, 361] width 34 height 34
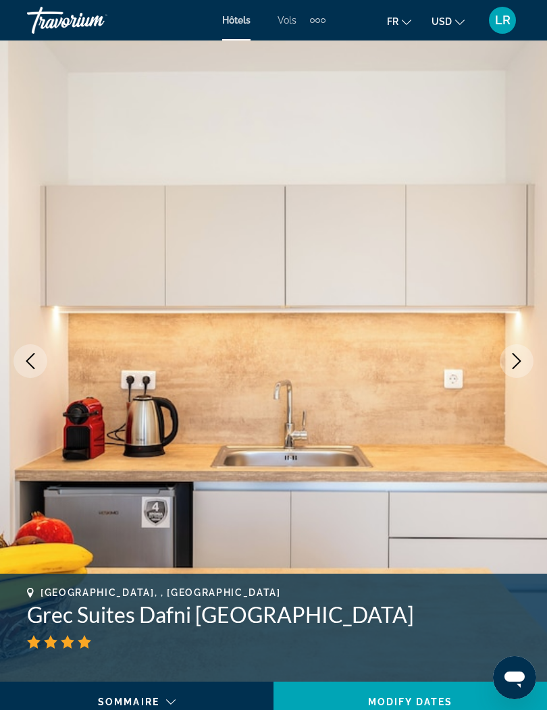
click at [510, 364] on icon "Next image" at bounding box center [516, 361] width 16 height 16
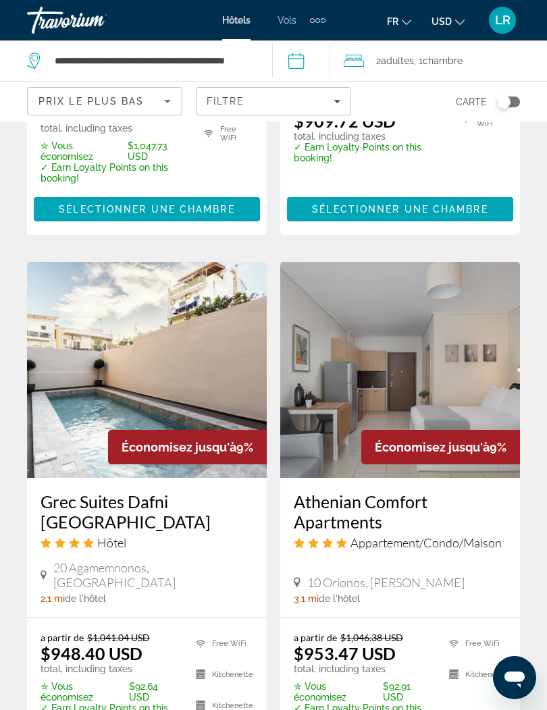
scroll to position [2616, 0]
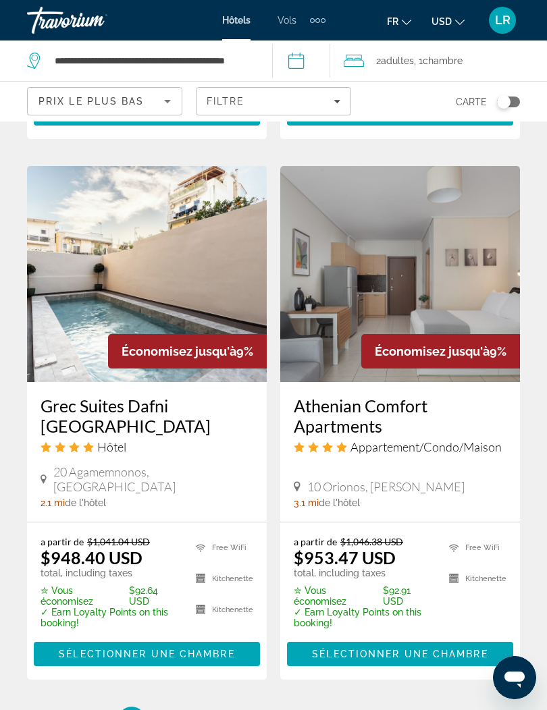
click at [221, 638] on span "Main content" at bounding box center [147, 654] width 226 height 32
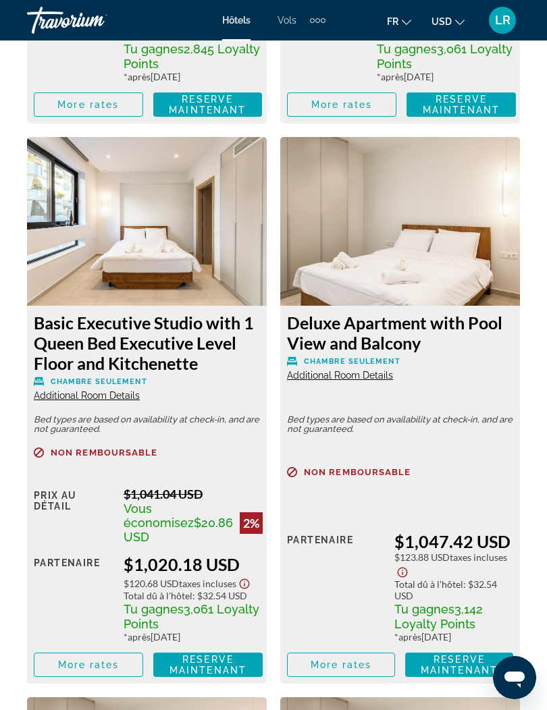
scroll to position [3370, 0]
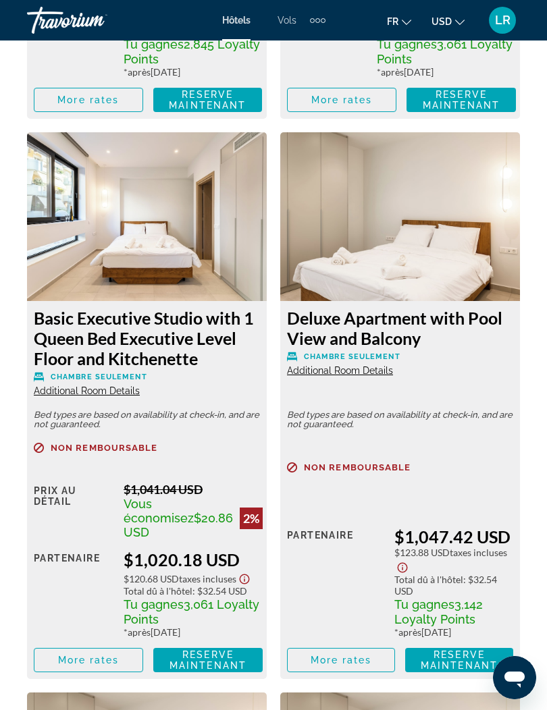
click at [433, 301] on img "Main content" at bounding box center [400, 216] width 240 height 169
click at [375, 376] on span "Additional Room Details" at bounding box center [340, 370] width 106 height 11
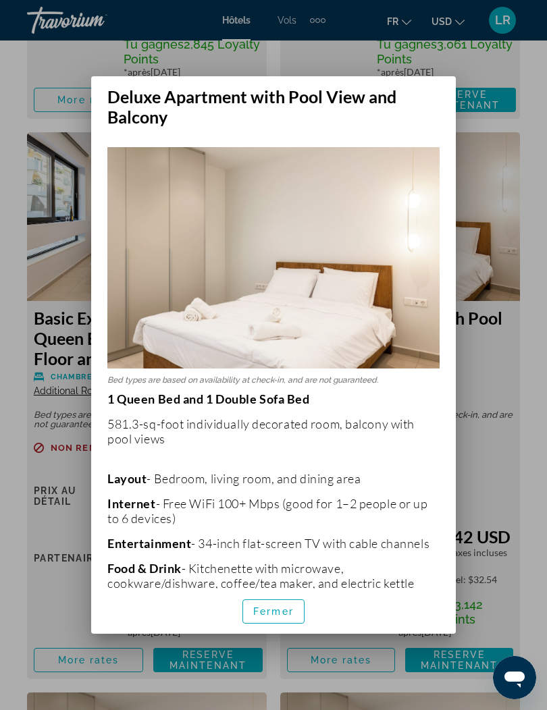
scroll to position [0, 0]
click at [471, 70] on div at bounding box center [273, 355] width 547 height 710
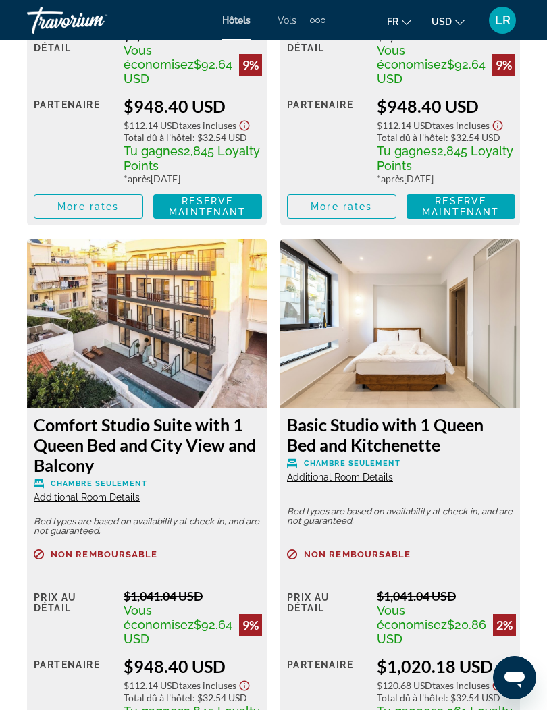
scroll to position [2707, 0]
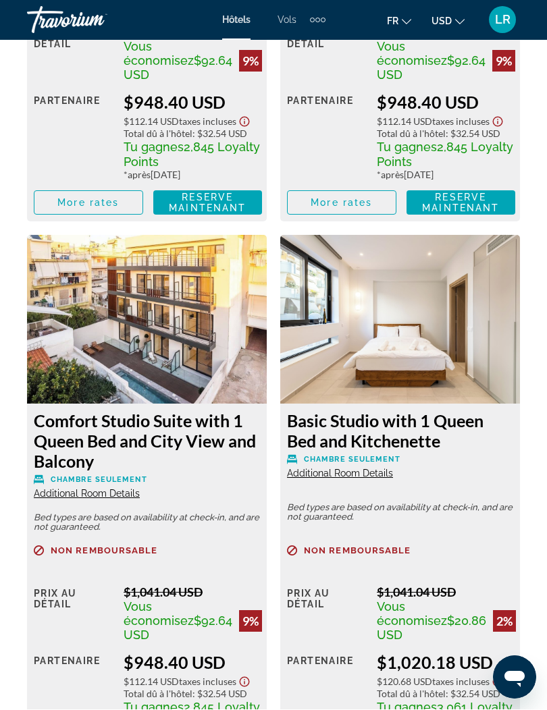
click at [211, 472] on h3 "Comfort Studio Suite with 1 Queen Bed and City View and Balcony" at bounding box center [147, 441] width 226 height 61
click at [246, 404] on img "Main content" at bounding box center [147, 320] width 240 height 169
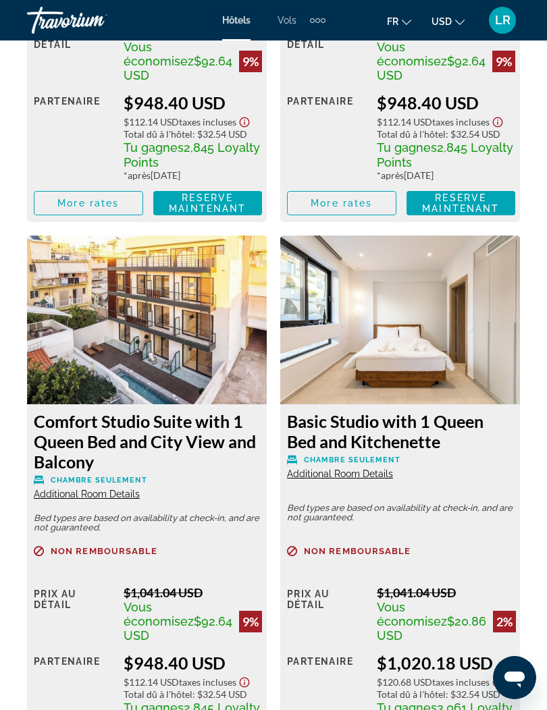
scroll to position [2718, 0]
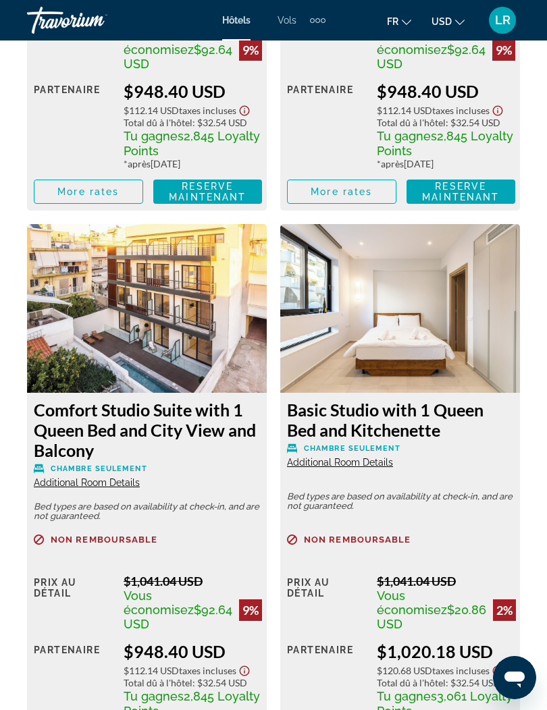
click at [215, 544] on div "Comfort Studio Suite with 1 Queen Bed and City View and Balcony Chambre seuleme…" at bounding box center [147, 582] width 240 height 378
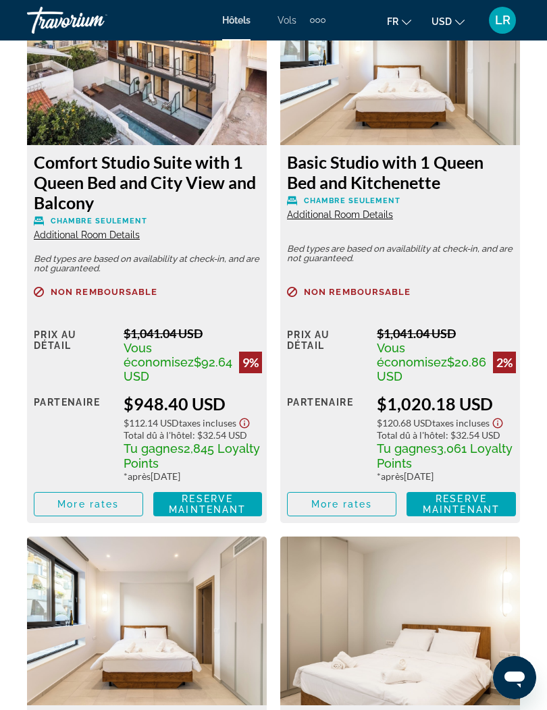
scroll to position [2896, 0]
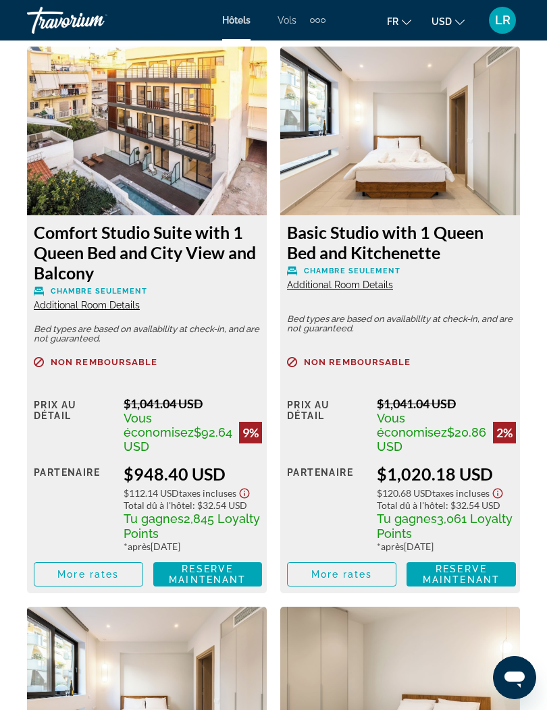
click at [110, 310] on span "Additional Room Details" at bounding box center [87, 305] width 106 height 11
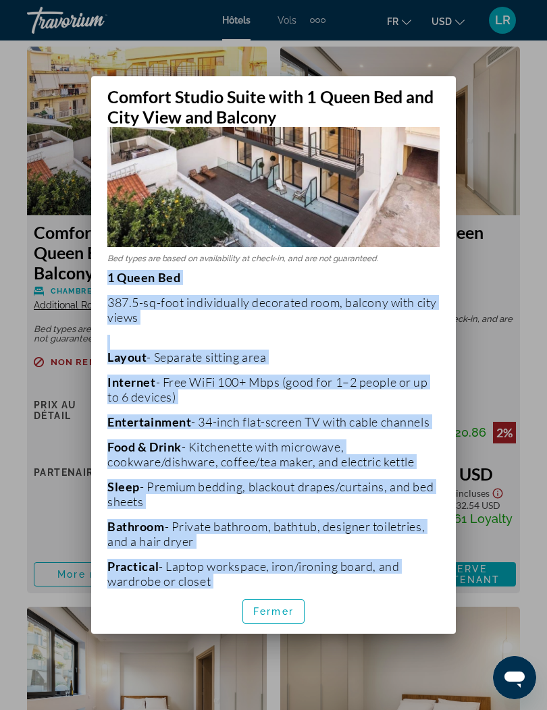
scroll to position [164, 0]
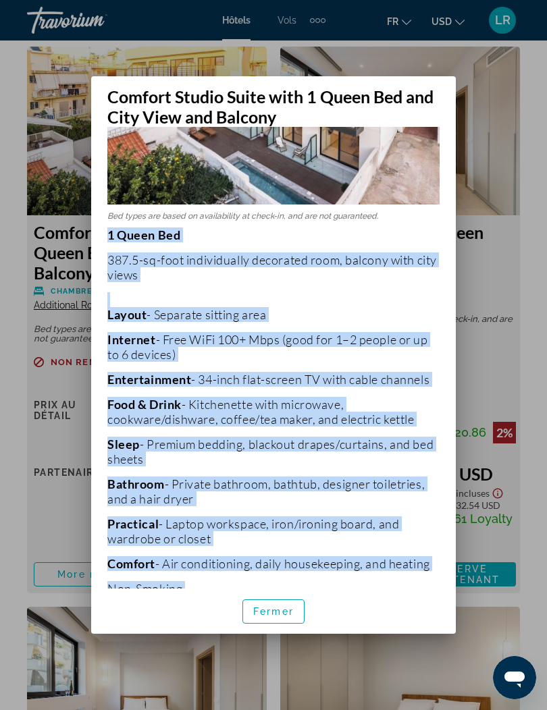
click at [473, 186] on div at bounding box center [273, 355] width 547 height 710
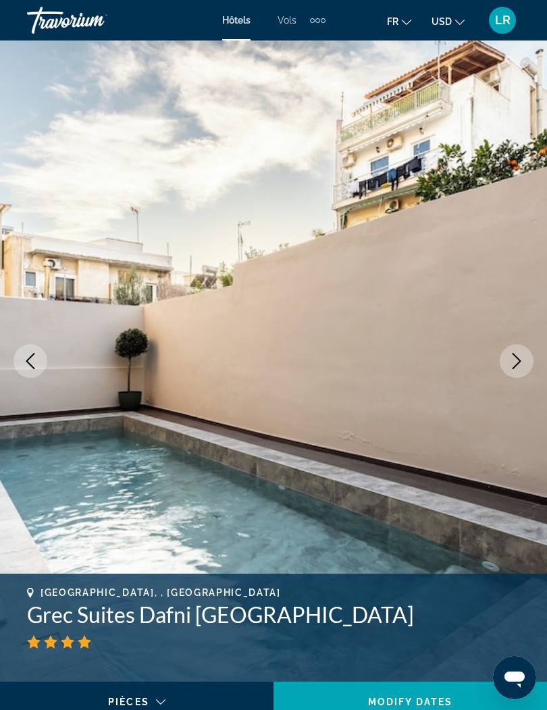
scroll to position [2896, 0]
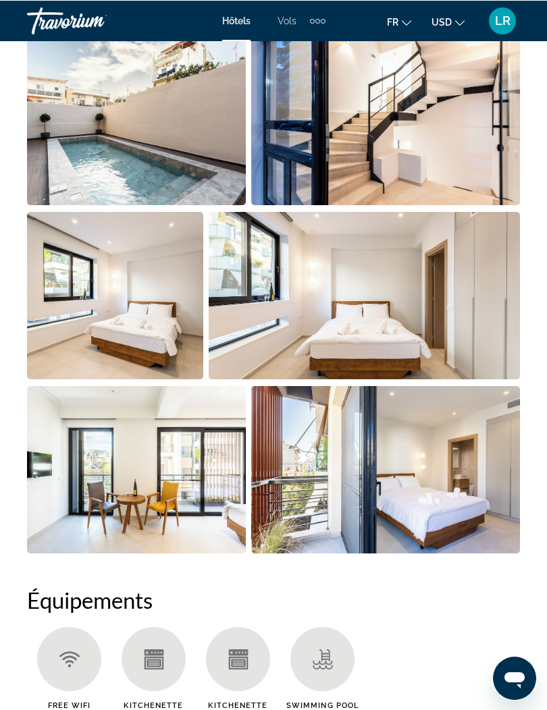
click at [218, 147] on img "Open full-screen image slider" at bounding box center [136, 120] width 219 height 167
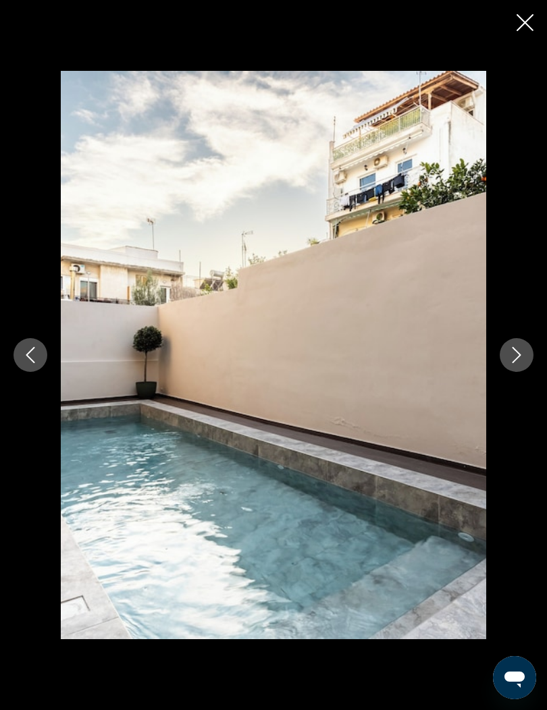
click at [529, 369] on button "Next image" at bounding box center [516, 355] width 34 height 34
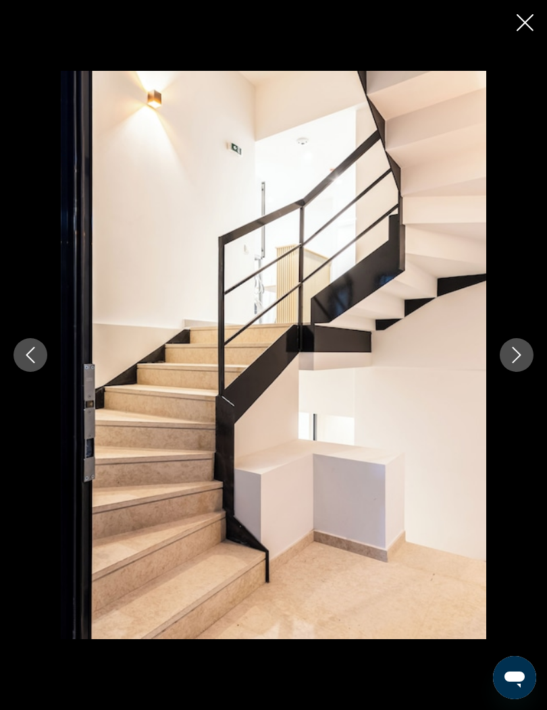
click at [529, 357] on div "prev next" at bounding box center [273, 355] width 547 height 568
click at [529, 354] on div "prev next" at bounding box center [273, 355] width 547 height 568
click at [522, 363] on icon "Next image" at bounding box center [516, 355] width 16 height 16
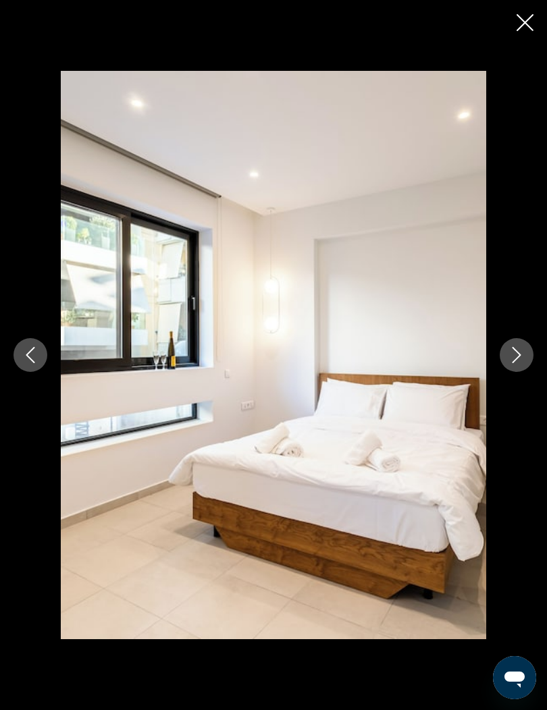
click at [520, 363] on icon "Next image" at bounding box center [516, 355] width 16 height 16
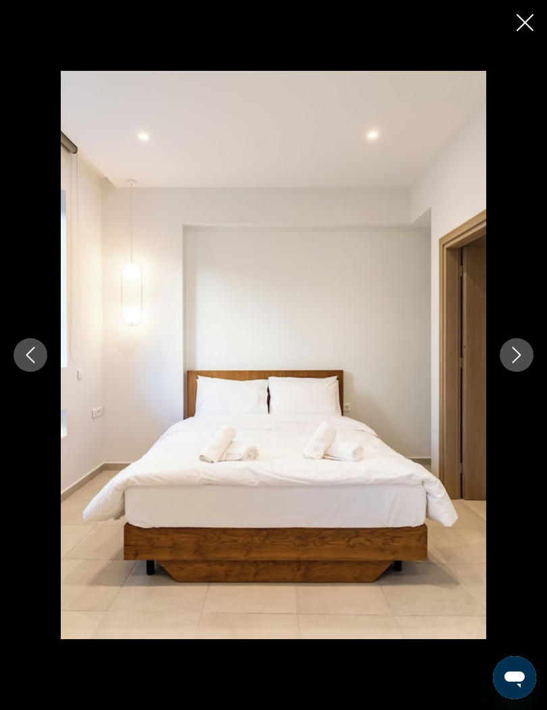
click at [516, 363] on icon "Next image" at bounding box center [516, 355] width 16 height 16
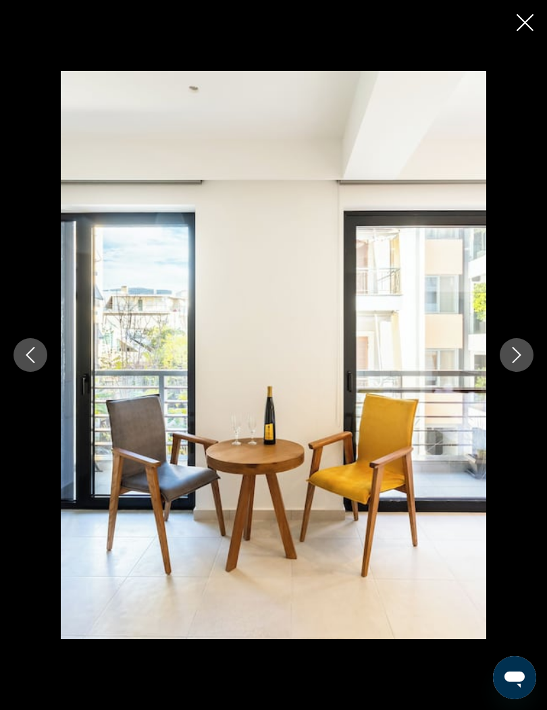
click at [525, 371] on button "Next image" at bounding box center [516, 355] width 34 height 34
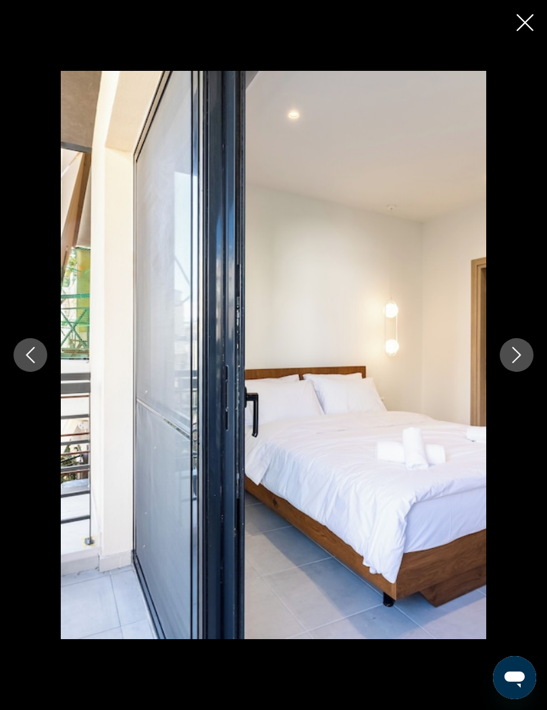
click at [38, 369] on button "Previous image" at bounding box center [30, 355] width 34 height 34
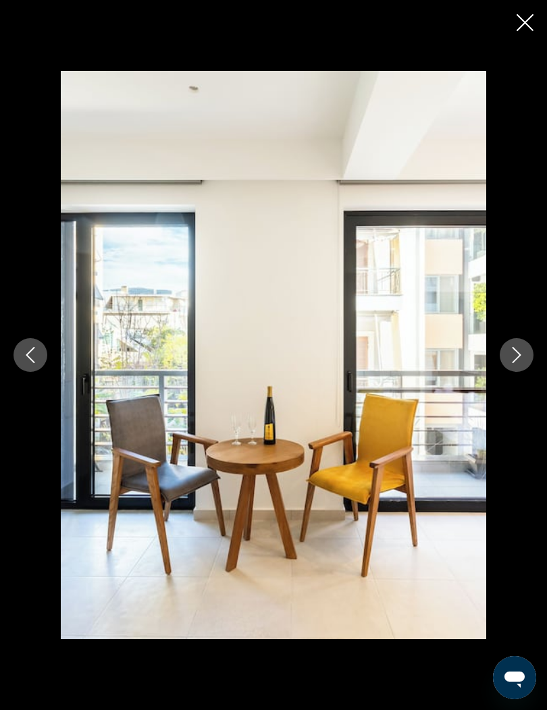
scroll to position [977, 0]
click at [40, 372] on button "Previous image" at bounding box center [30, 355] width 34 height 34
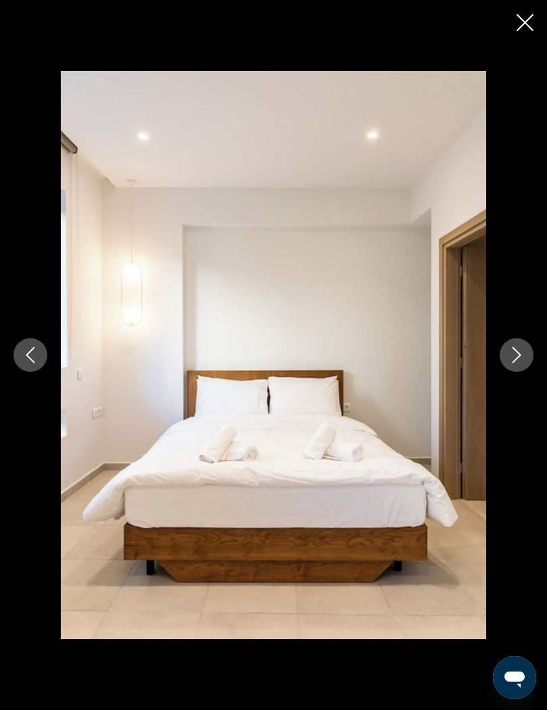
click at [34, 370] on button "Previous image" at bounding box center [30, 355] width 34 height 34
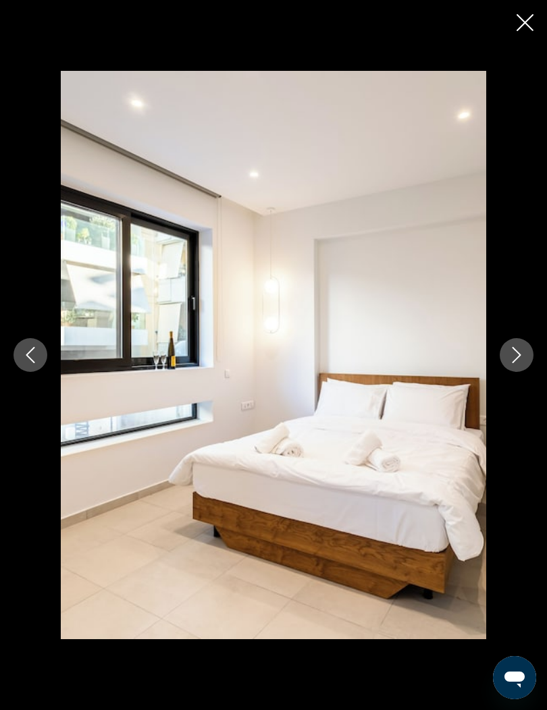
click at [34, 363] on icon "Previous image" at bounding box center [30, 355] width 16 height 16
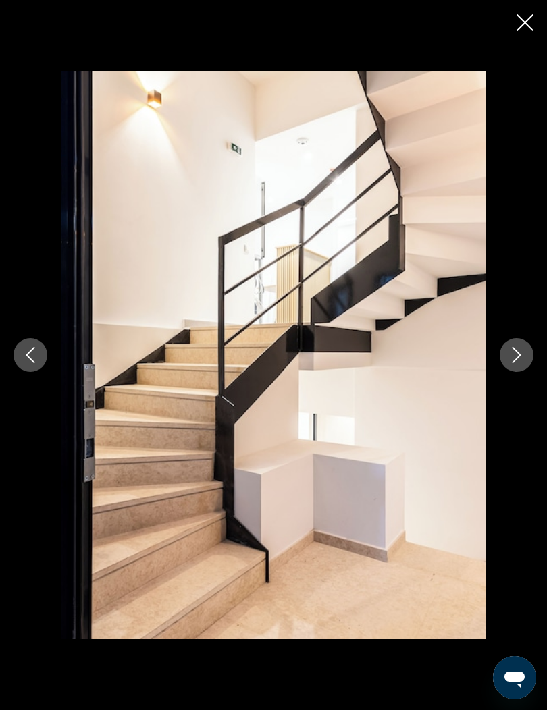
click at [40, 372] on button "Previous image" at bounding box center [30, 355] width 34 height 34
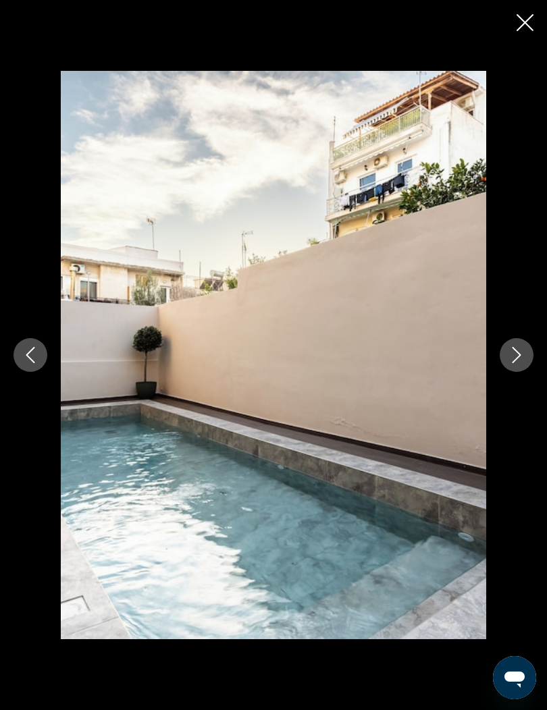
click at [521, 363] on icon "Next image" at bounding box center [516, 355] width 16 height 16
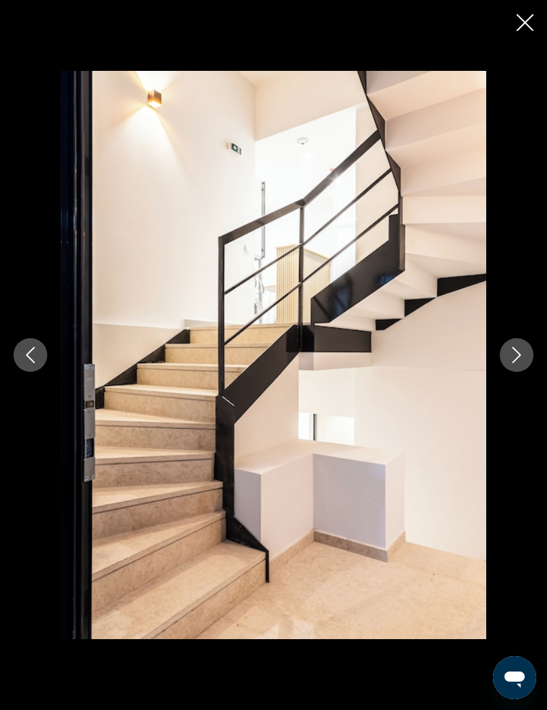
click at [522, 363] on icon "Next image" at bounding box center [516, 355] width 16 height 16
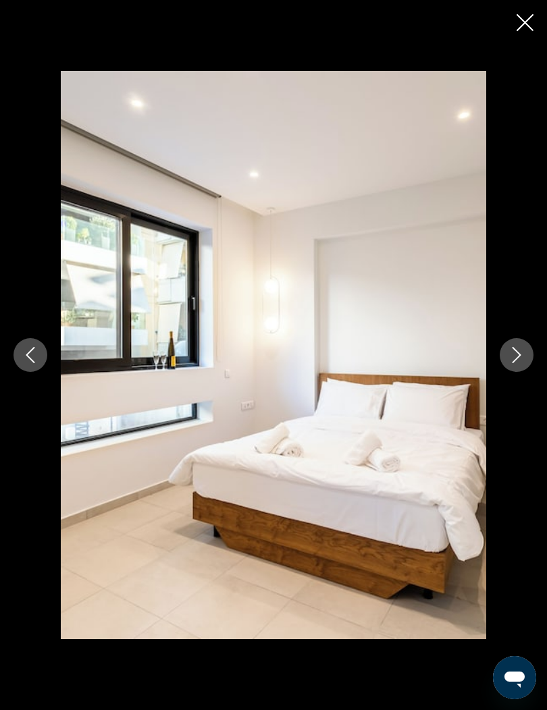
click at [522, 363] on icon "Next image" at bounding box center [516, 355] width 16 height 16
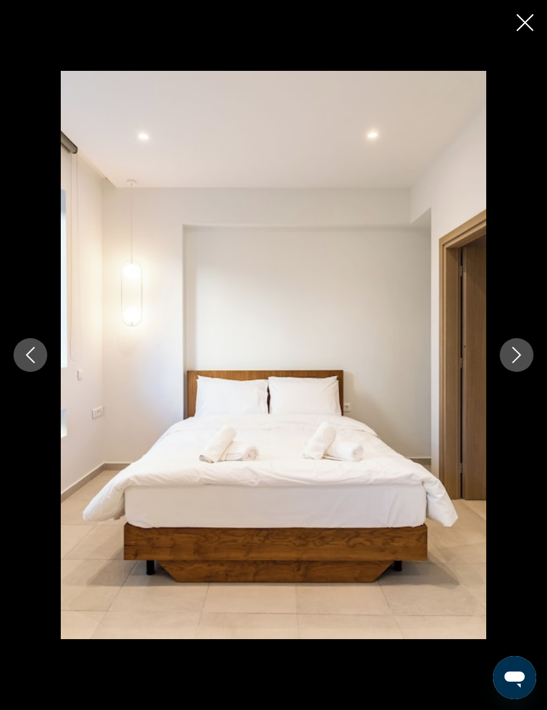
click at [526, 372] on button "Next image" at bounding box center [516, 355] width 34 height 34
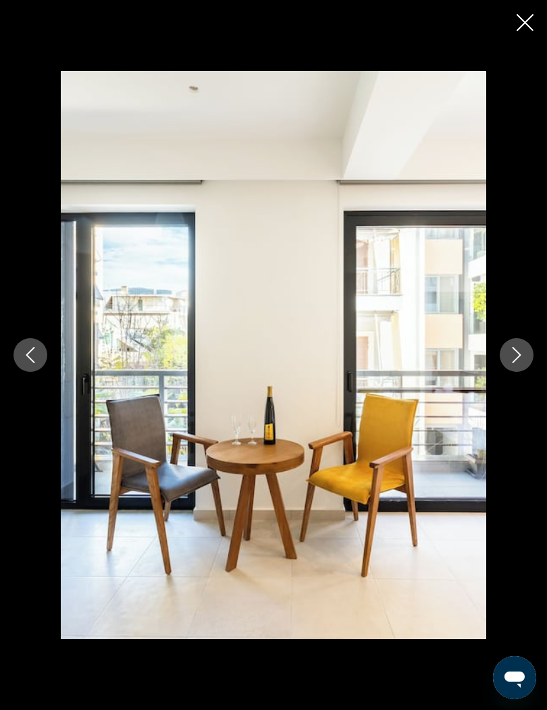
click at [529, 372] on button "Next image" at bounding box center [516, 355] width 34 height 34
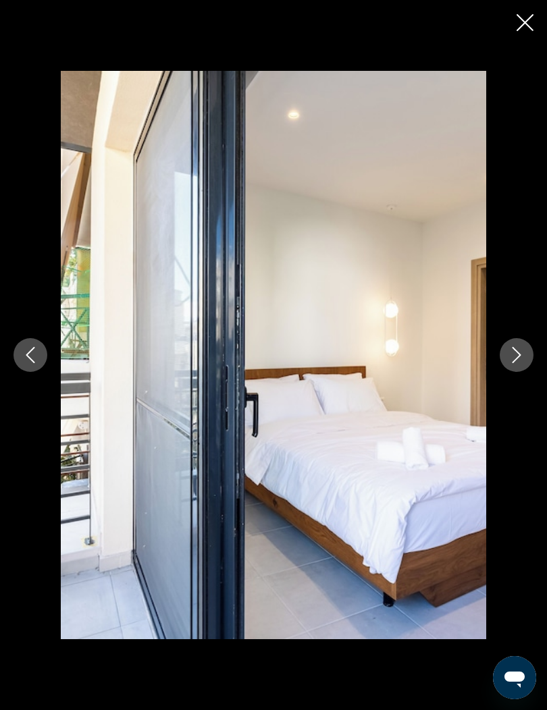
click at [526, 371] on button "Next image" at bounding box center [516, 355] width 34 height 34
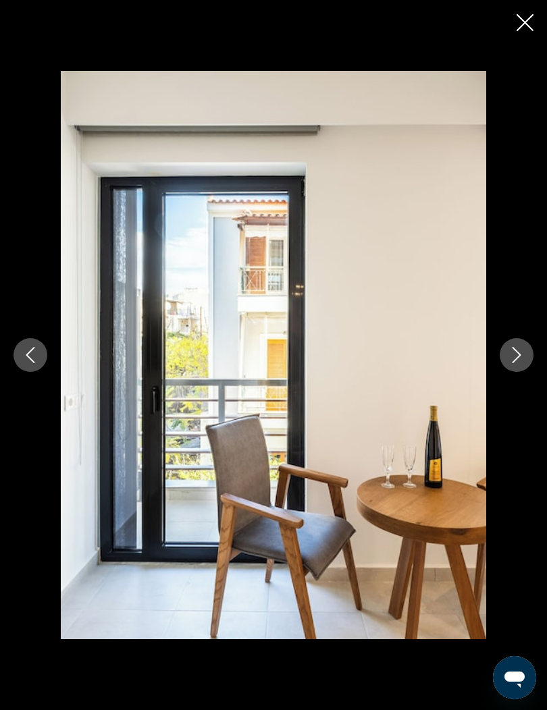
click at [525, 372] on button "Next image" at bounding box center [516, 355] width 34 height 34
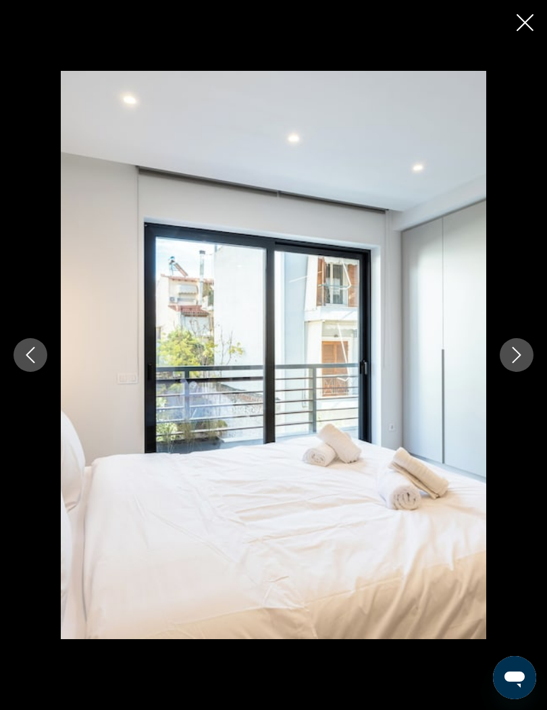
click at [528, 372] on button "Next image" at bounding box center [516, 355] width 34 height 34
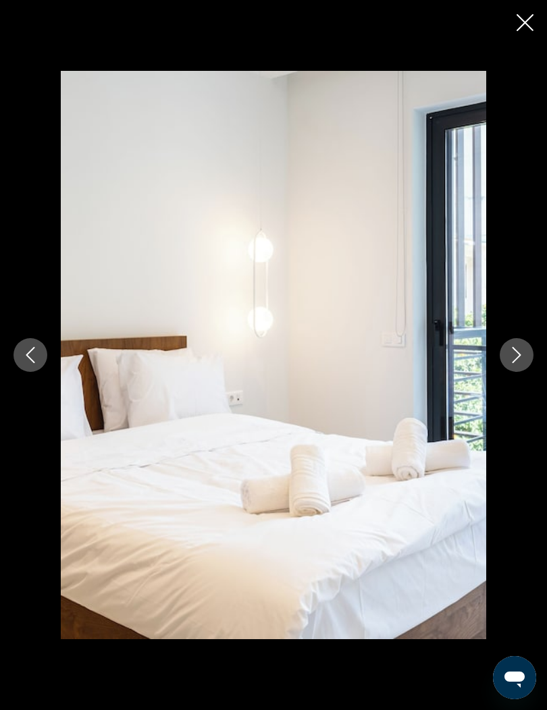
click at [529, 372] on button "Next image" at bounding box center [516, 355] width 34 height 34
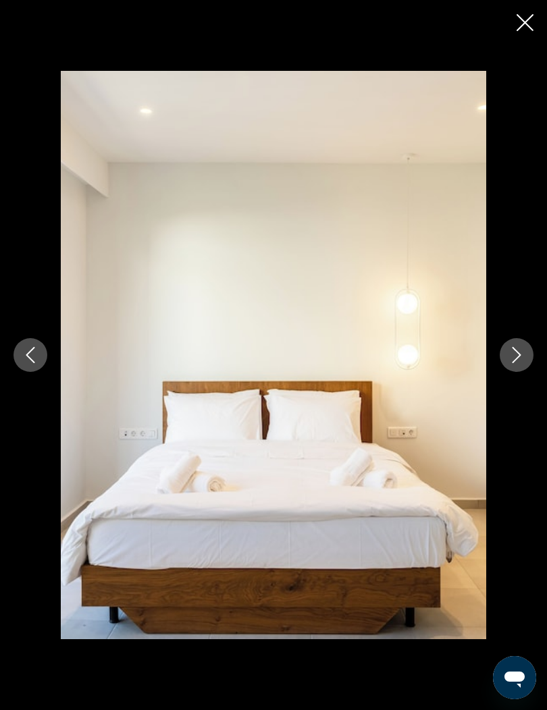
click at [526, 372] on button "Next image" at bounding box center [516, 355] width 34 height 34
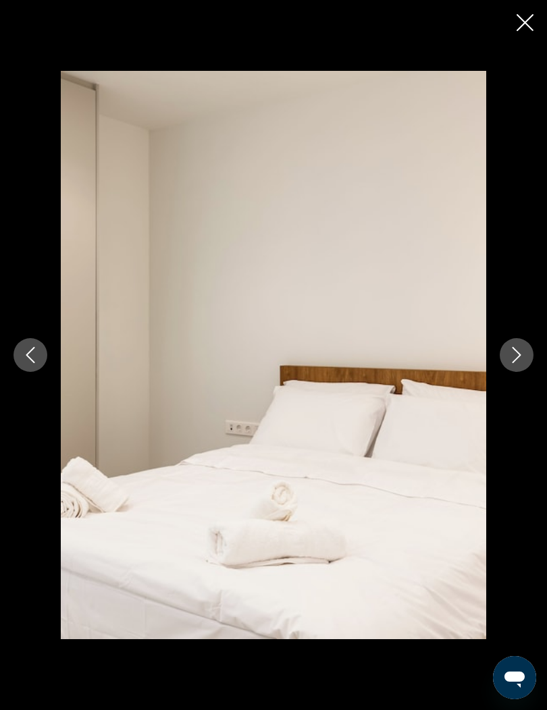
click at [526, 372] on button "Next image" at bounding box center [516, 355] width 34 height 34
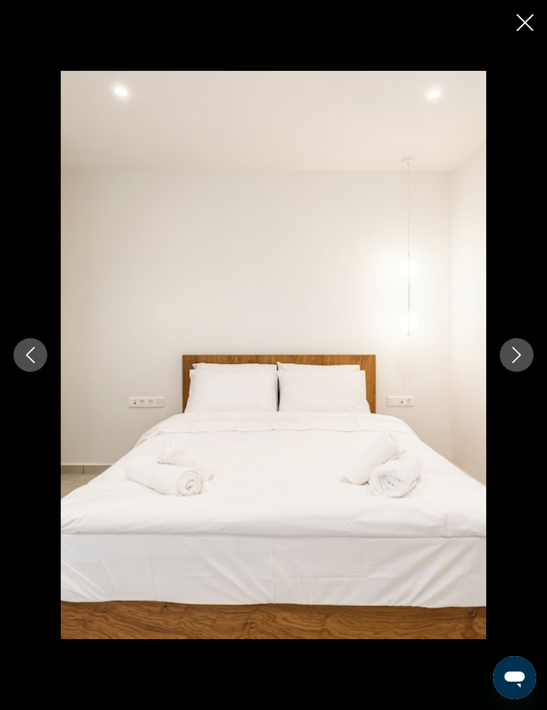
click at [527, 372] on button "Next image" at bounding box center [516, 355] width 34 height 34
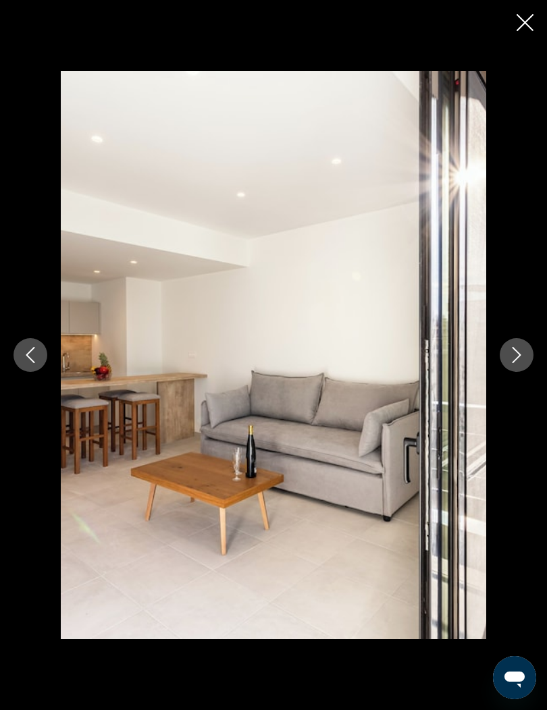
click at [526, 372] on button "Next image" at bounding box center [516, 355] width 34 height 34
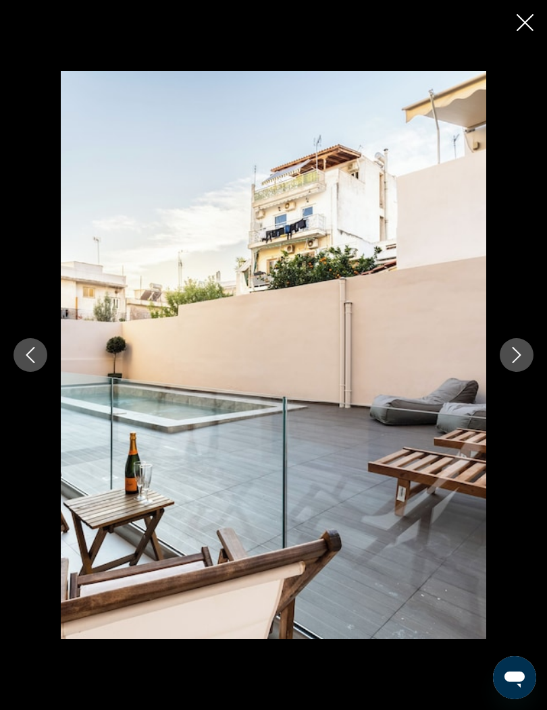
click at [528, 372] on button "Next image" at bounding box center [516, 355] width 34 height 34
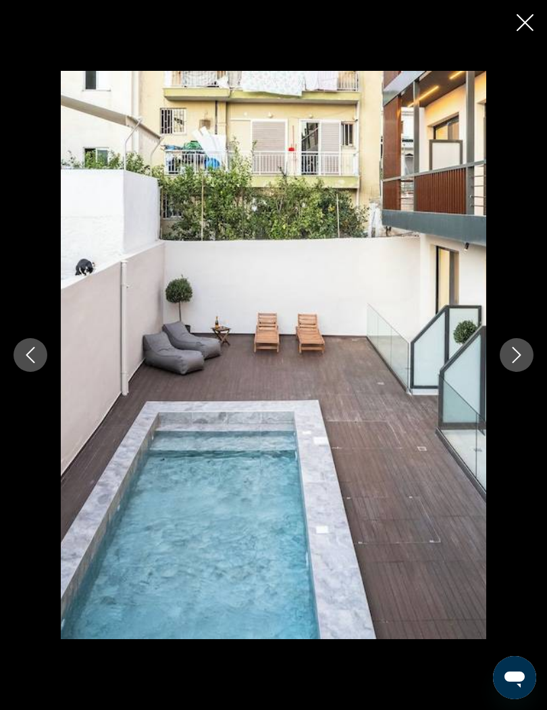
click at [518, 32] on button "Close slideshow" at bounding box center [524, 23] width 17 height 21
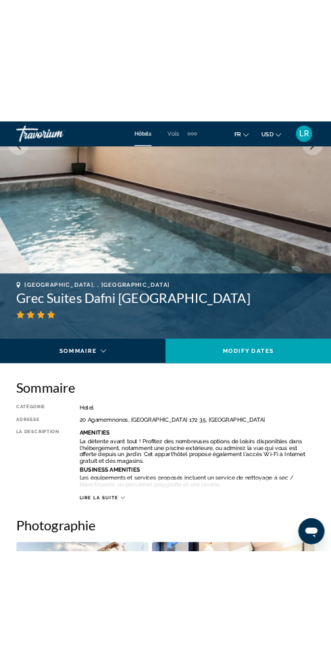
scroll to position [0, 0]
